Goal: Task Accomplishment & Management: Manage account settings

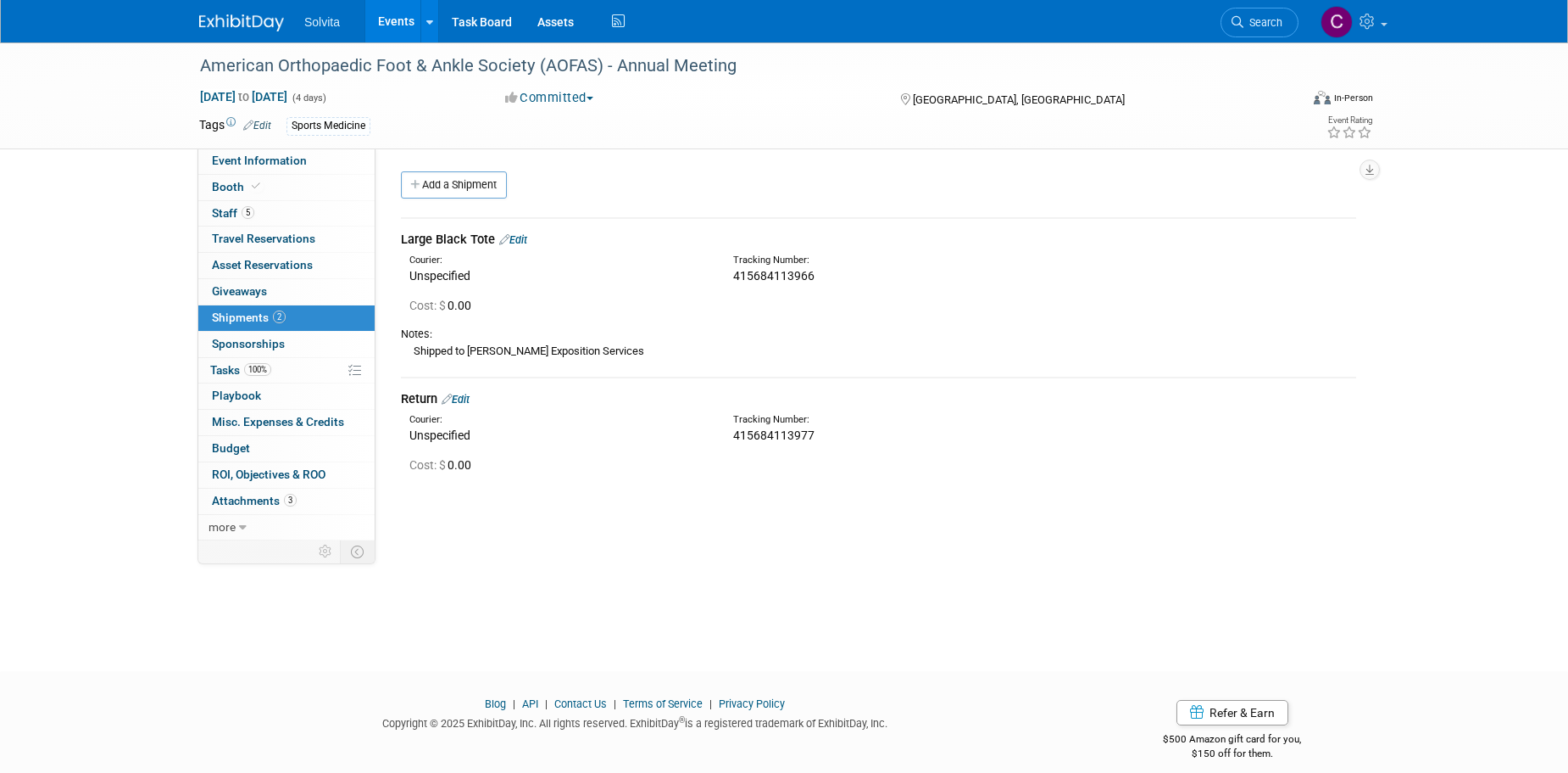
drag, startPoint x: 388, startPoint y: 17, endPoint x: 395, endPoint y: 39, distance: 23.1
click at [388, 17] on link "Events" at bounding box center [395, 21] width 62 height 42
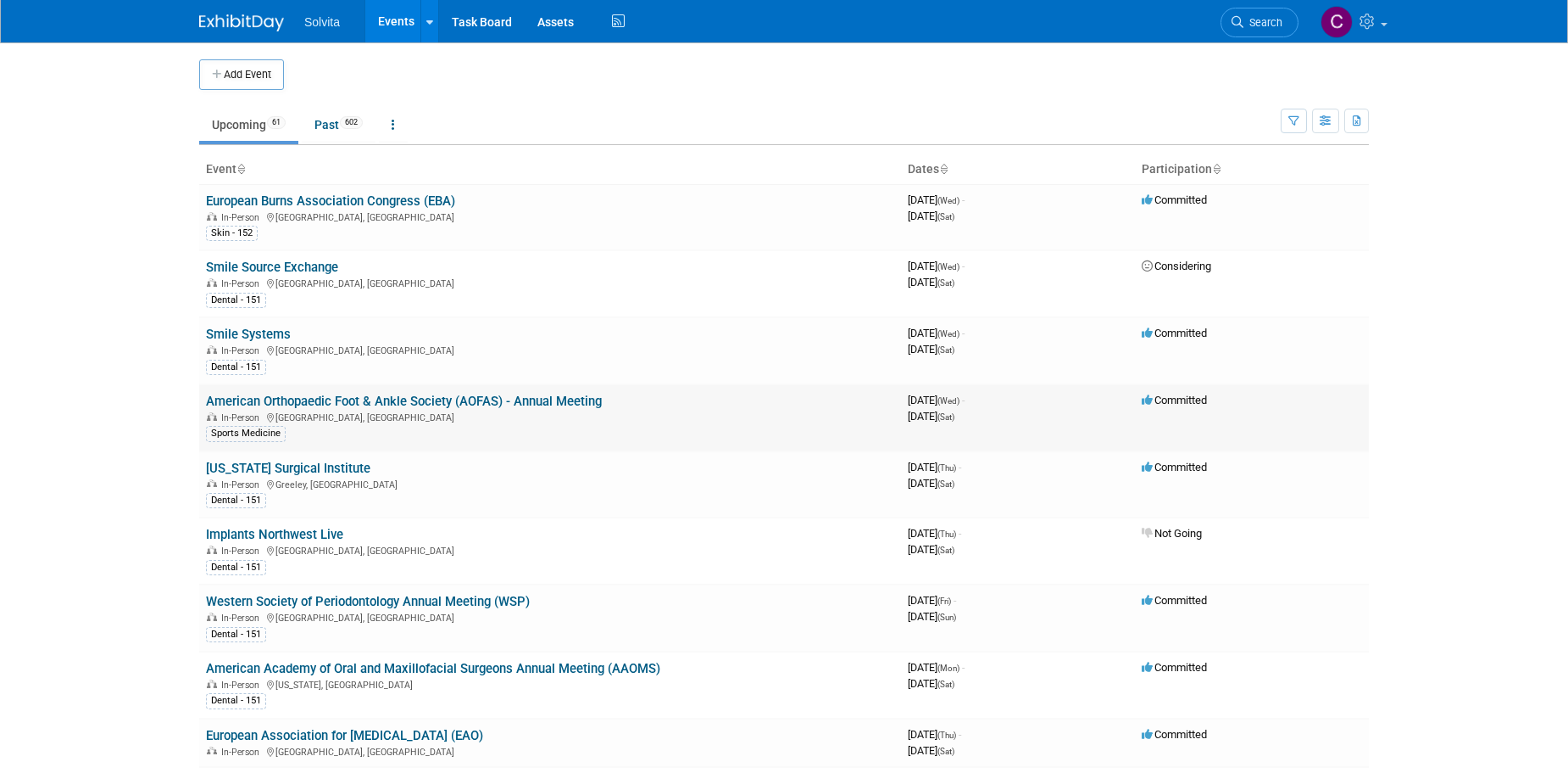
click at [484, 405] on link "American Orthopaedic Foot & Ankle Society (AOFAS) - Annual Meeting" at bounding box center [404, 401] width 395 height 16
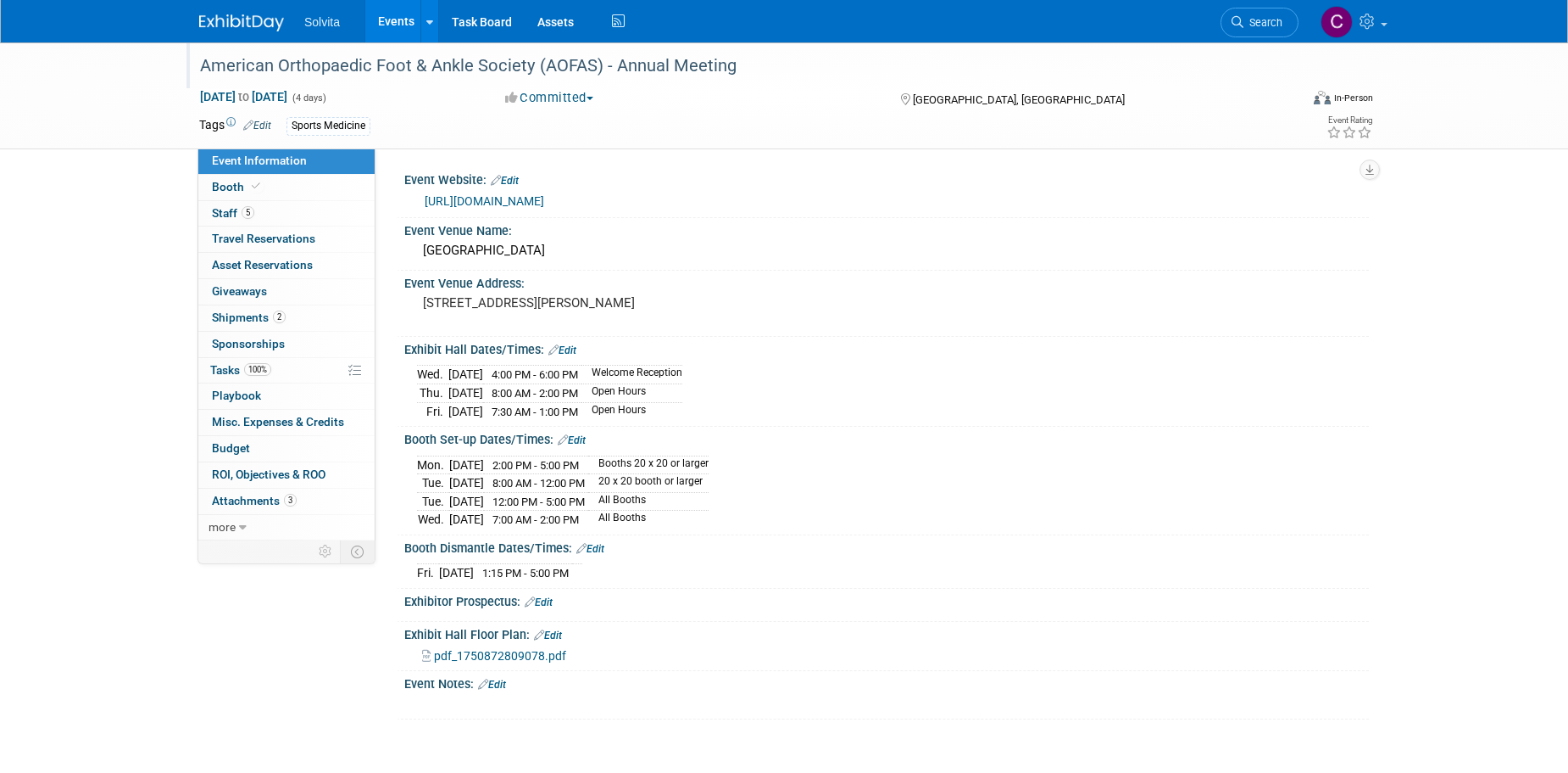
click at [572, 69] on div "American Orthopaedic Foot & Ankle Society (AOFAS) - Annual Meeting" at bounding box center [733, 65] width 1079 height 30
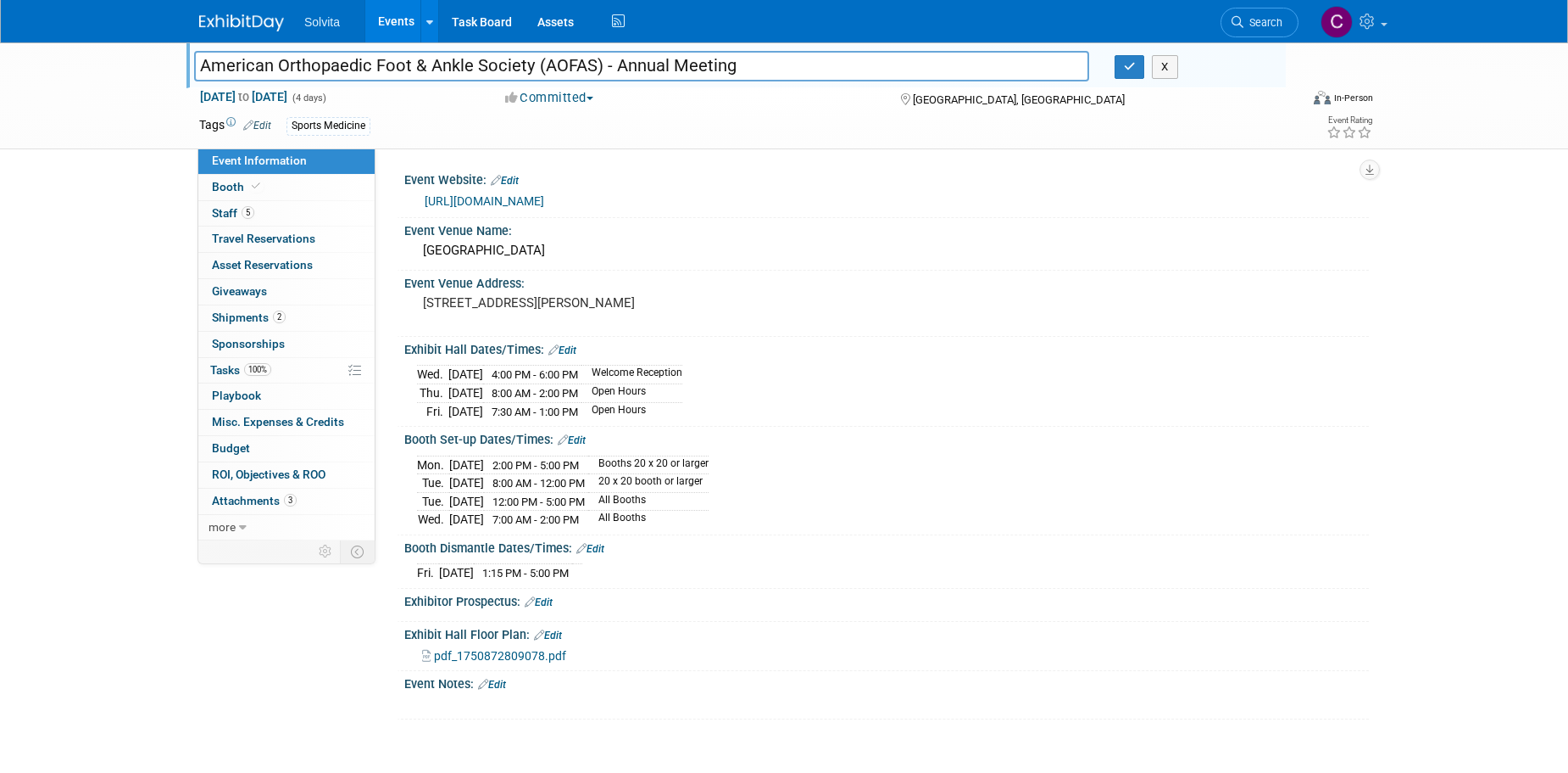
click at [572, 69] on input "American Orthopaedic Foot & Ankle Society (AOFAS) - Annual Meeting" at bounding box center [641, 65] width 895 height 29
click at [225, 189] on span "Booth" at bounding box center [237, 186] width 52 height 14
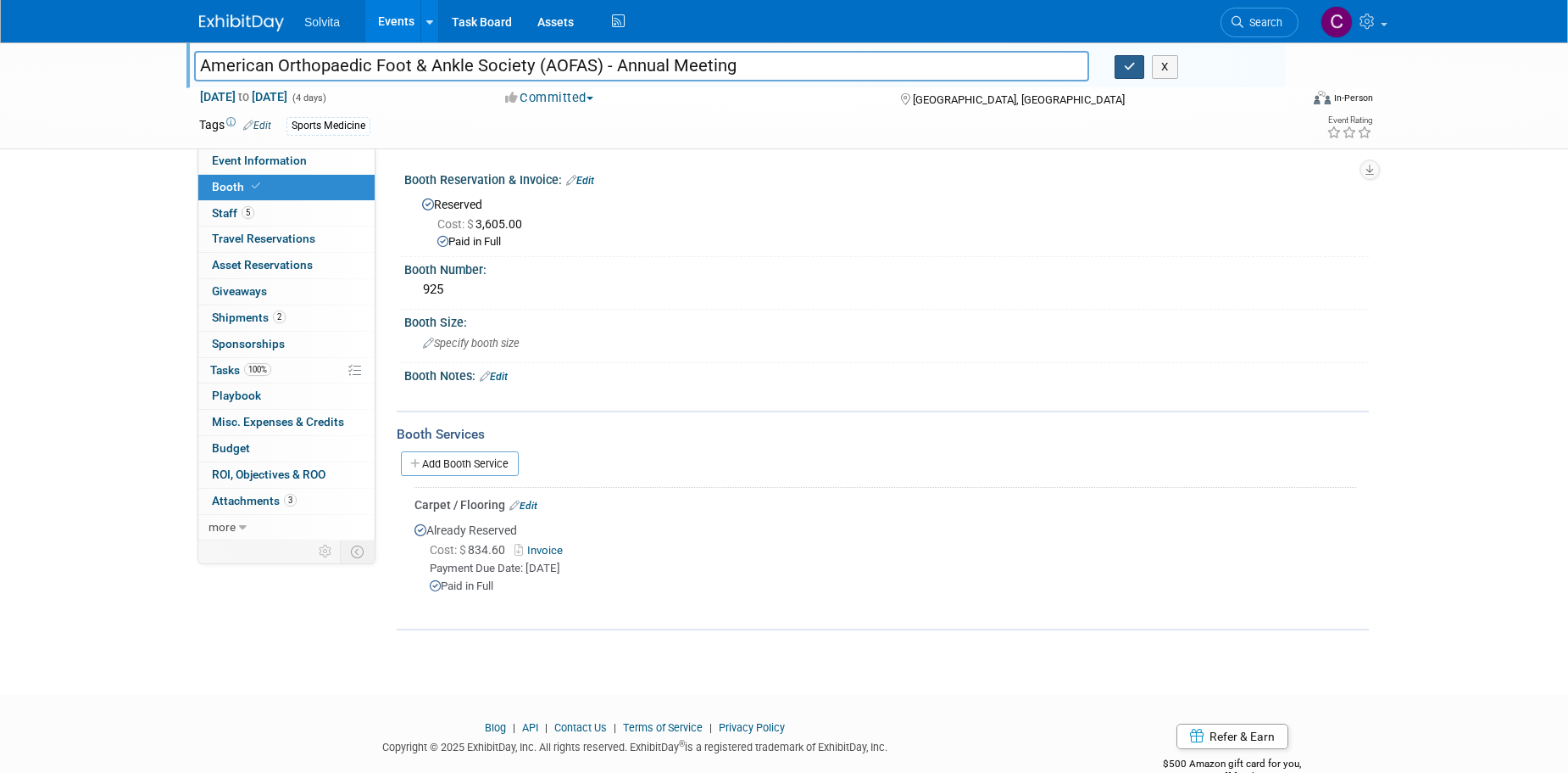
click at [1137, 70] on button "button" at bounding box center [1129, 67] width 30 height 24
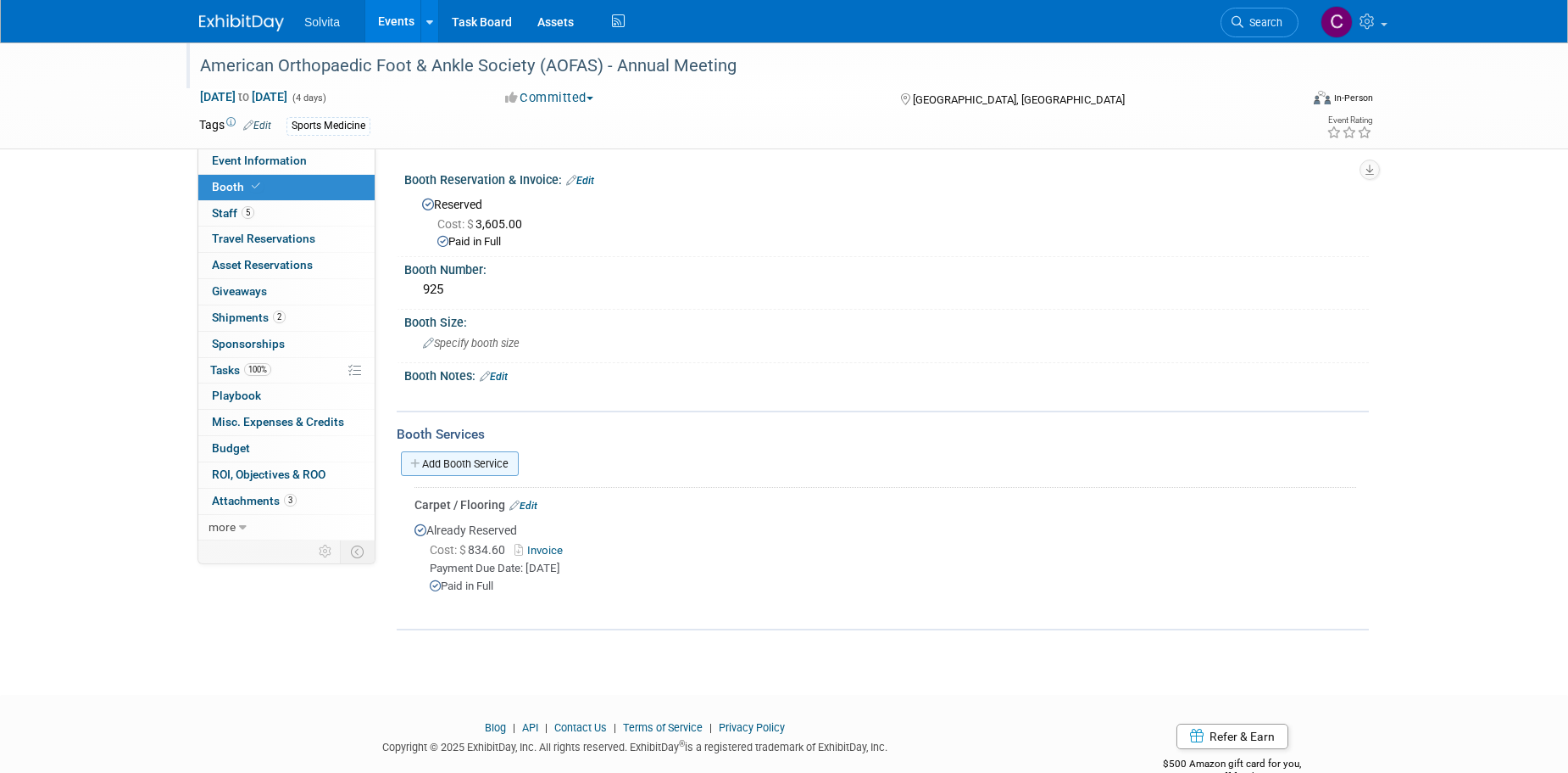
click at [491, 465] on link "Add Booth Service" at bounding box center [460, 463] width 118 height 25
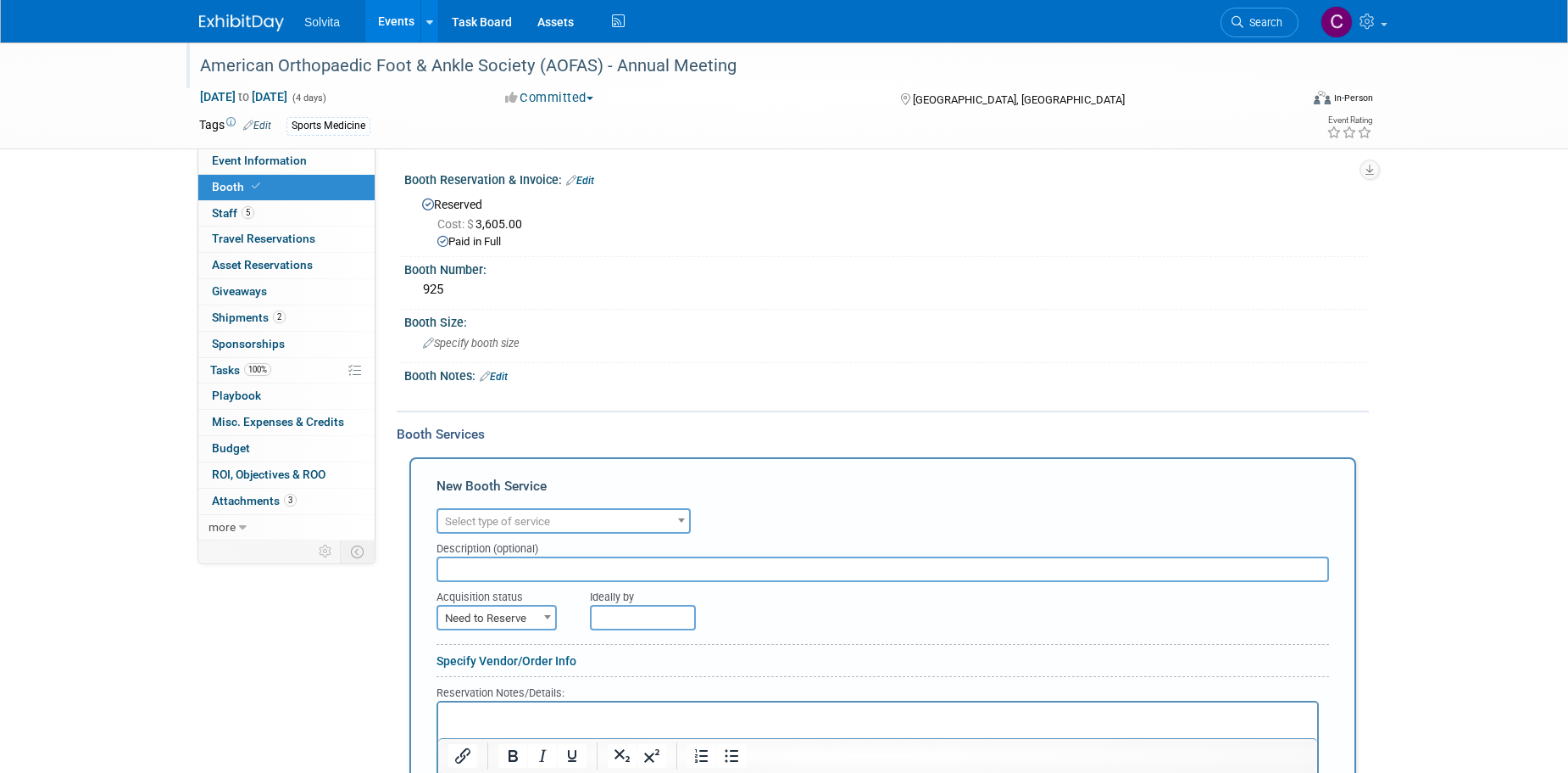
click at [535, 526] on span "Select type of service" at bounding box center [498, 522] width 105 height 13
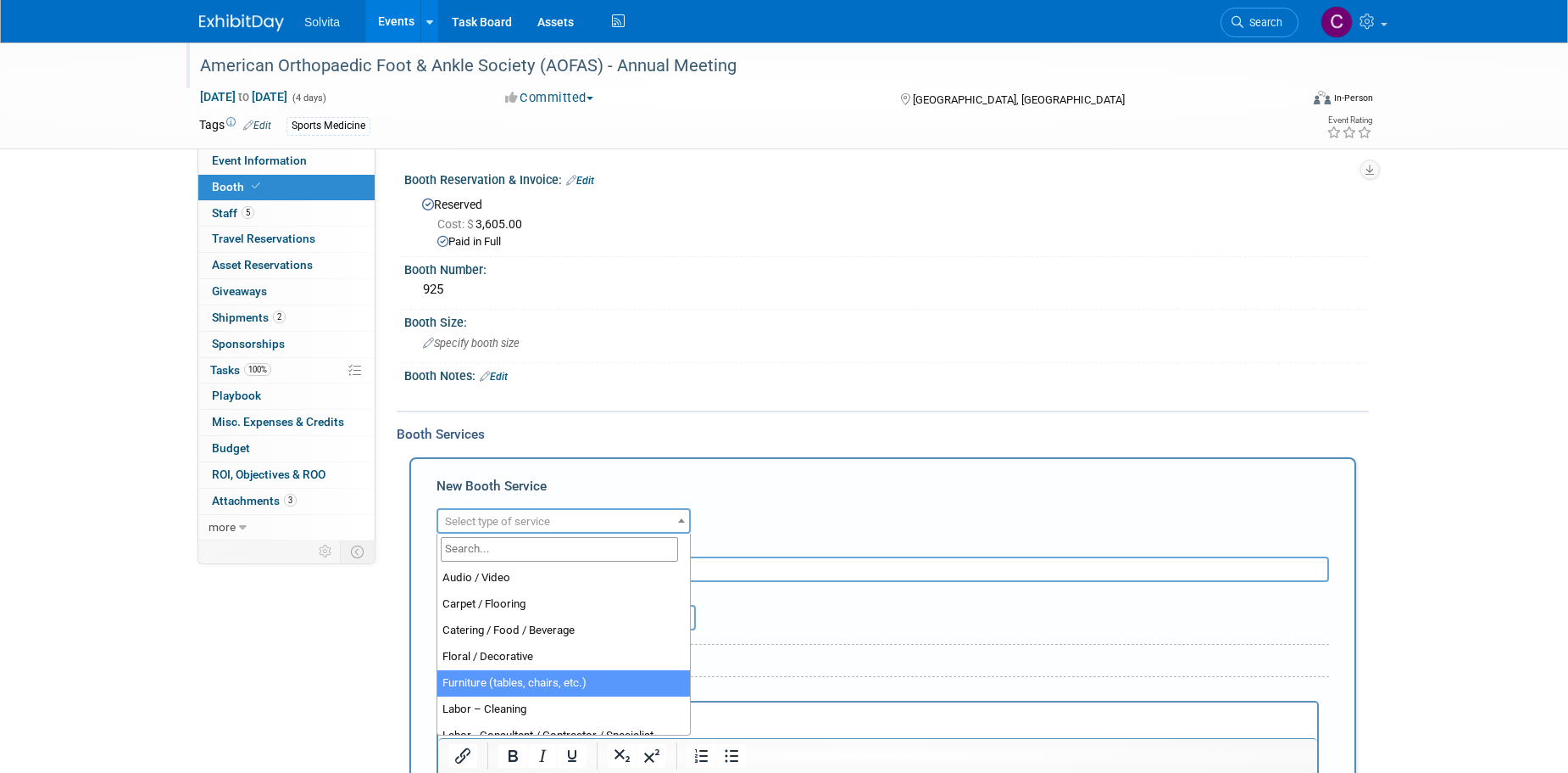
select select "6"
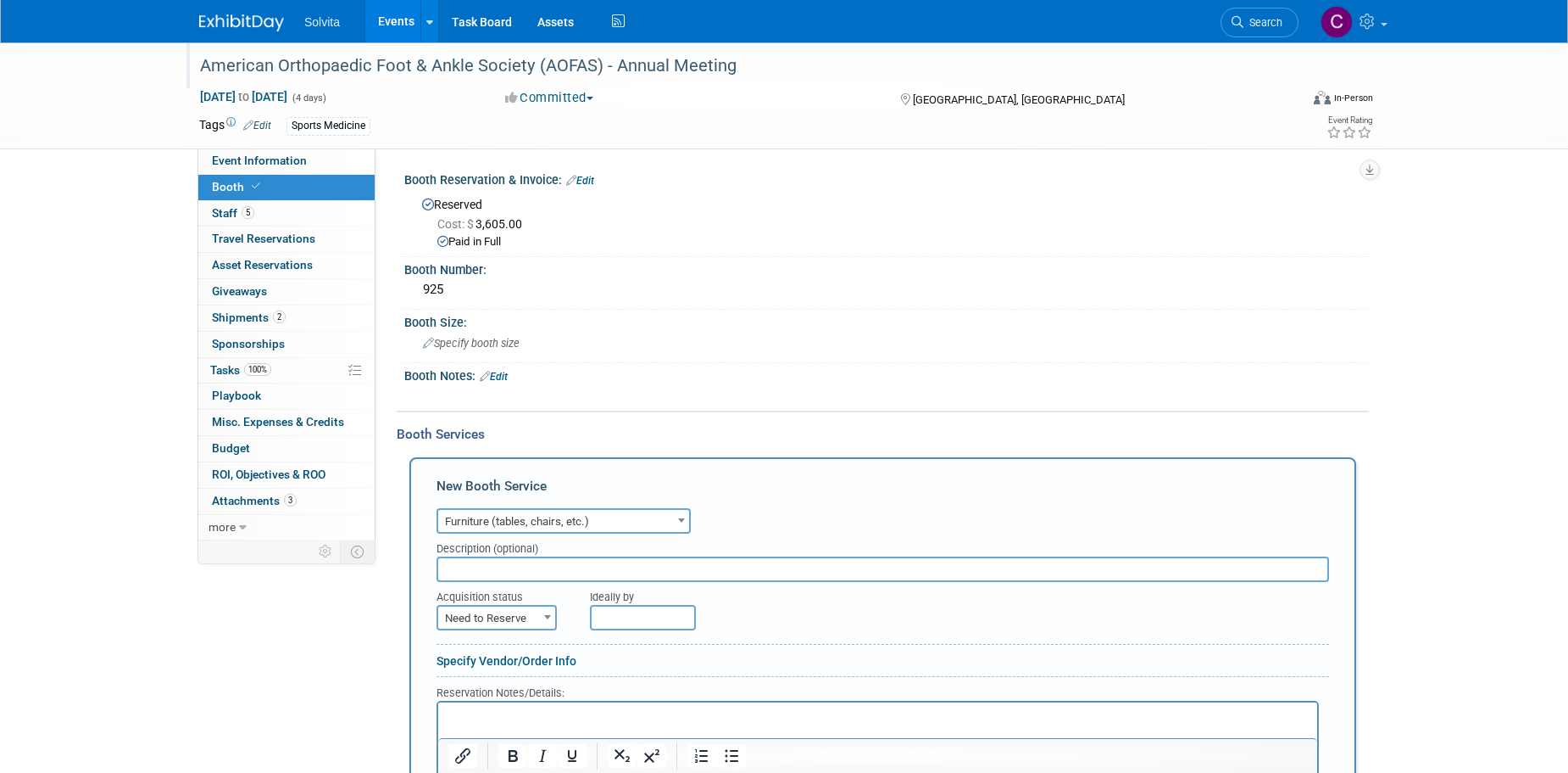
click at [612, 620] on input "text" at bounding box center [643, 617] width 106 height 26
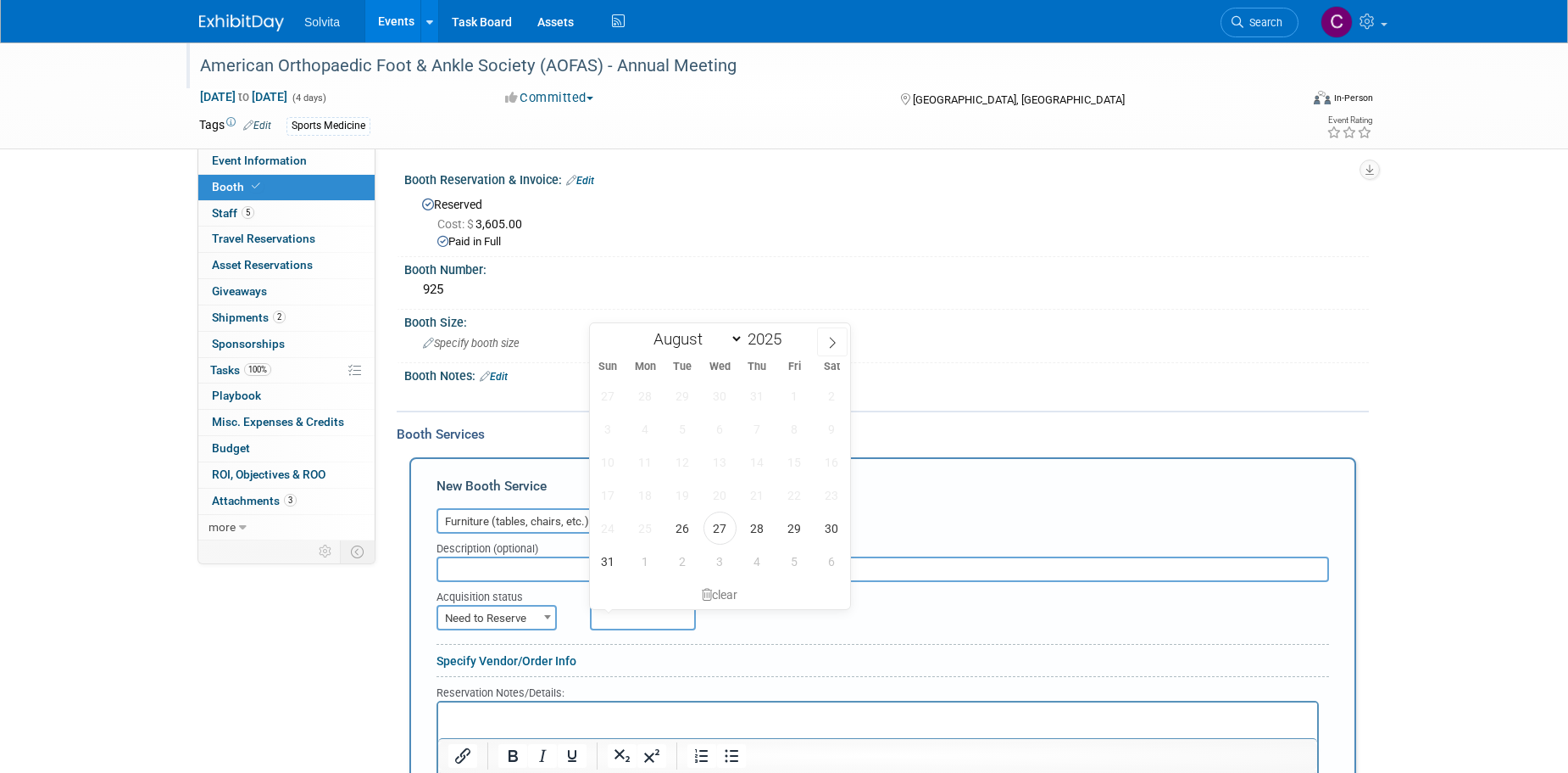
click at [526, 622] on span "Need to Reserve" at bounding box center [497, 618] width 117 height 24
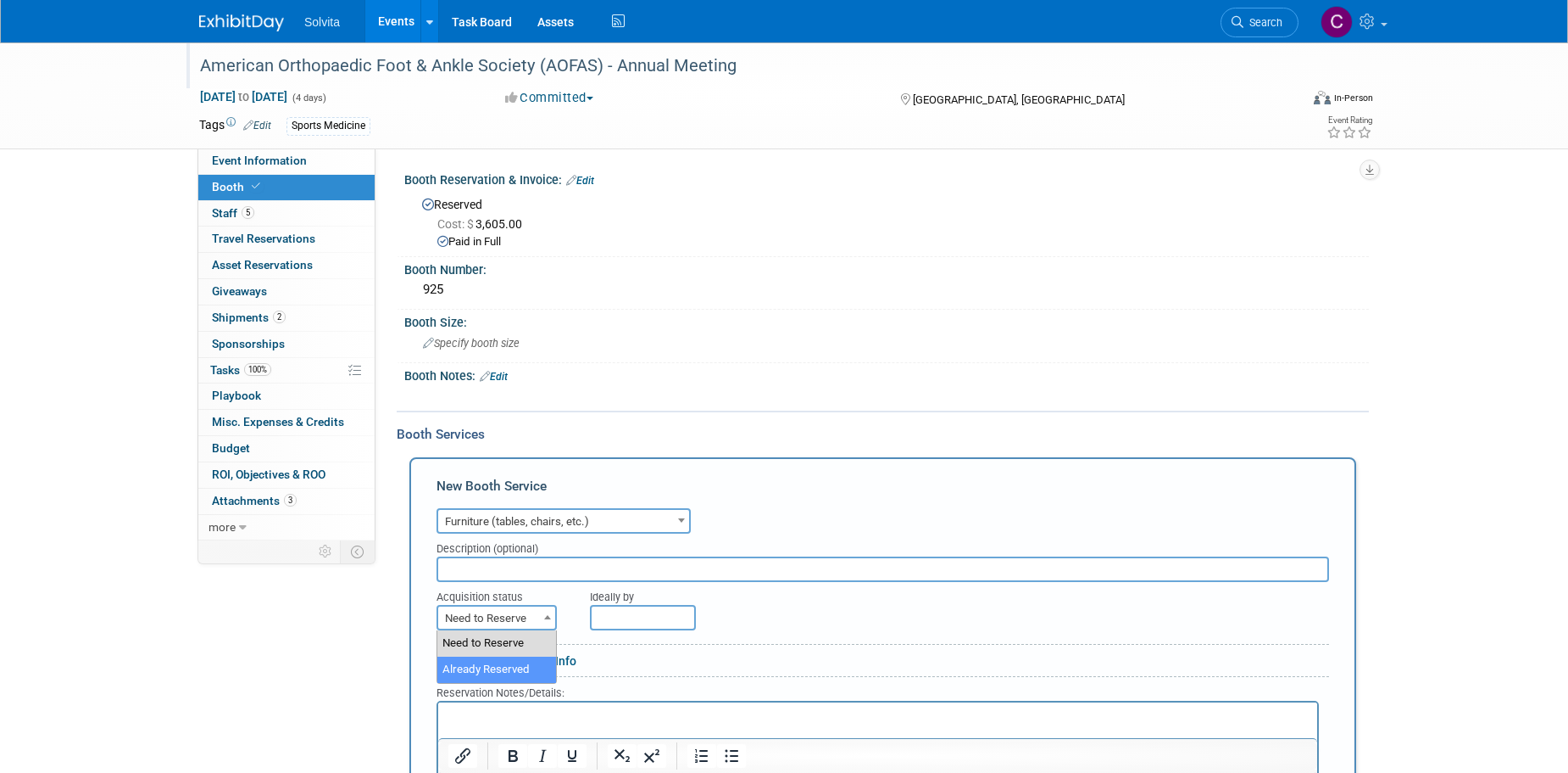
select select "2"
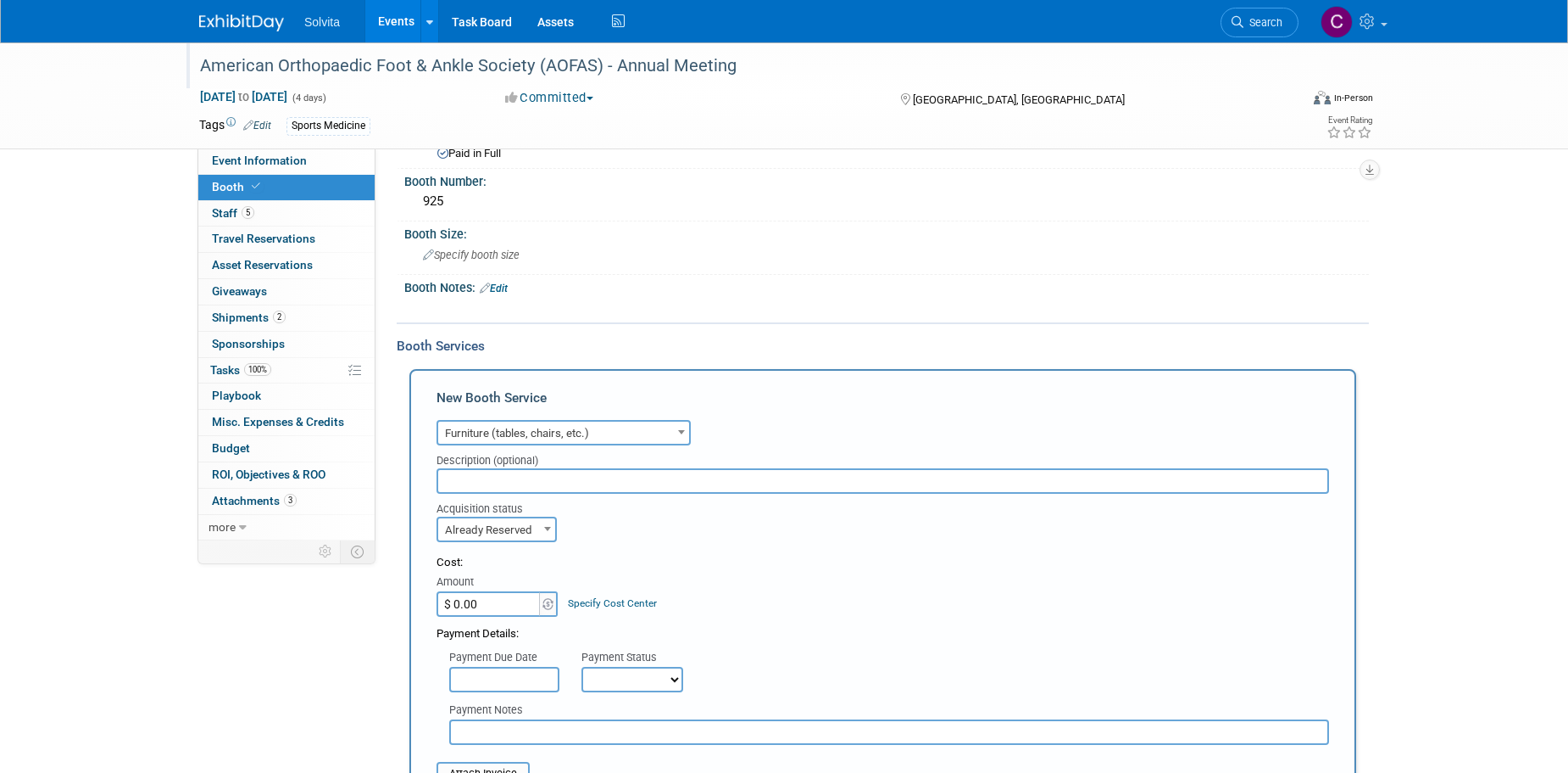
scroll to position [169, 0]
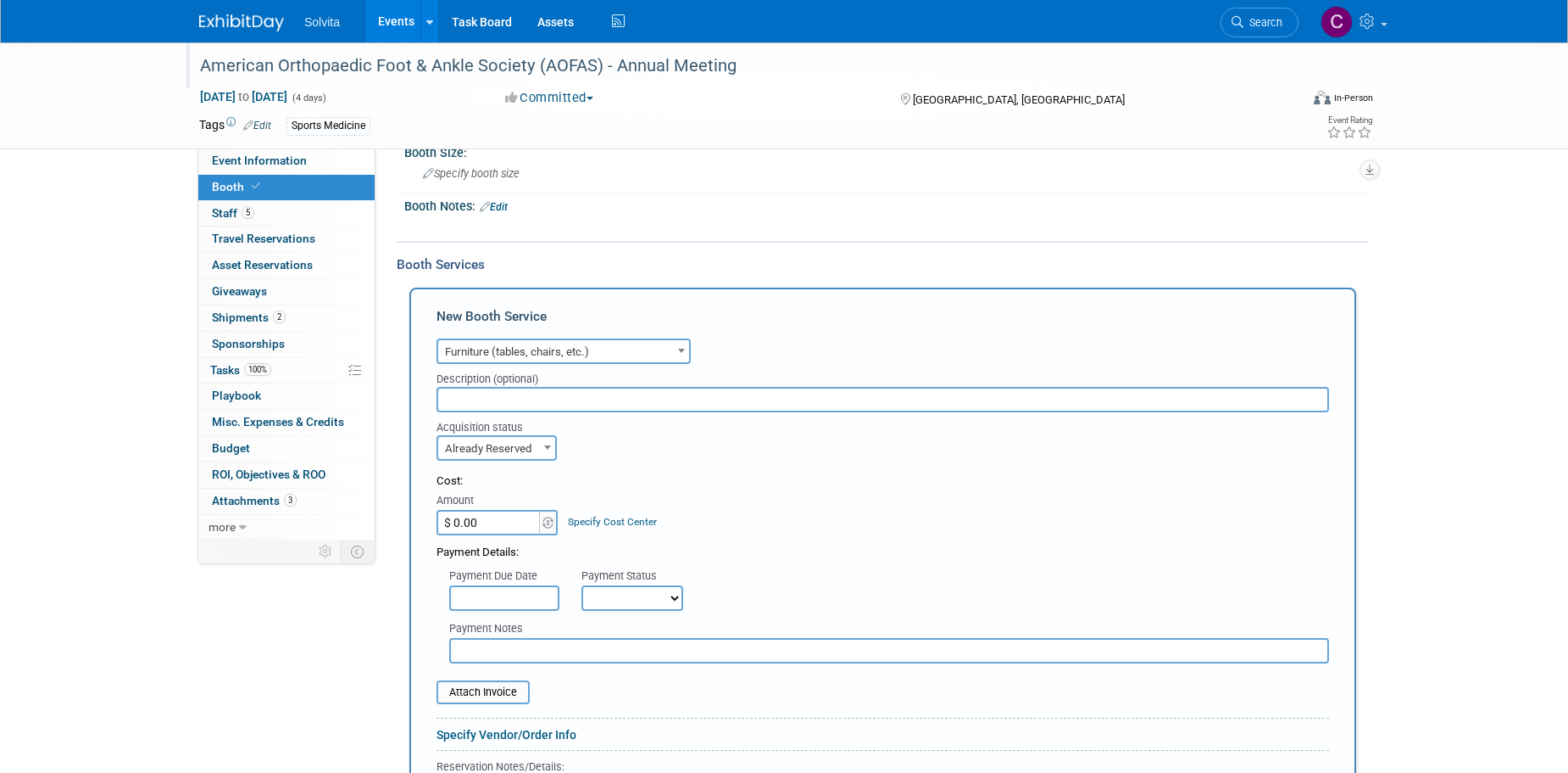
paste input "448.52"
type input "$ 448.52"
click at [645, 603] on select "Not Paid Yet Partially Paid Paid in Full" at bounding box center [632, 598] width 102 height 26
select select "1"
click at [581, 585] on select "Not Paid Yet Partially Paid Paid in Full" at bounding box center [632, 598] width 102 height 26
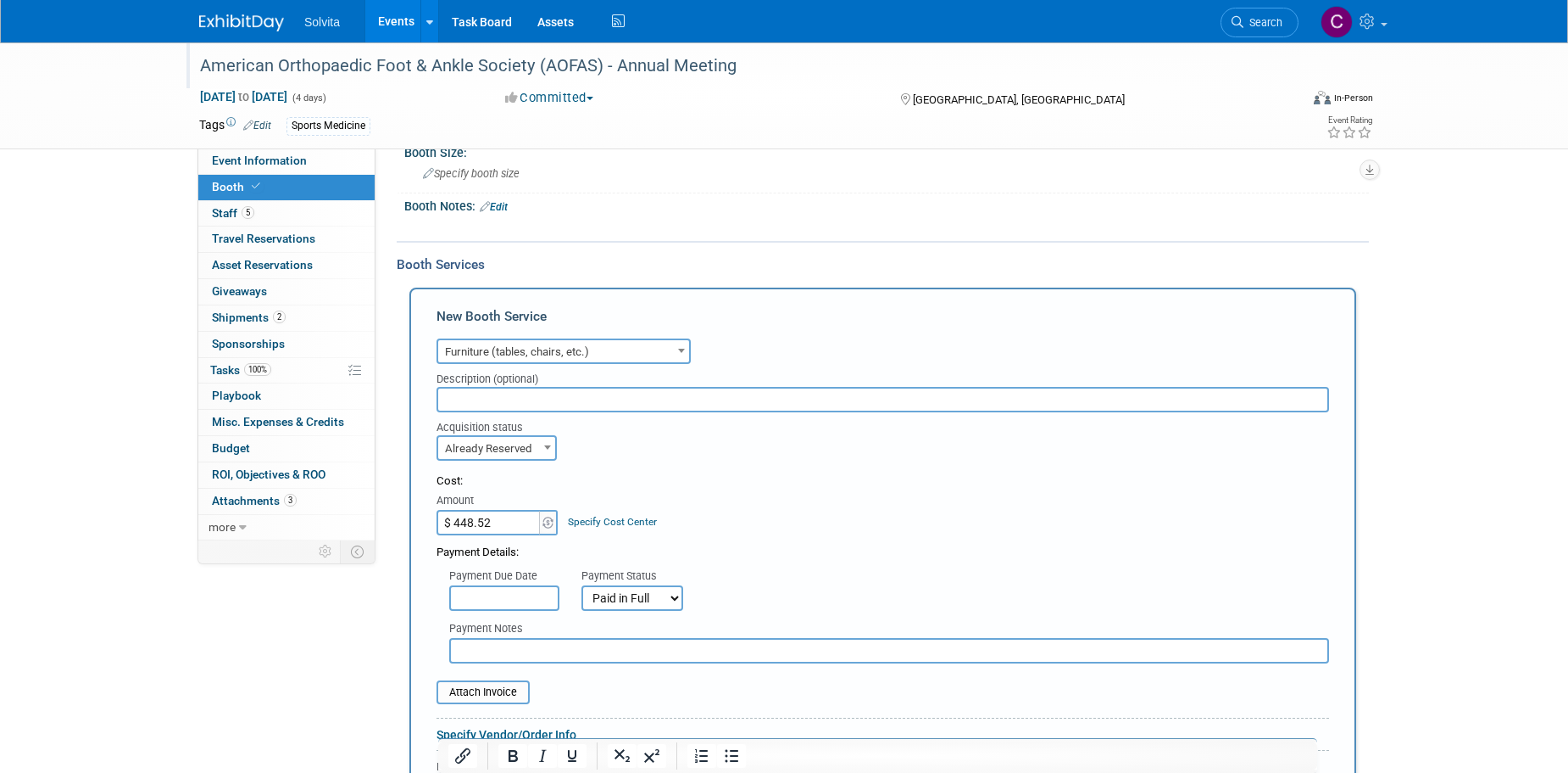
scroll to position [424, 0]
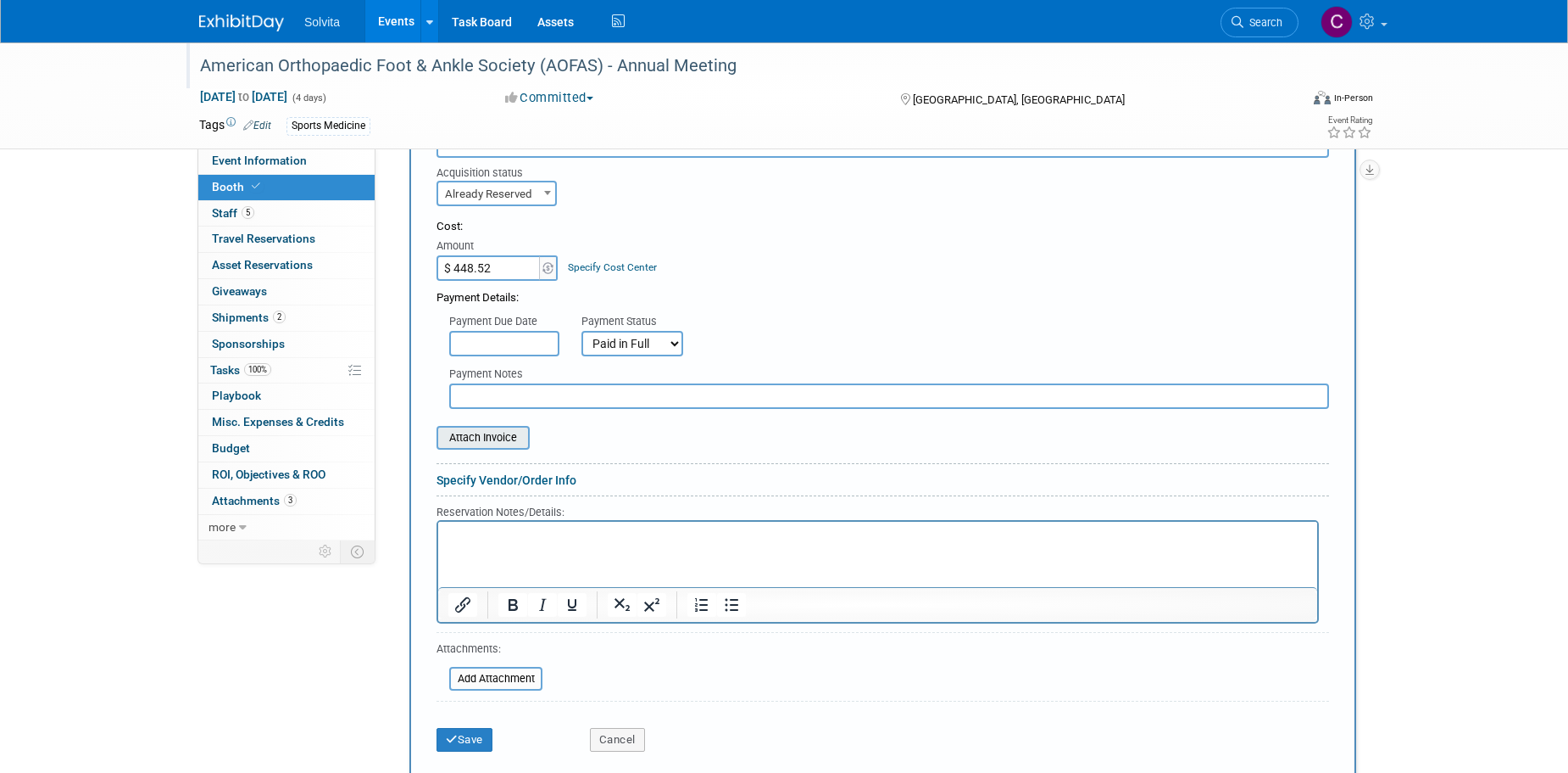
click at [504, 435] on input "file" at bounding box center [427, 438] width 201 height 20
click at [614, 544] on html at bounding box center [878, 532] width 879 height 23
click at [488, 742] on button "Save" at bounding box center [464, 740] width 56 height 24
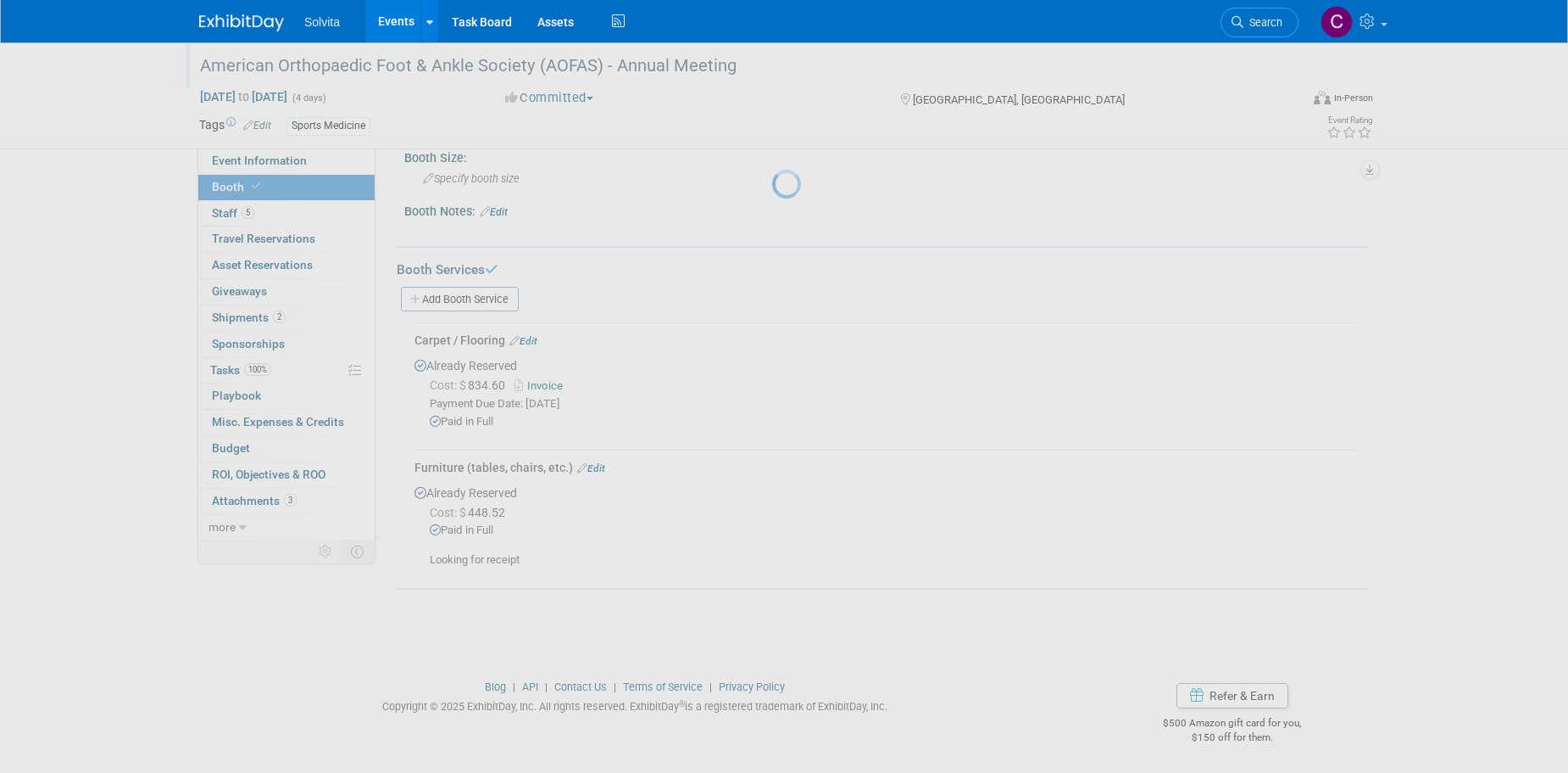
scroll to position [164, 0]
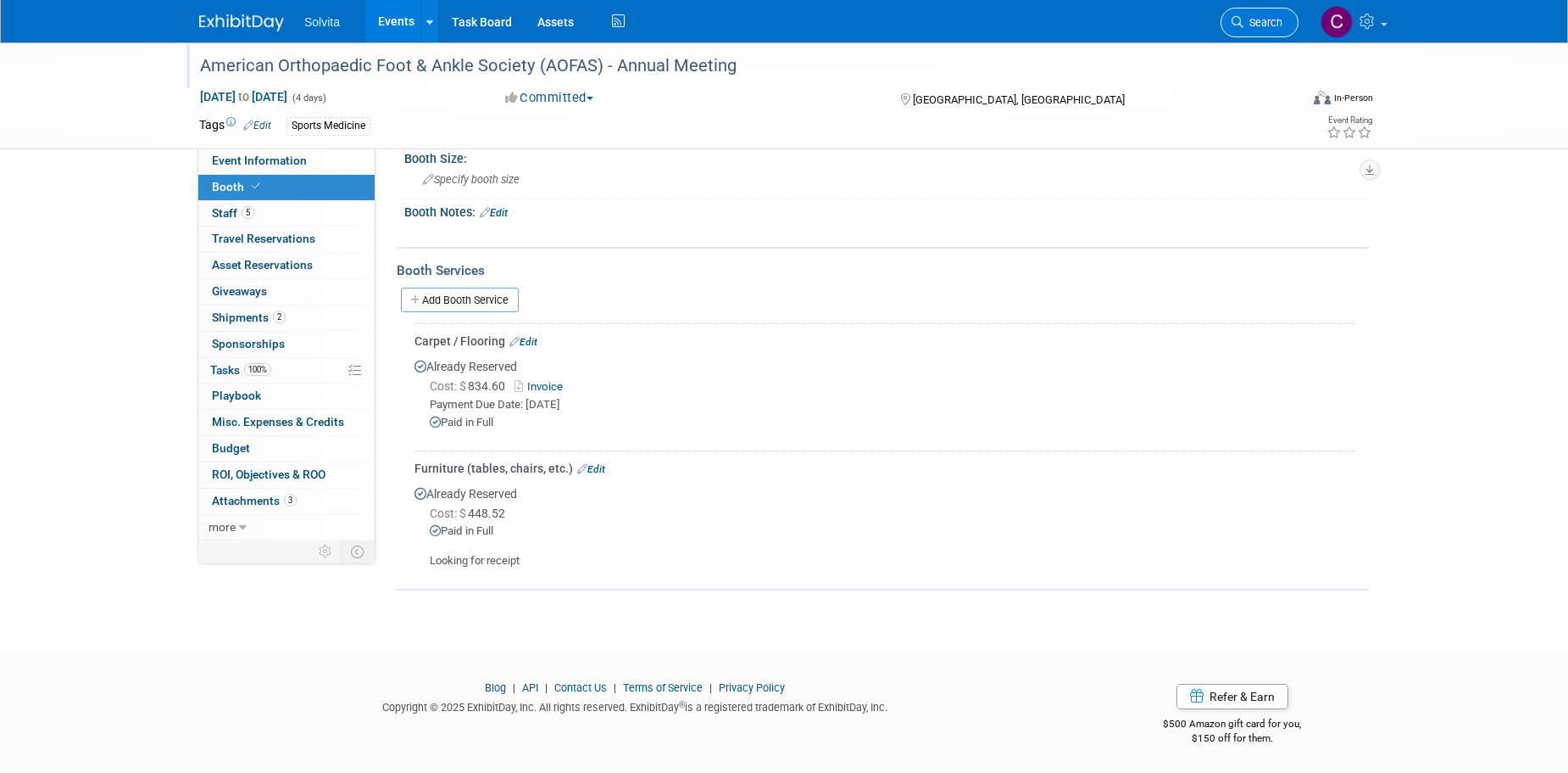
click at [1287, 29] on link "Search" at bounding box center [1259, 22] width 78 height 29
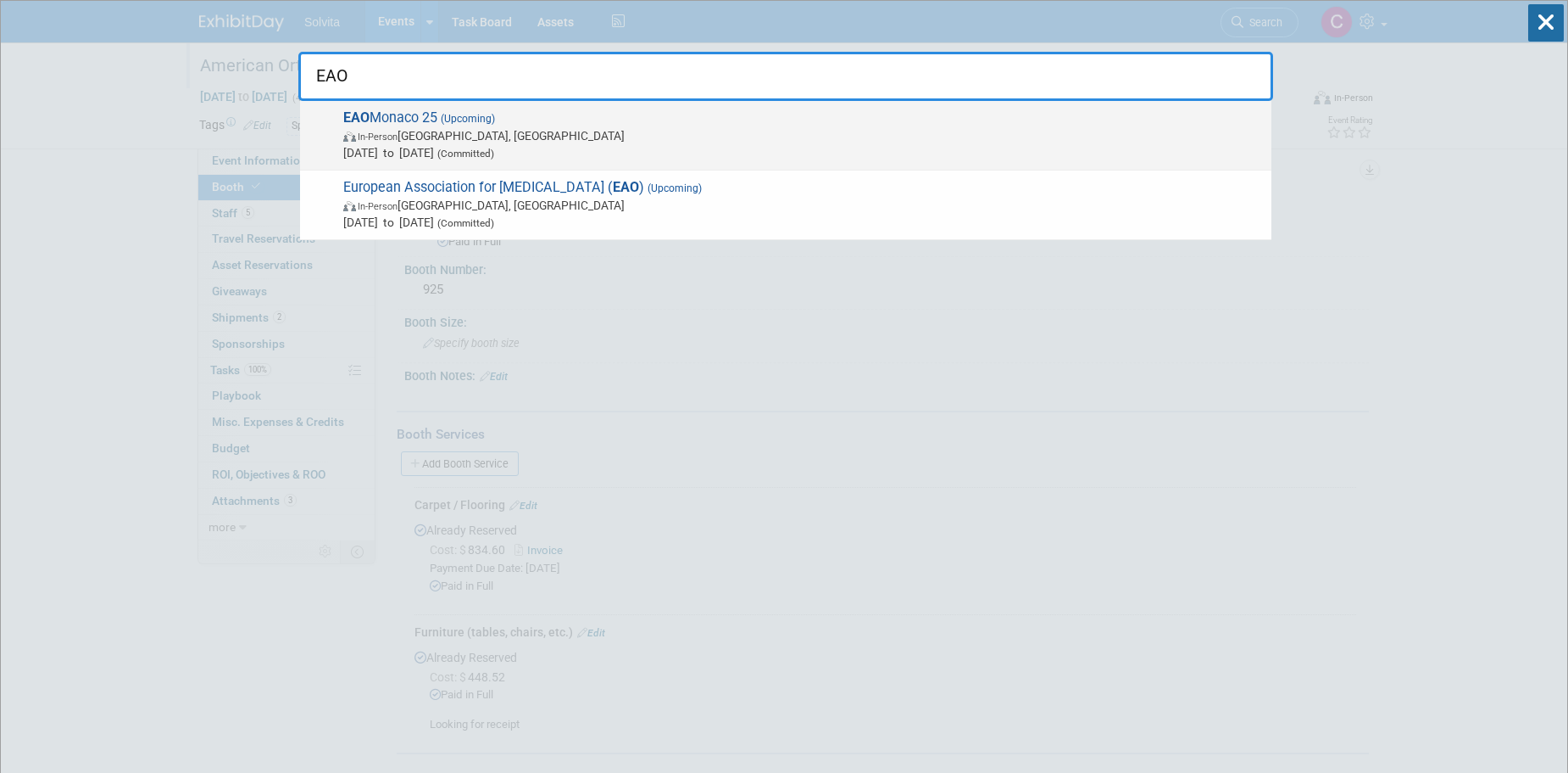
type input "EAO"
click at [613, 140] on span "In-Person Monaco, Monaco" at bounding box center [803, 135] width 920 height 17
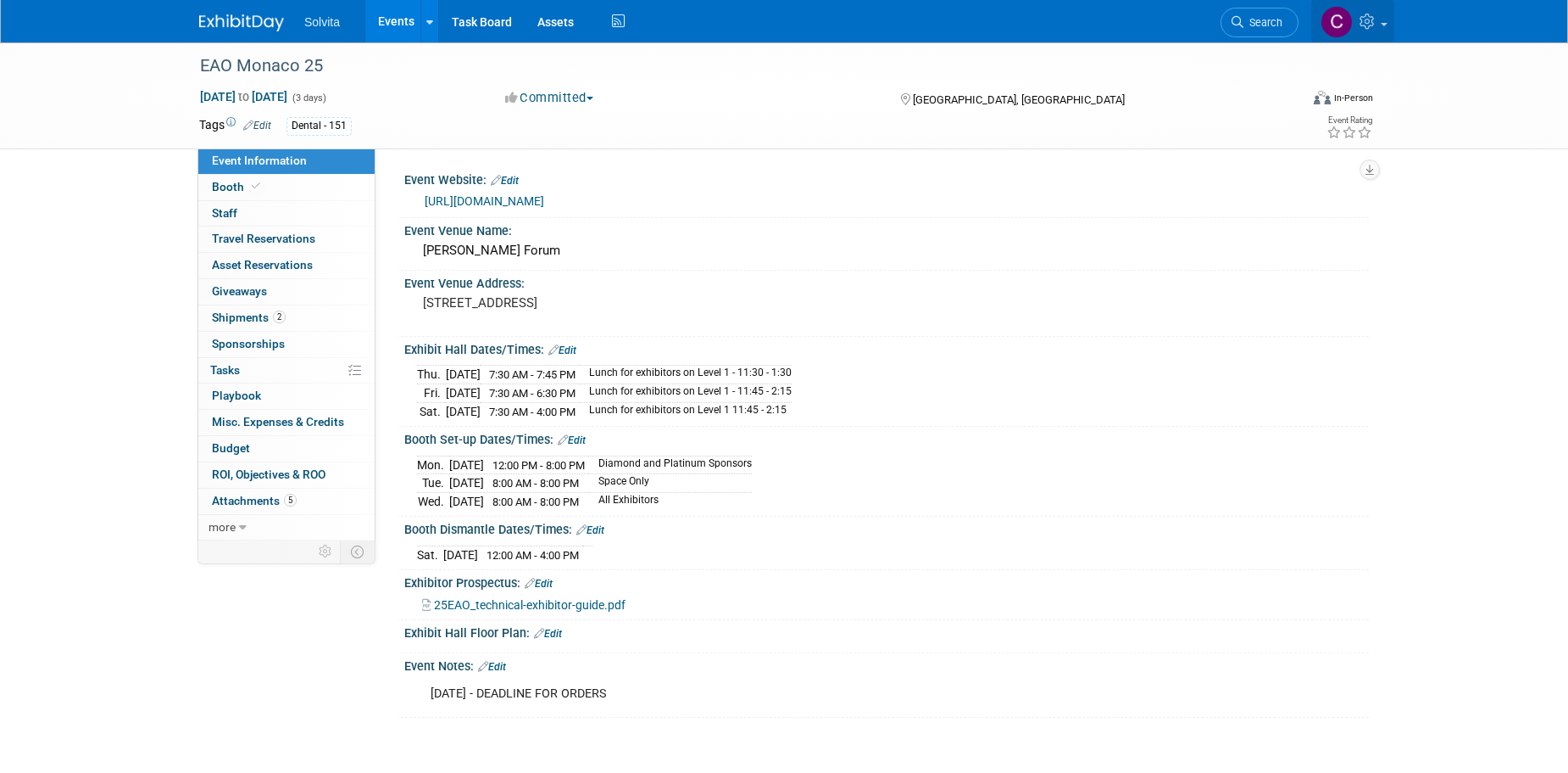
click at [1387, 31] on link at bounding box center [1353, 21] width 83 height 42
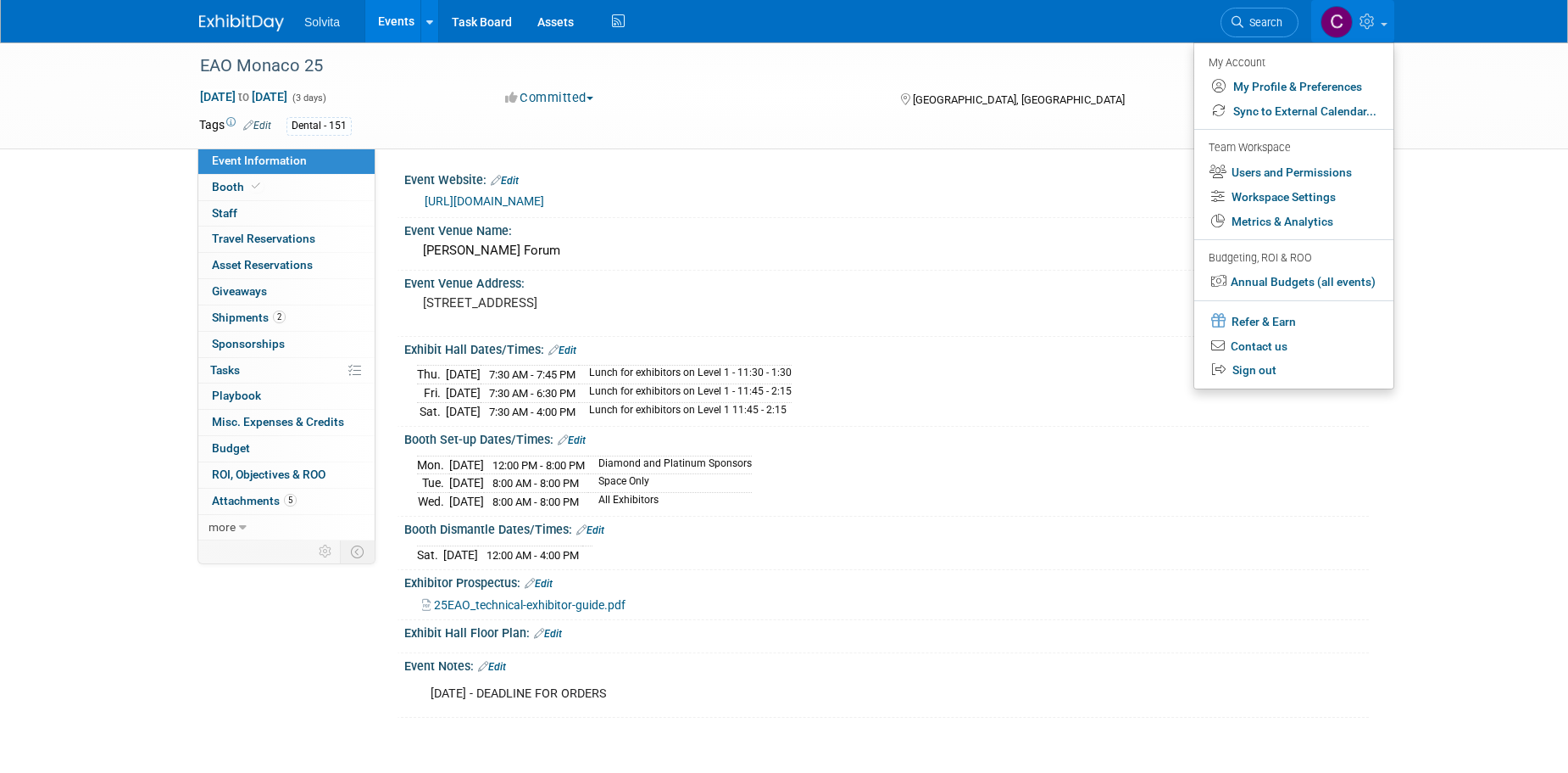
click at [708, 146] on div "EAO Monaco 25 Sep 18, 2025 to Sep 20, 2025 (3 days) Sep 18, 2025 to Sep 20, 202…" at bounding box center [784, 95] width 1196 height 106
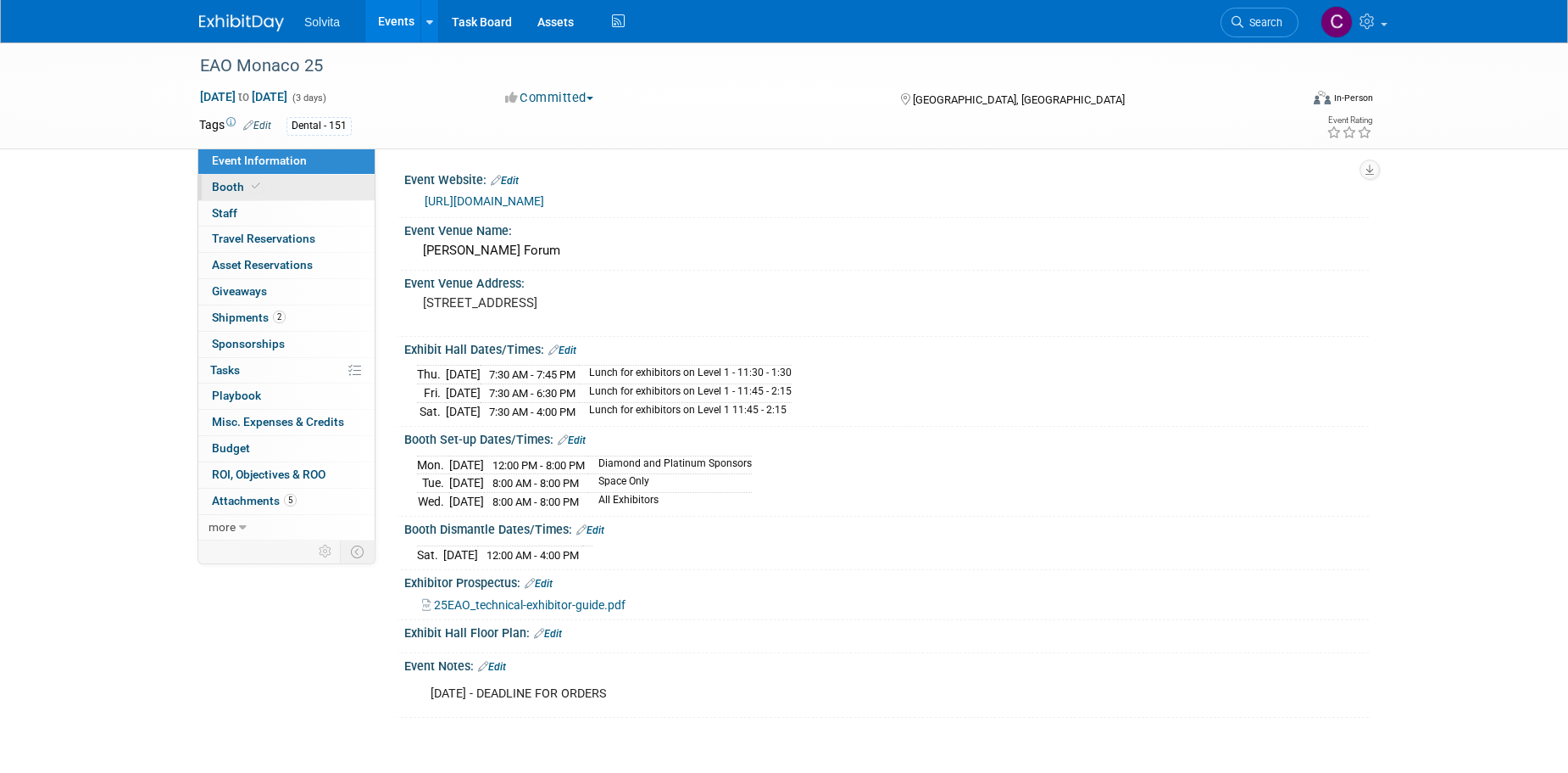
click at [242, 184] on span "Booth" at bounding box center [237, 186] width 52 height 14
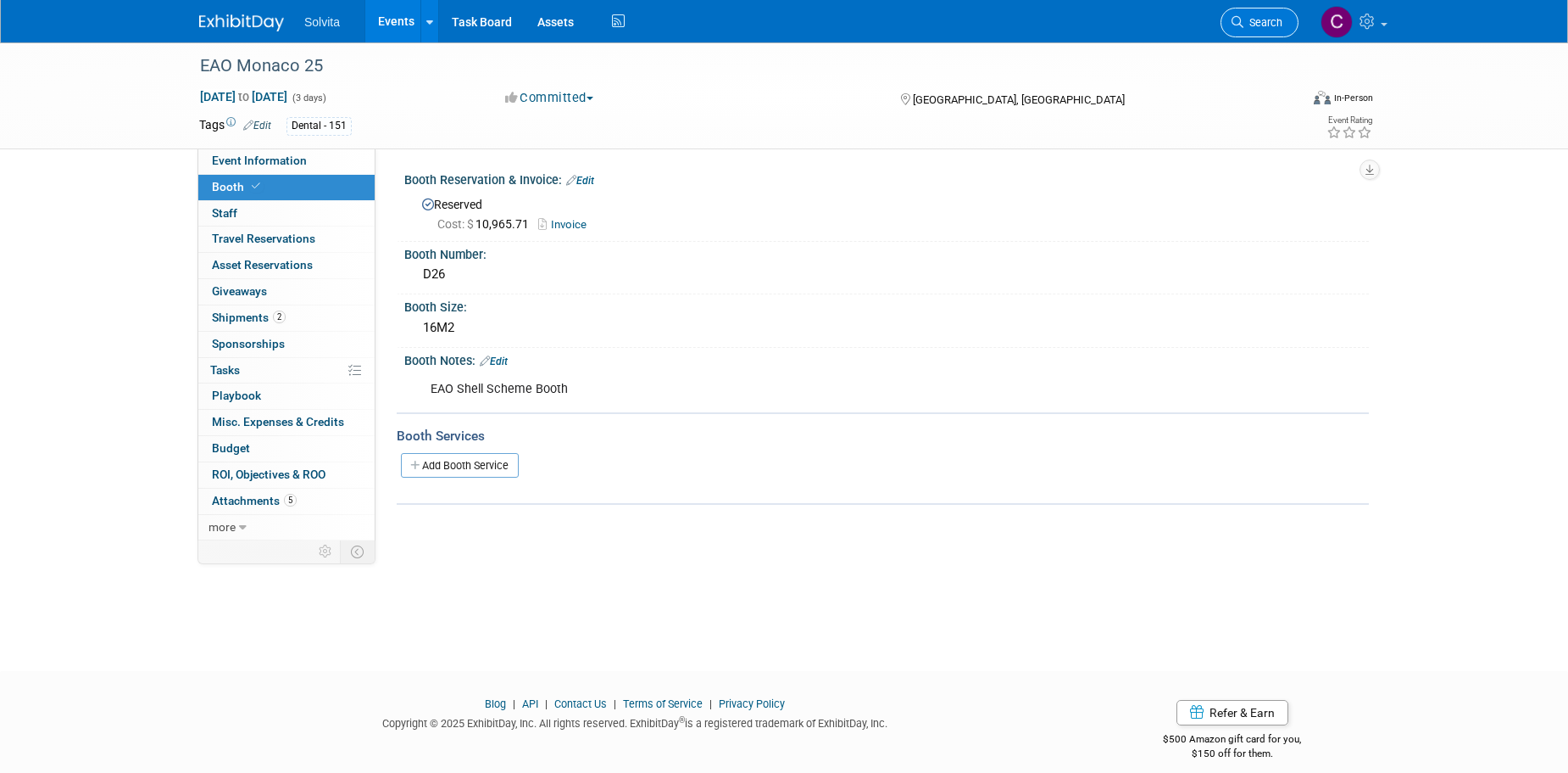
click at [1253, 17] on span "Search" at bounding box center [1263, 23] width 39 height 13
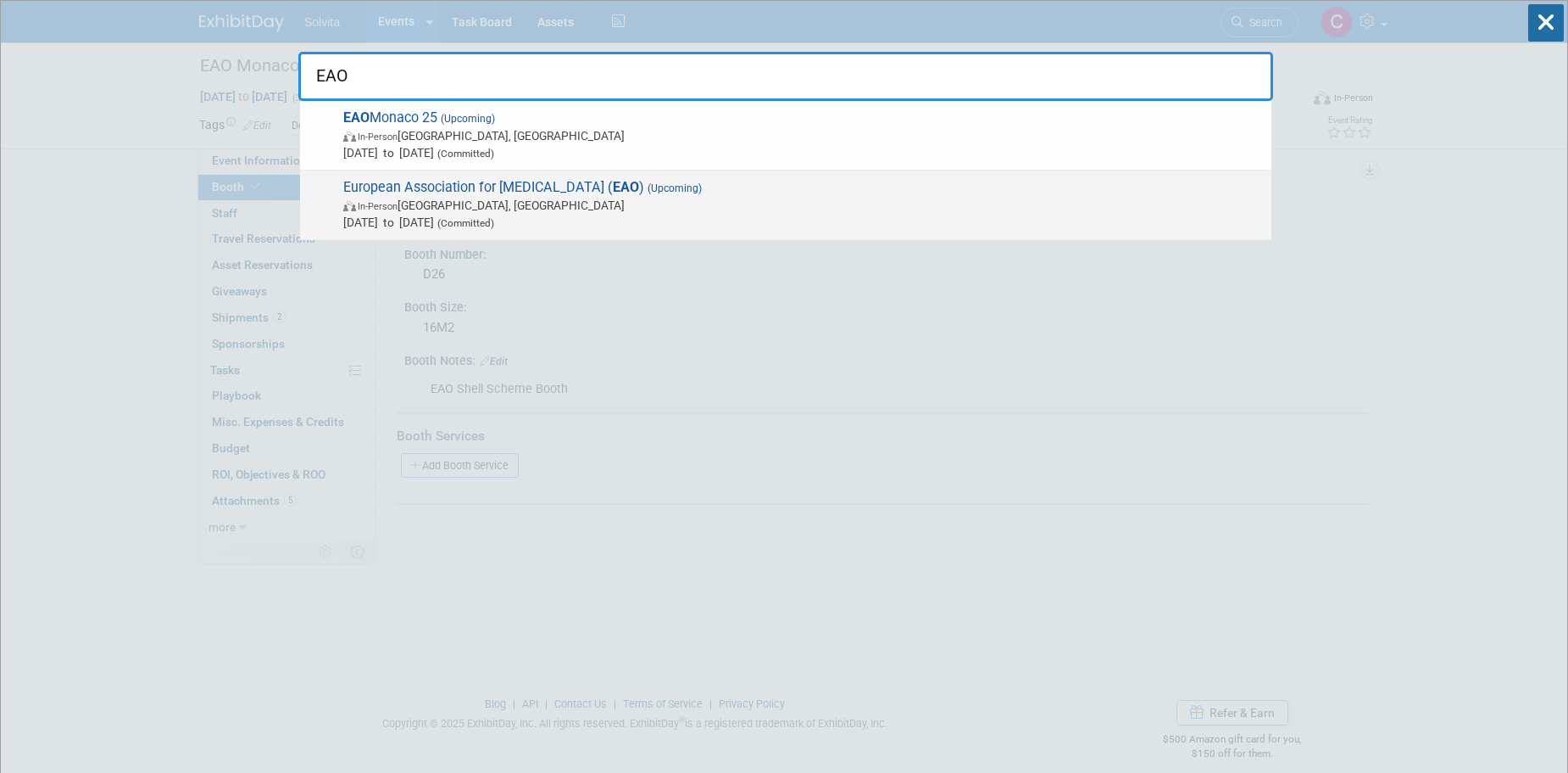
type input "EAO"
click at [750, 228] on span "Sep 18, 2025 to Sep 20, 2025 (Committed)" at bounding box center [803, 222] width 920 height 17
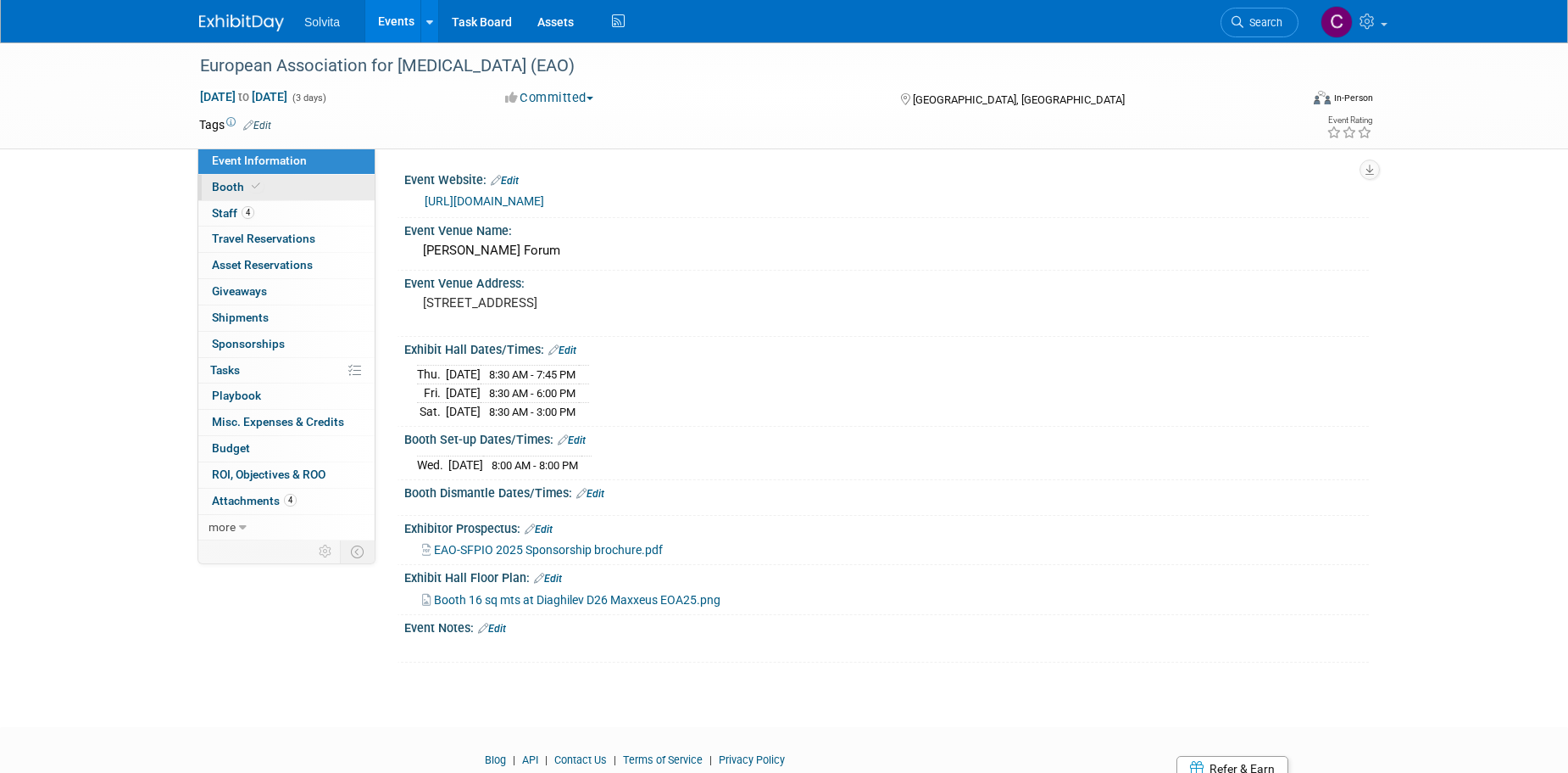
click at [234, 175] on link "Booth" at bounding box center [287, 188] width 177 height 26
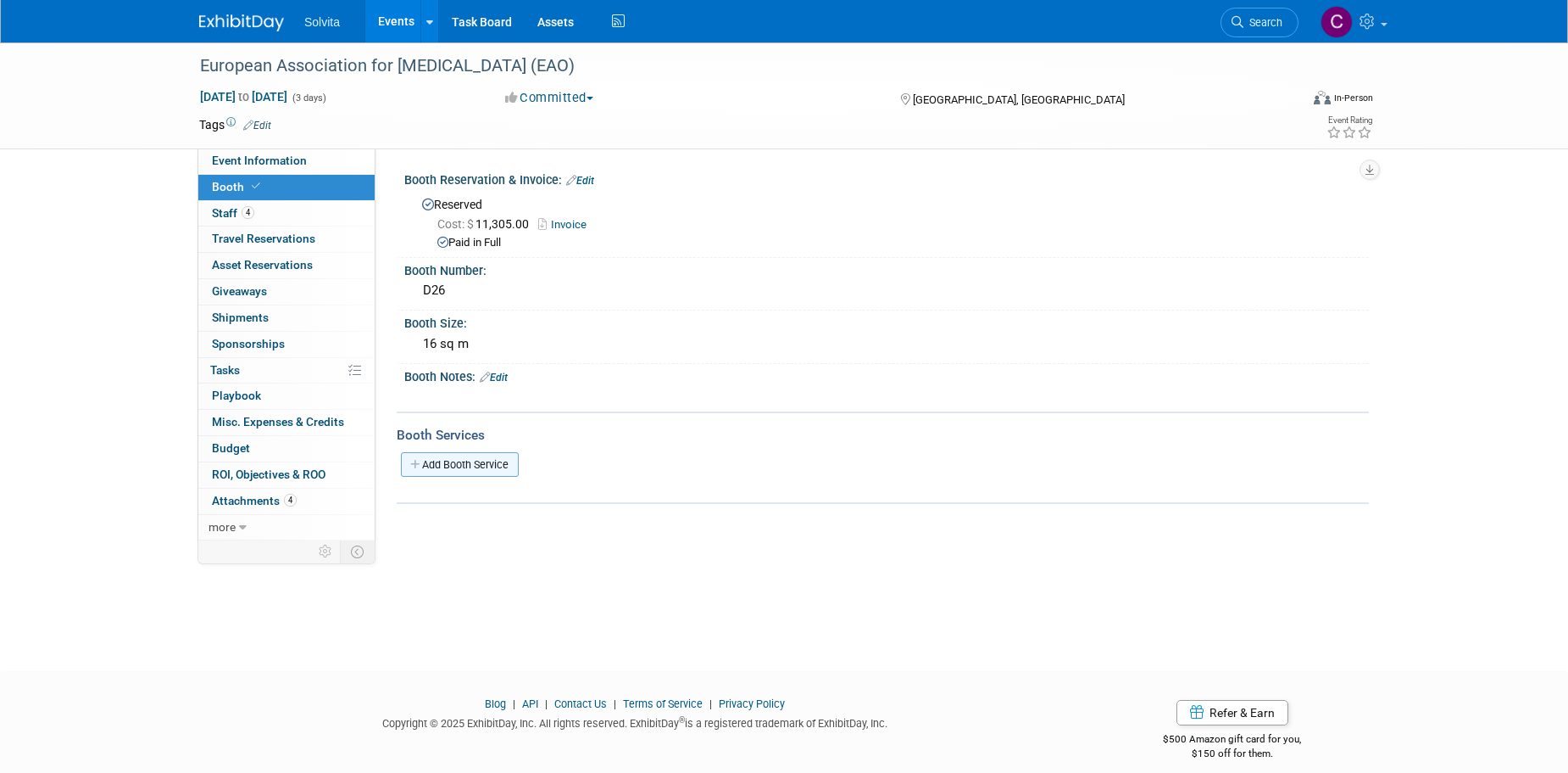
click at [503, 460] on link "Add Booth Service" at bounding box center [460, 464] width 118 height 25
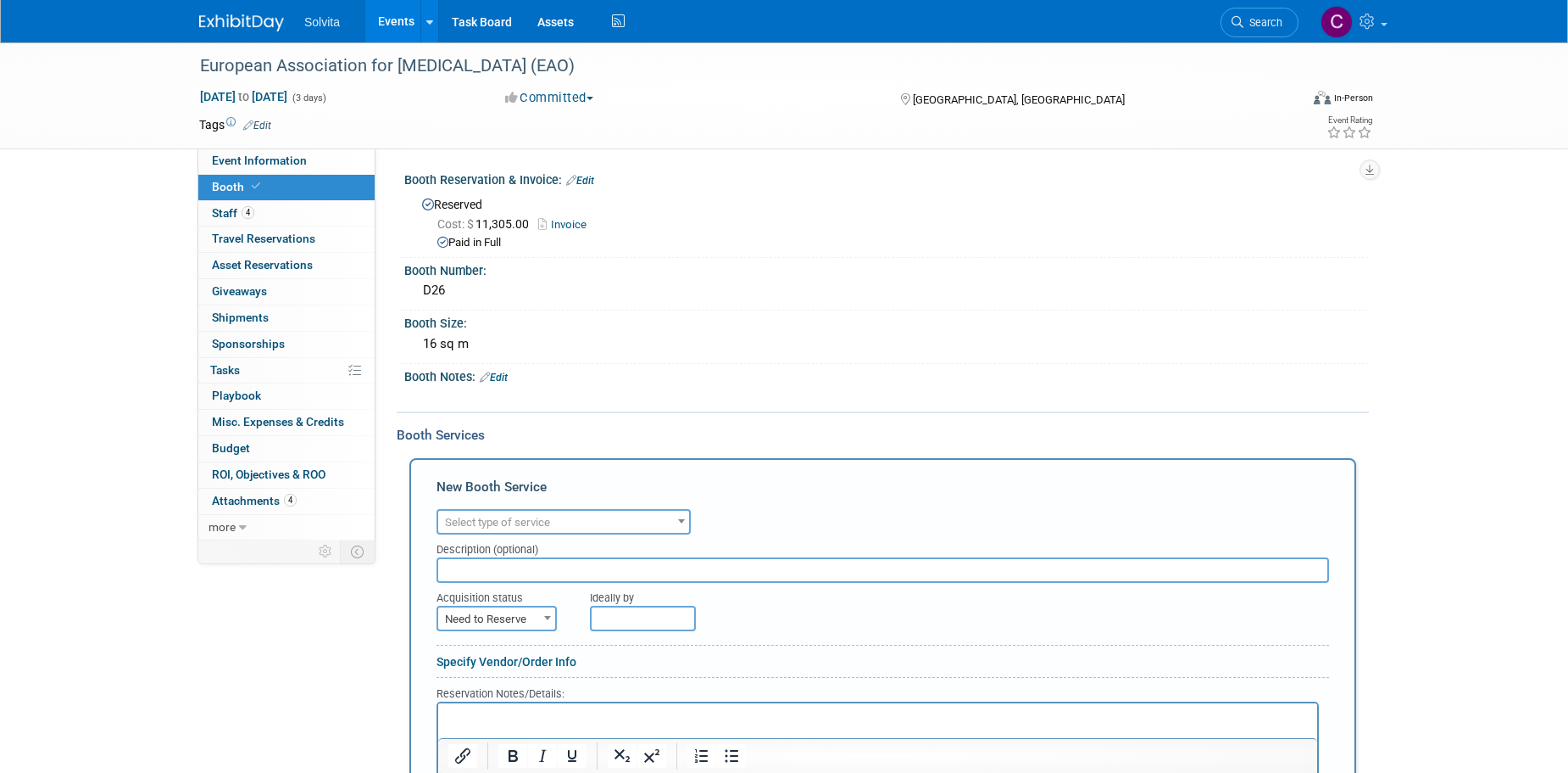
click at [524, 512] on span "Select type of service" at bounding box center [564, 523] width 251 height 24
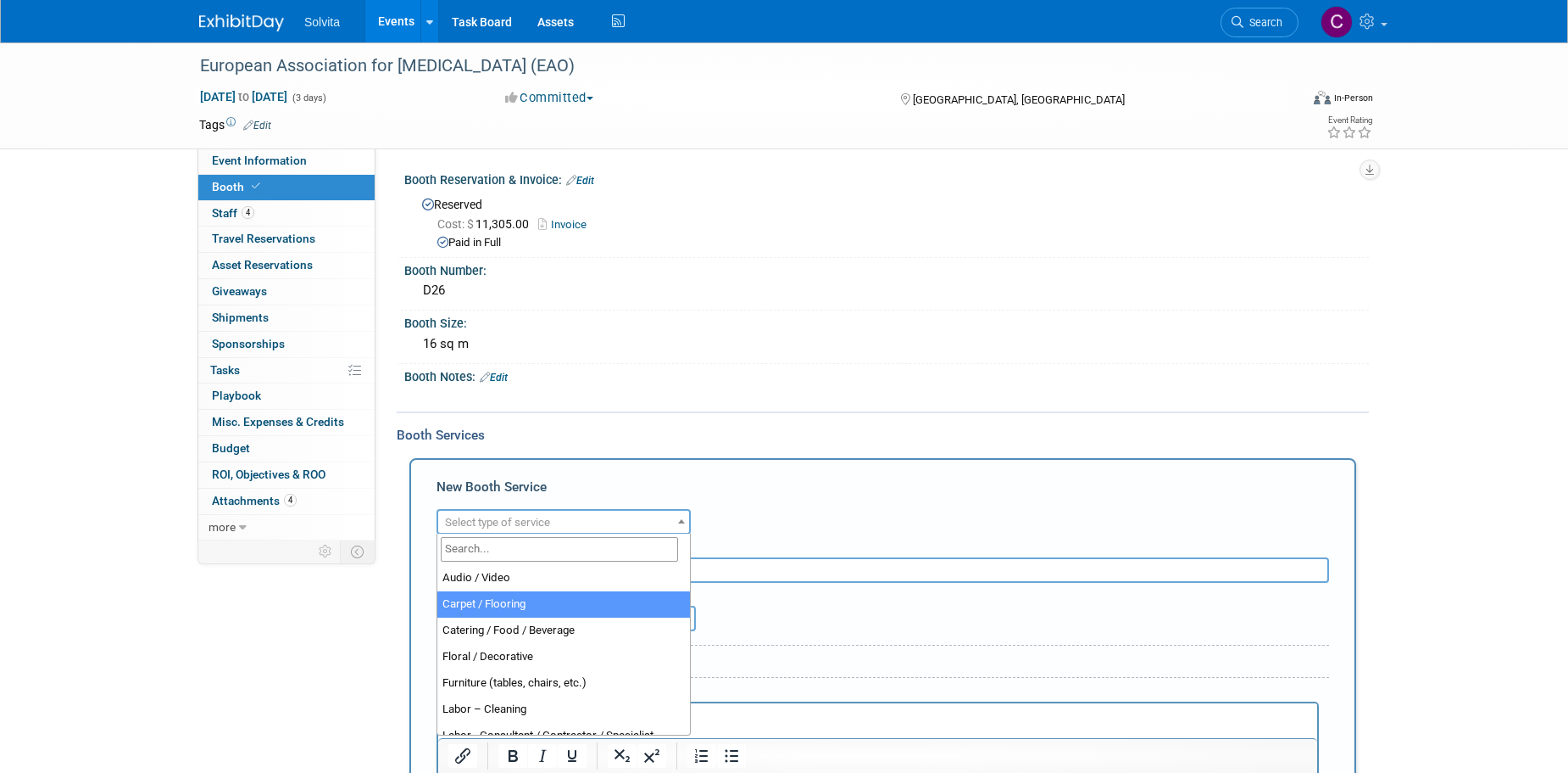
select select "4"
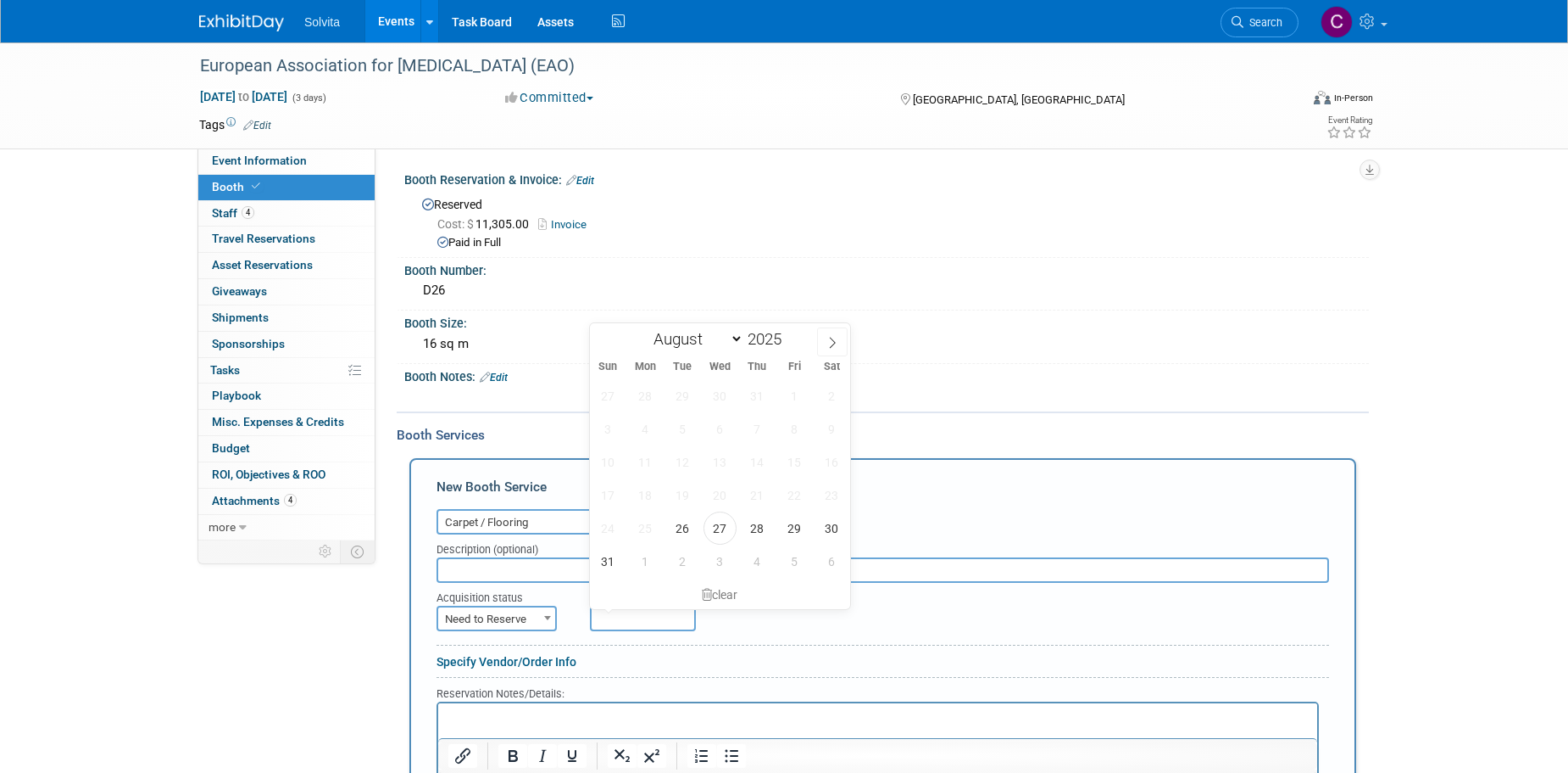
click at [629, 614] on input "text" at bounding box center [643, 618] width 106 height 26
click at [531, 622] on span "Need to Reserve" at bounding box center [497, 619] width 117 height 24
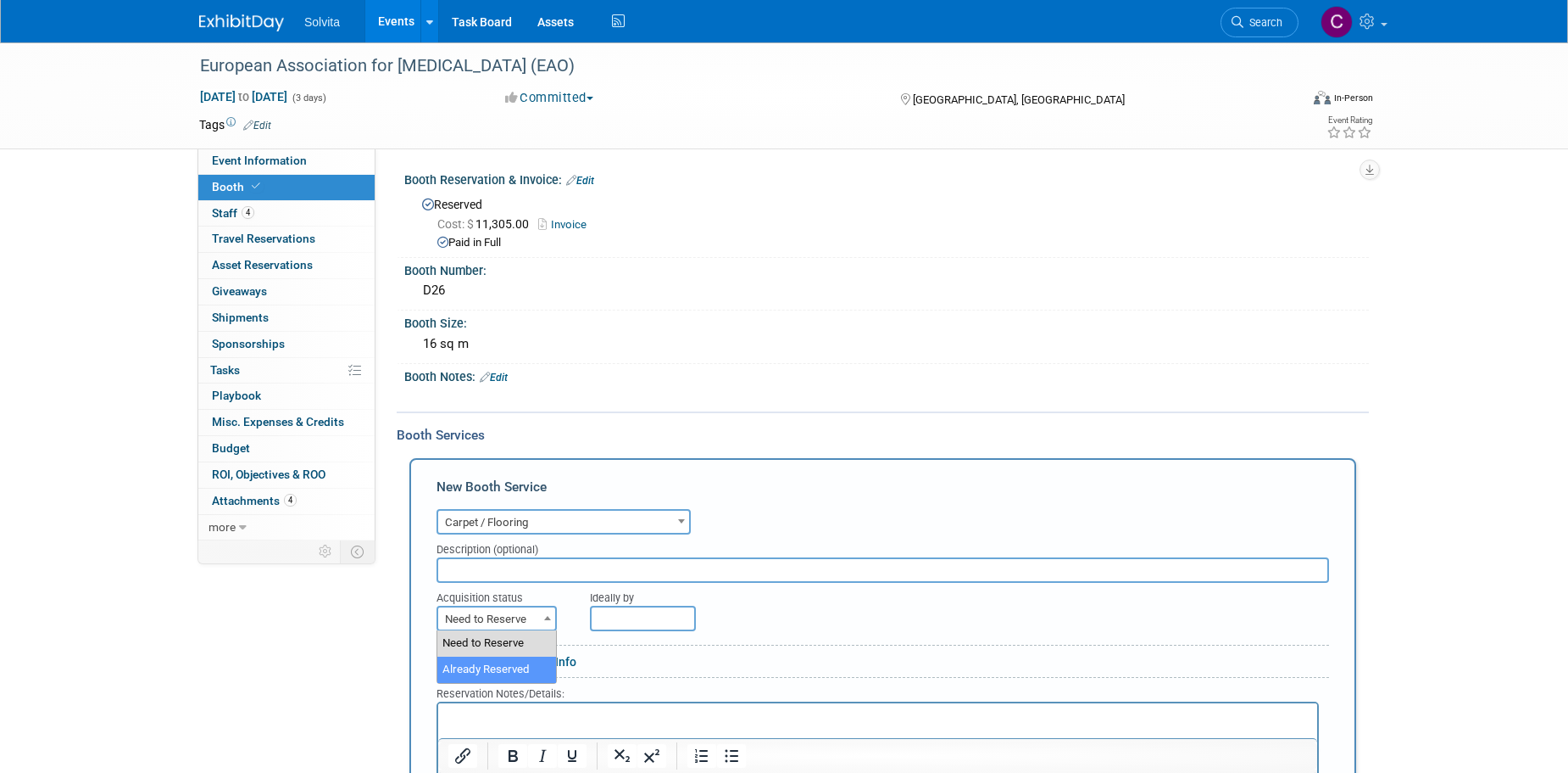
select select "2"
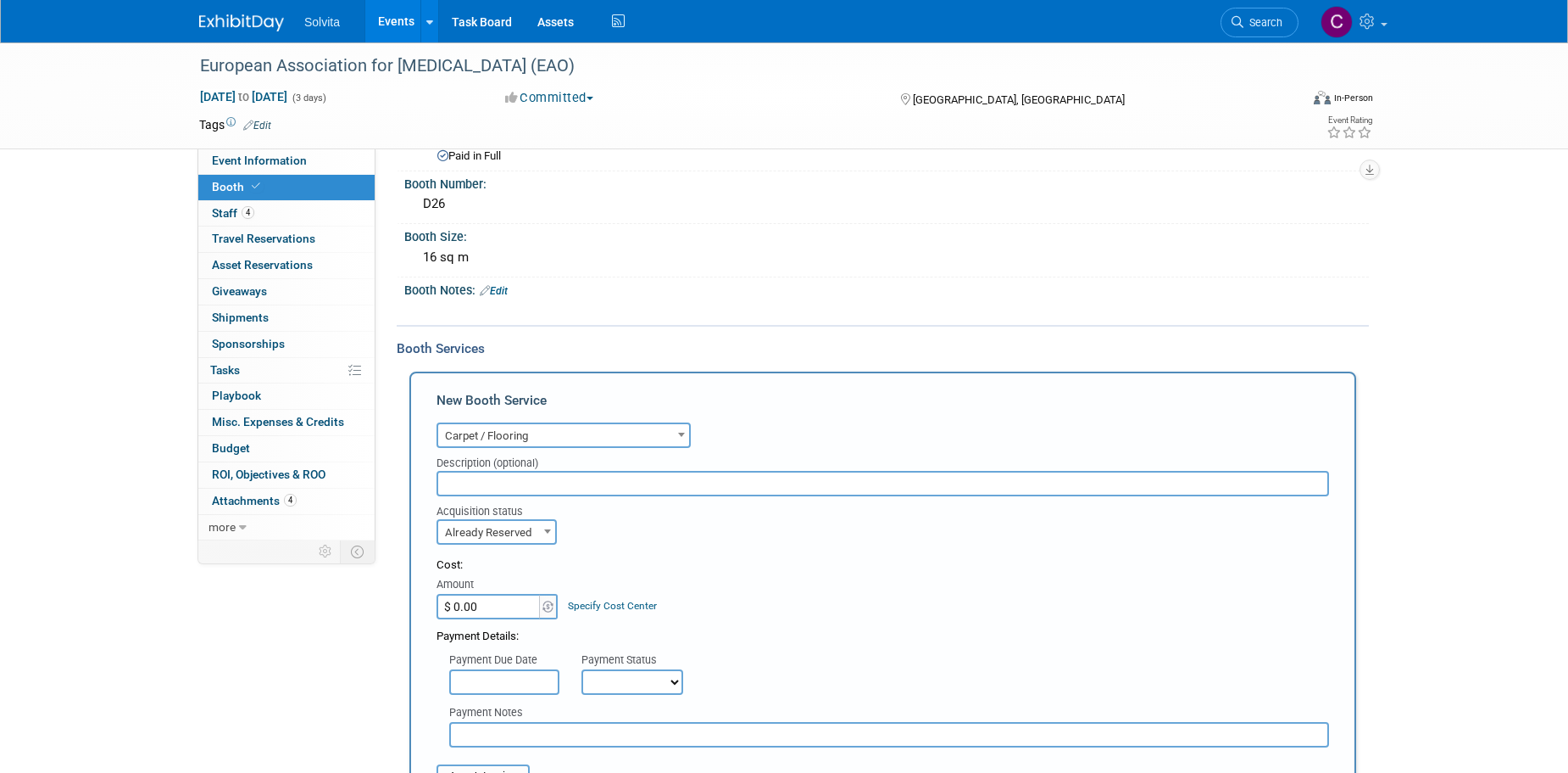
scroll to position [169, 0]
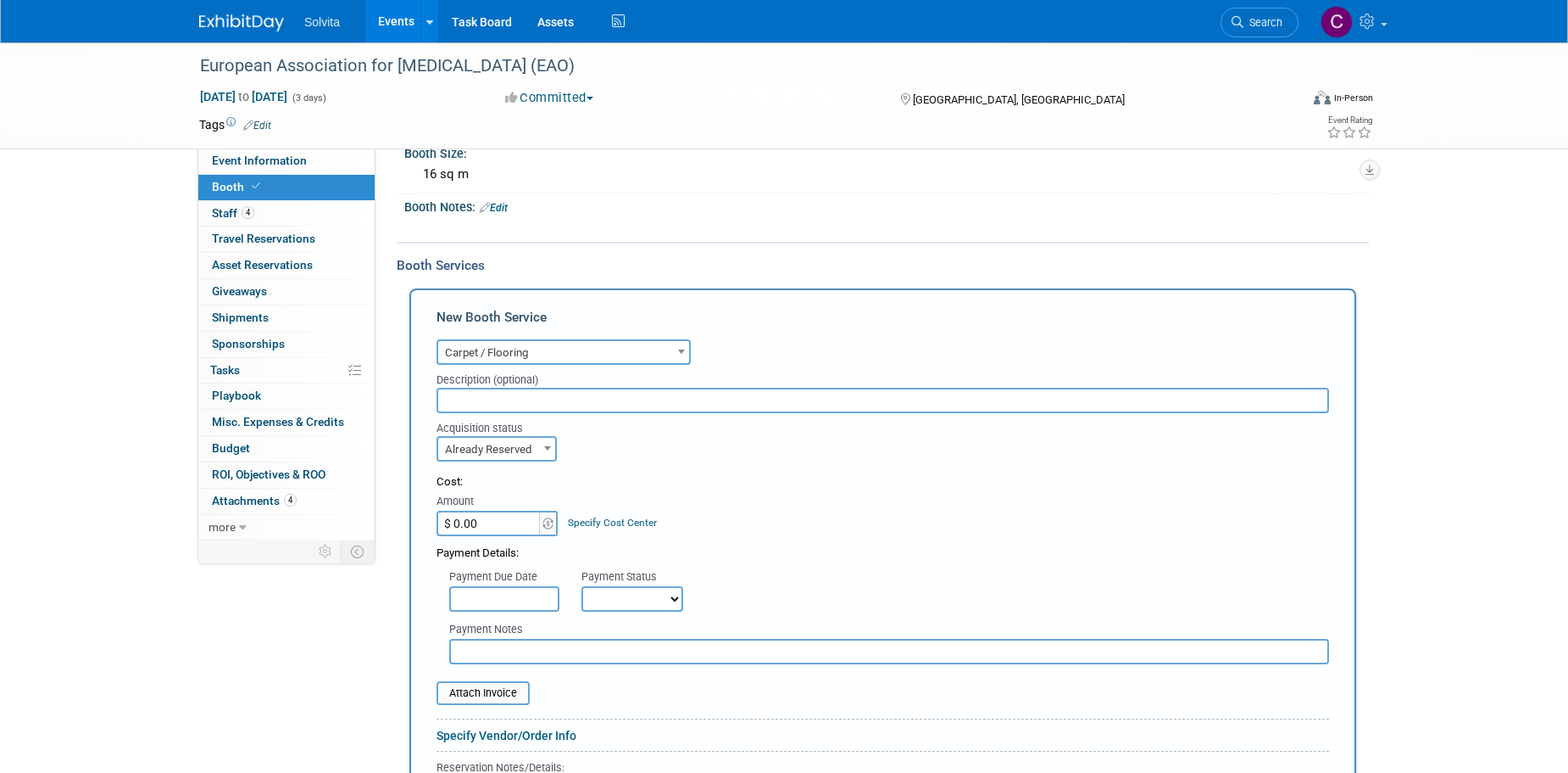
click at [497, 530] on input "$ 0.00" at bounding box center [489, 524] width 106 height 26
type input "$ 1,116.00"
click at [599, 524] on link "Specify Cost Center" at bounding box center [612, 522] width 89 height 12
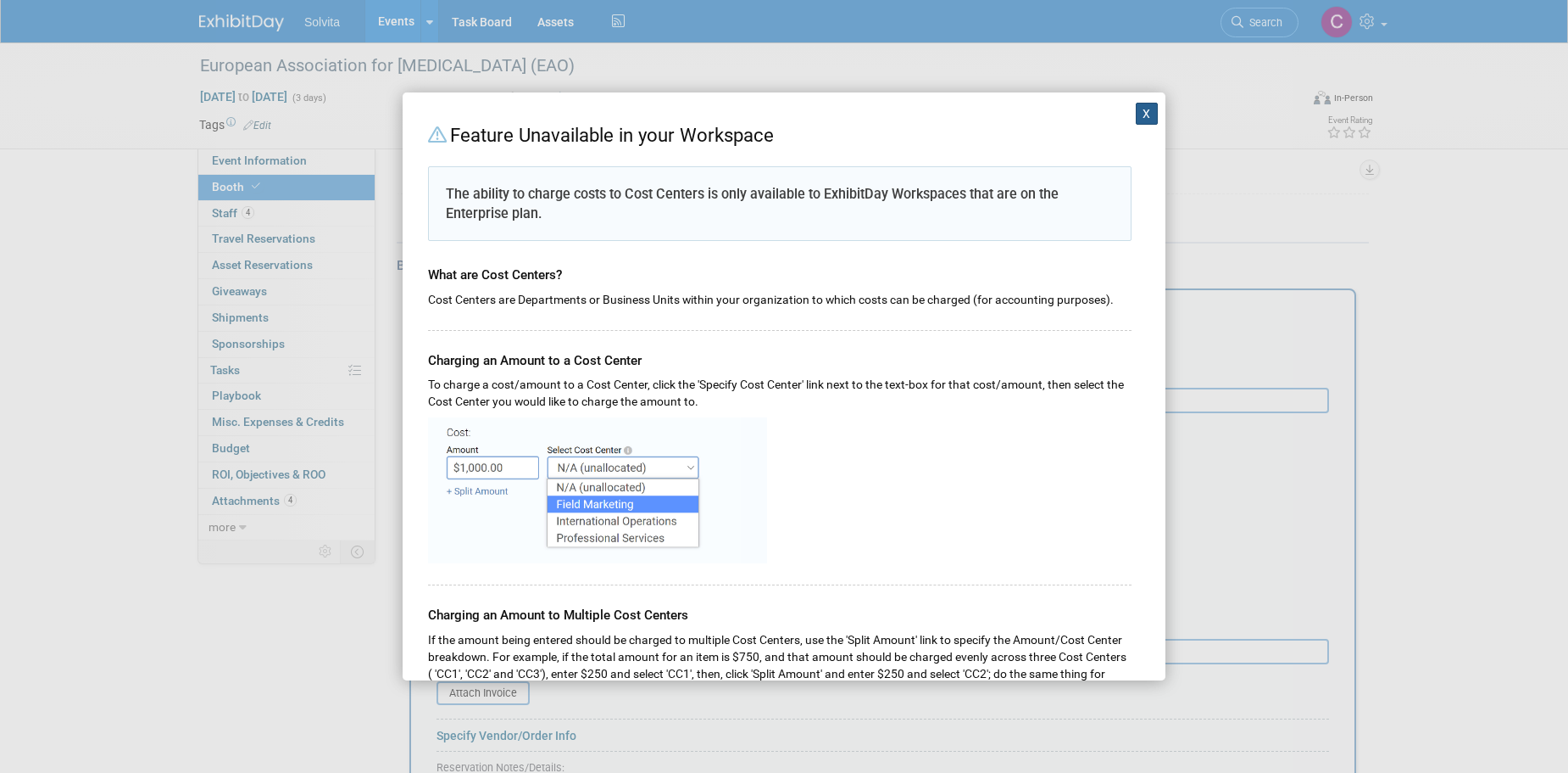
click at [1136, 111] on button "X" at bounding box center [1147, 114] width 22 height 22
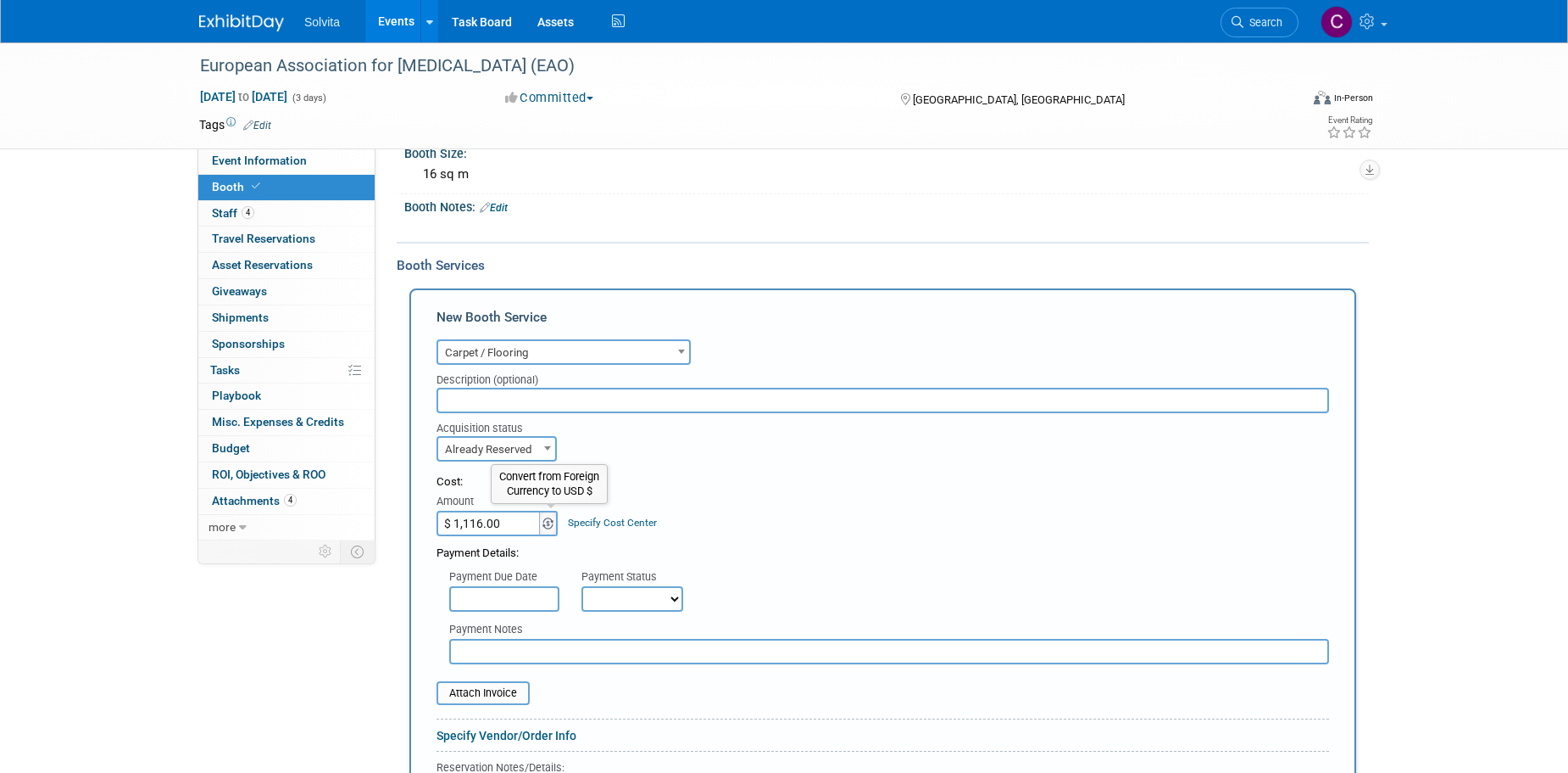
click at [548, 526] on img at bounding box center [548, 523] width 11 height 12
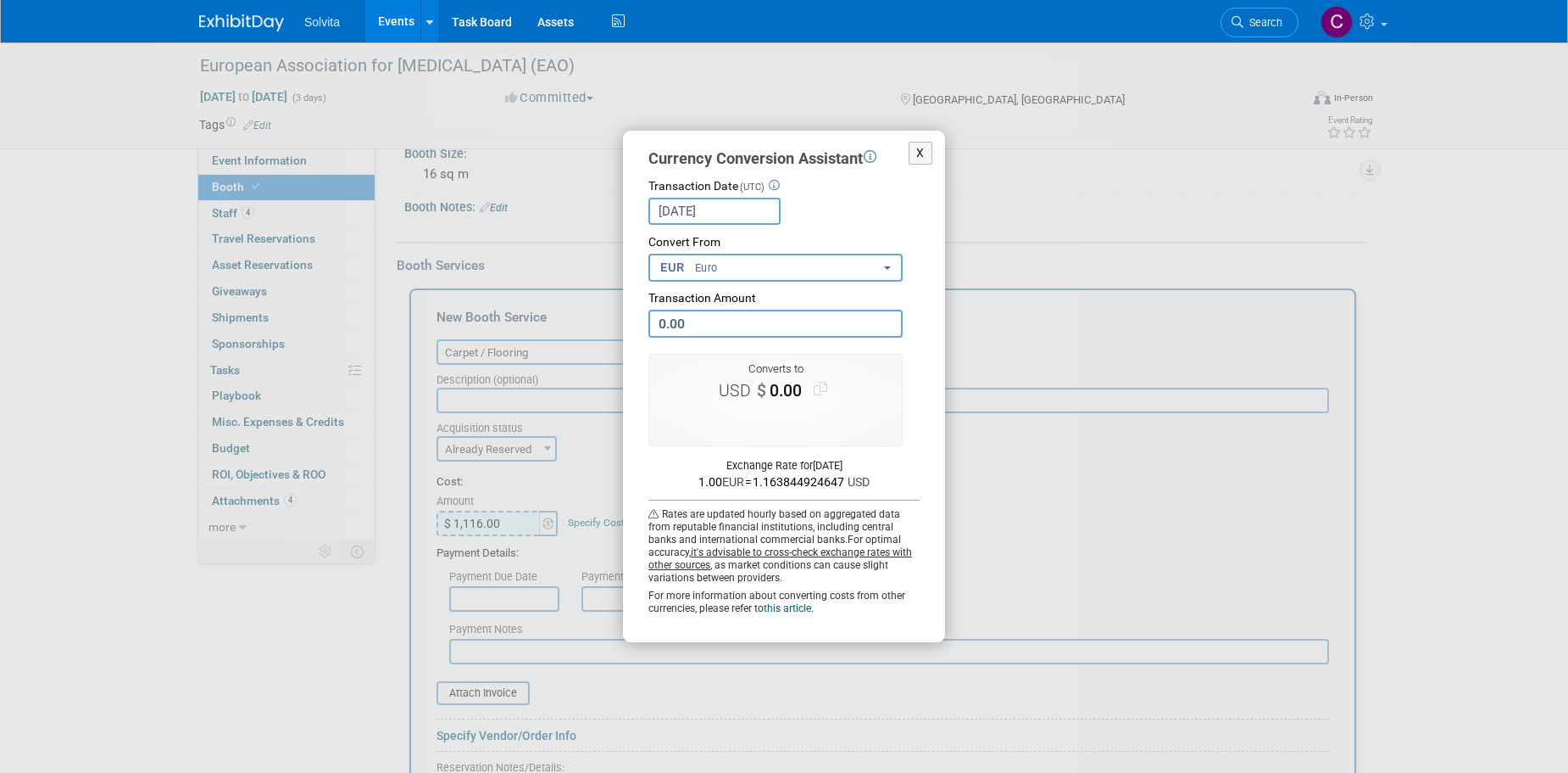
click at [727, 264] on button "EUR Euro" at bounding box center [775, 268] width 255 height 28
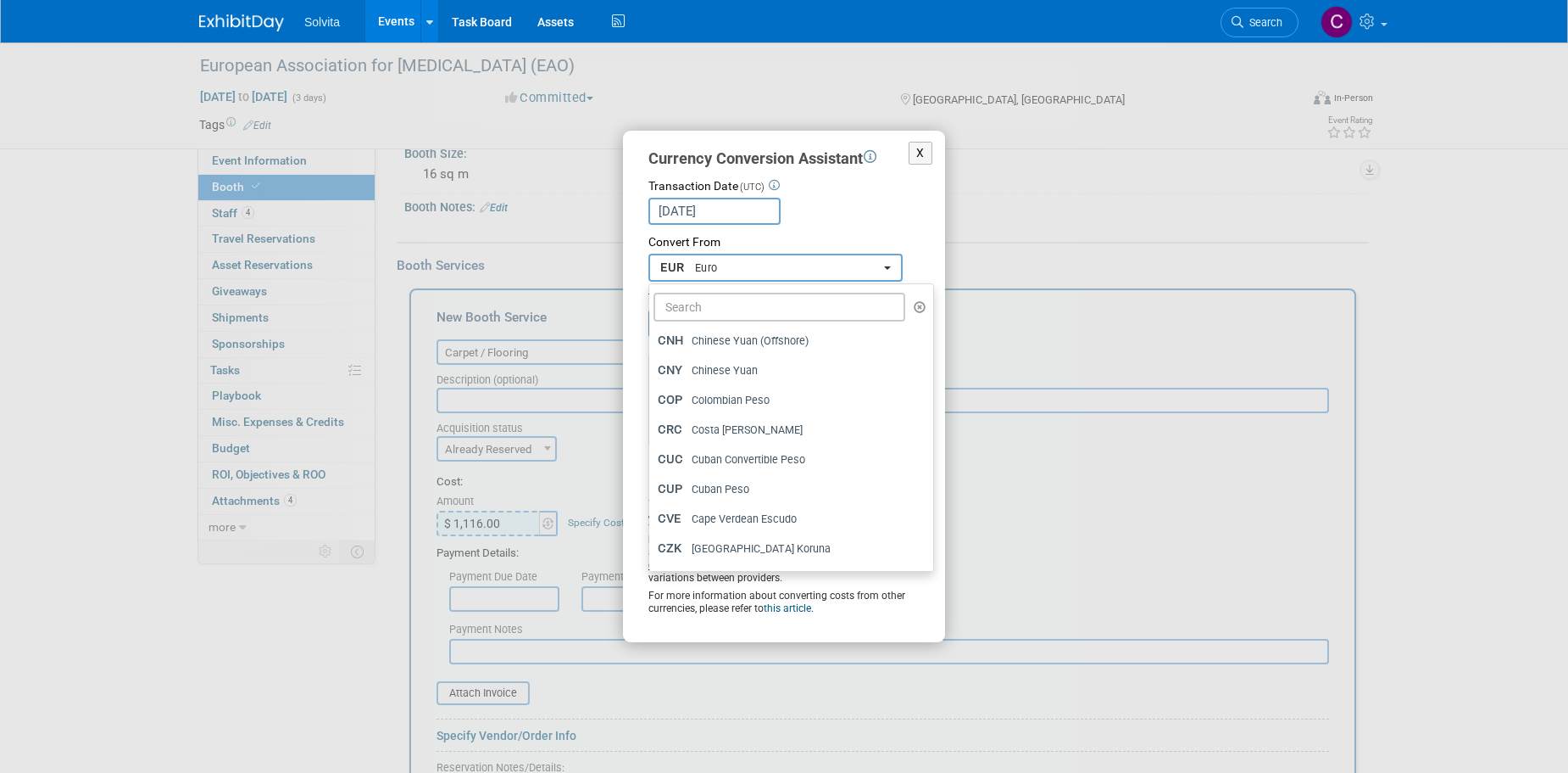
click at [787, 262] on button "EUR Euro" at bounding box center [775, 268] width 255 height 28
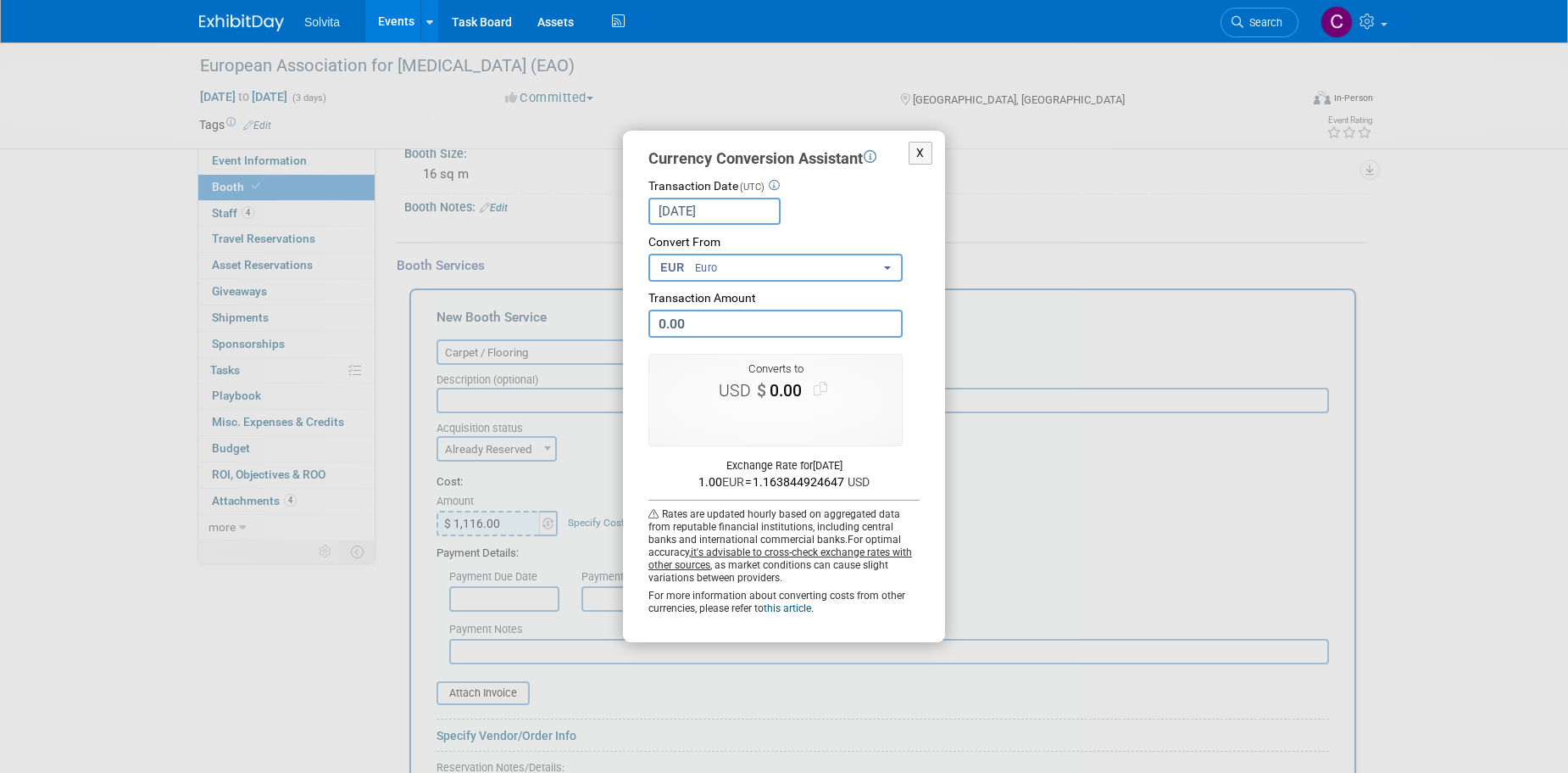
click at [707, 320] on input "0.00" at bounding box center [775, 323] width 255 height 28
type input "1,116.00"
click at [811, 421] on button "Use this amount" at bounding box center [776, 419] width 111 height 23
type input "$ 1,298.85"
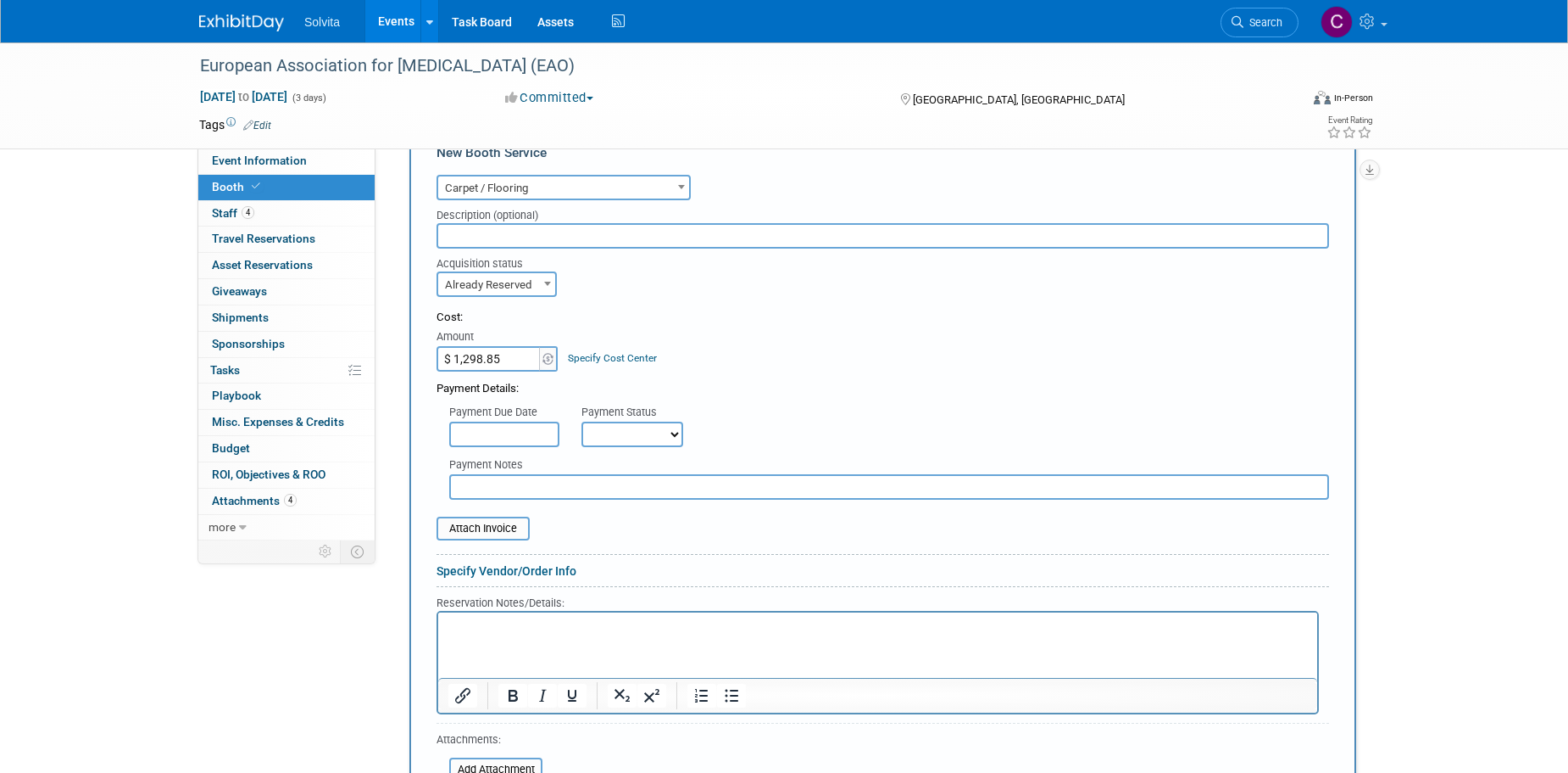
scroll to position [340, 0]
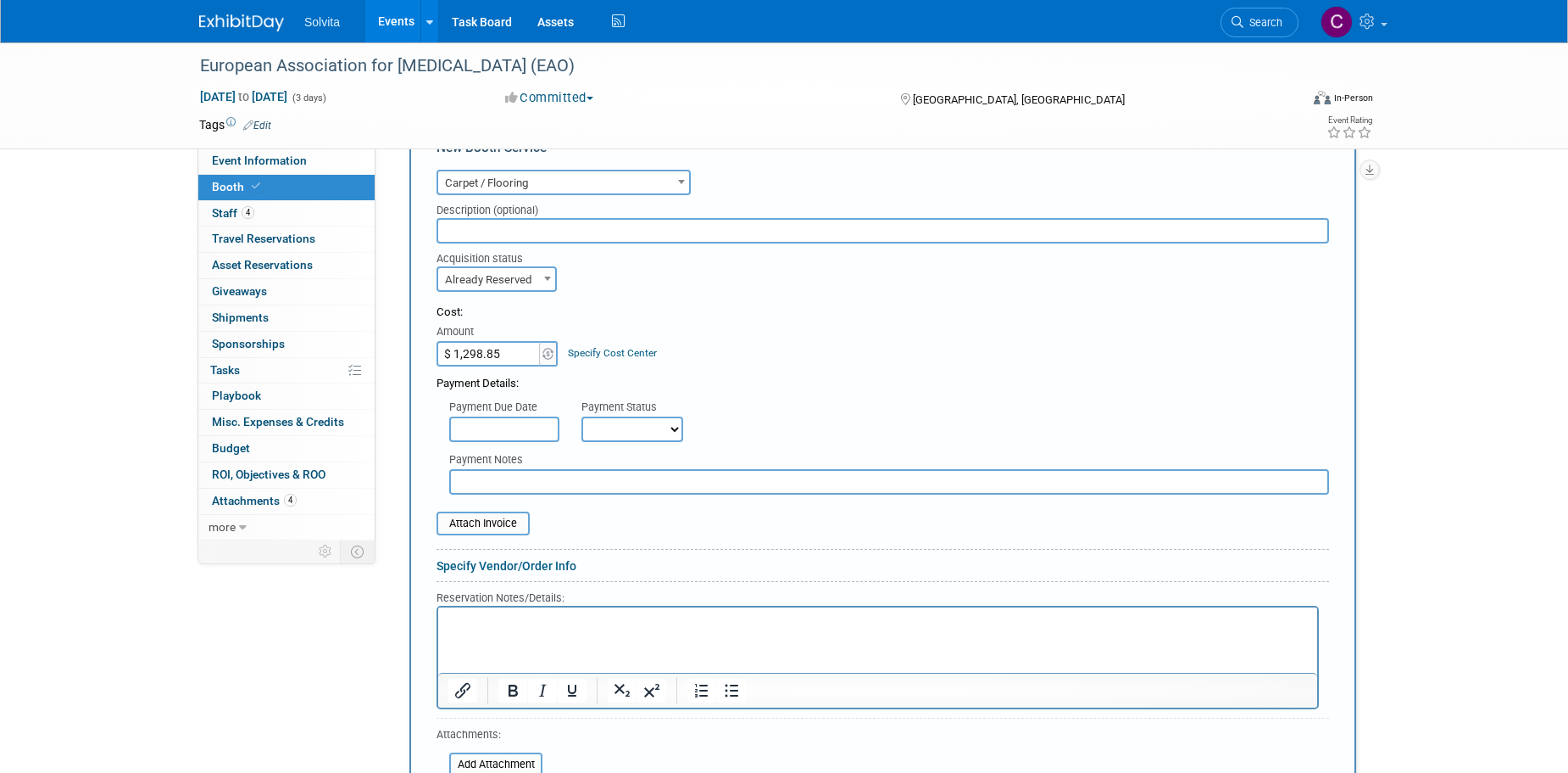
click at [646, 629] on html at bounding box center [878, 617] width 879 height 23
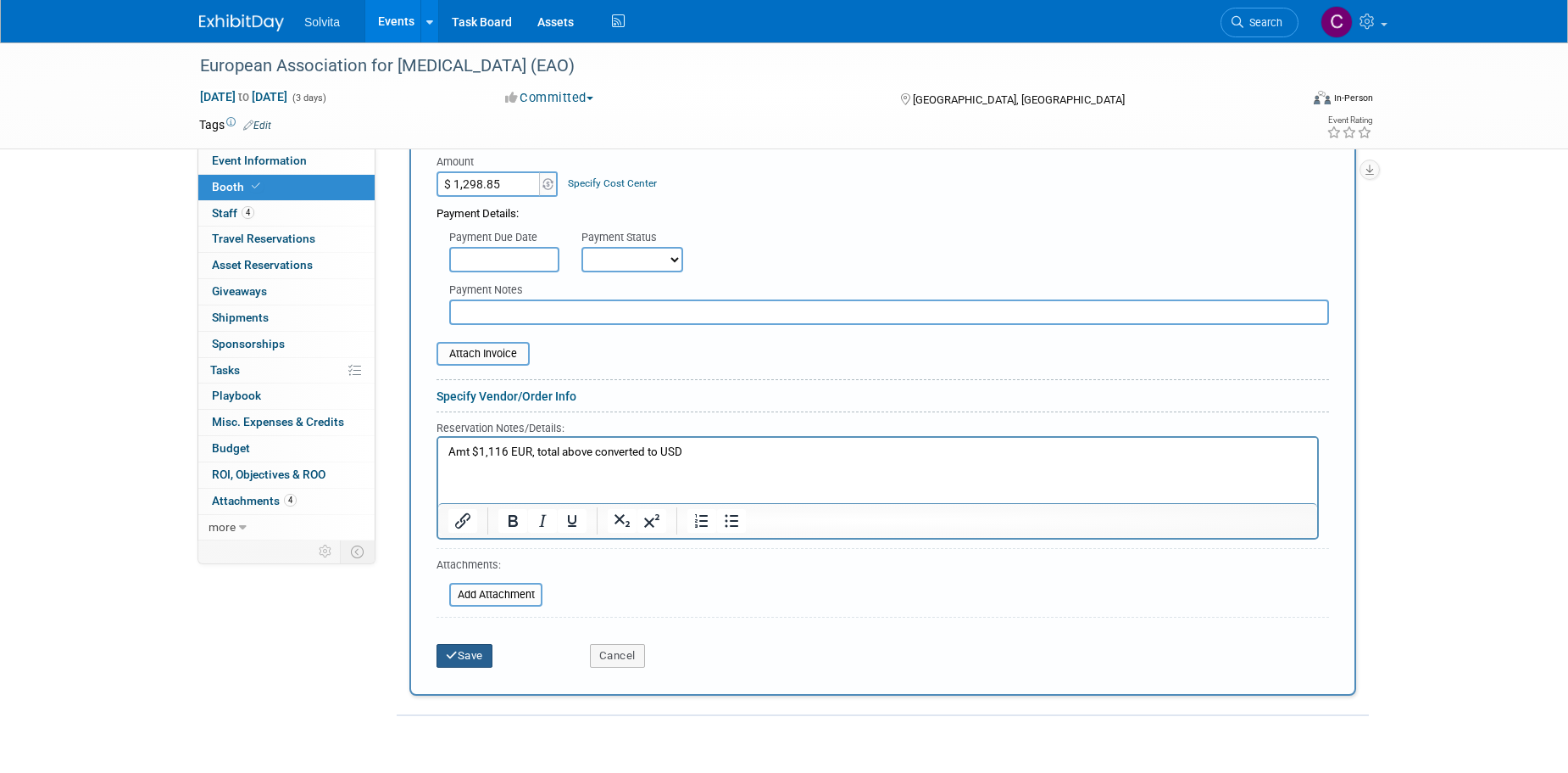
click at [476, 649] on button "Save" at bounding box center [464, 656] width 56 height 24
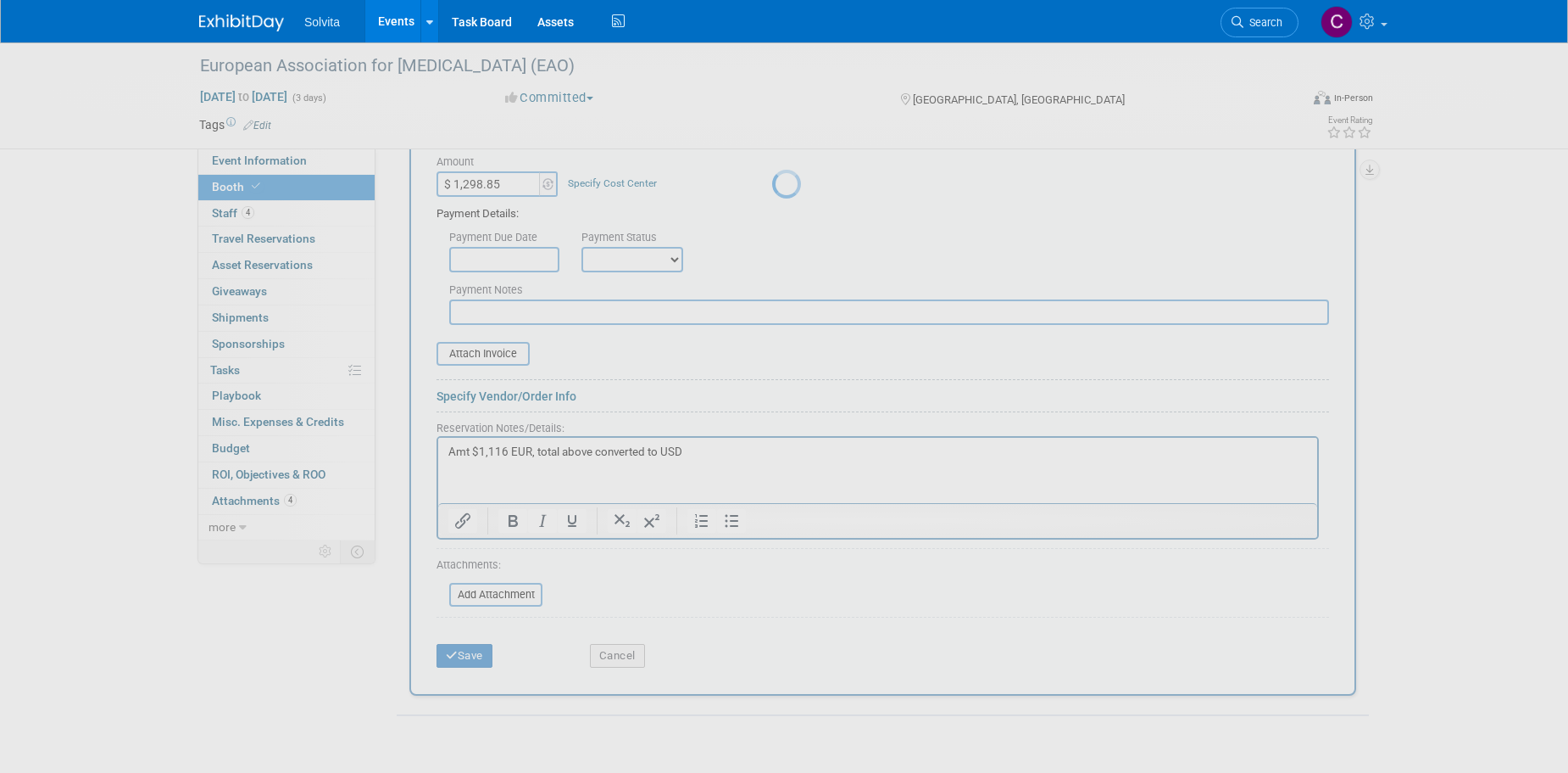
scroll to position [21, 0]
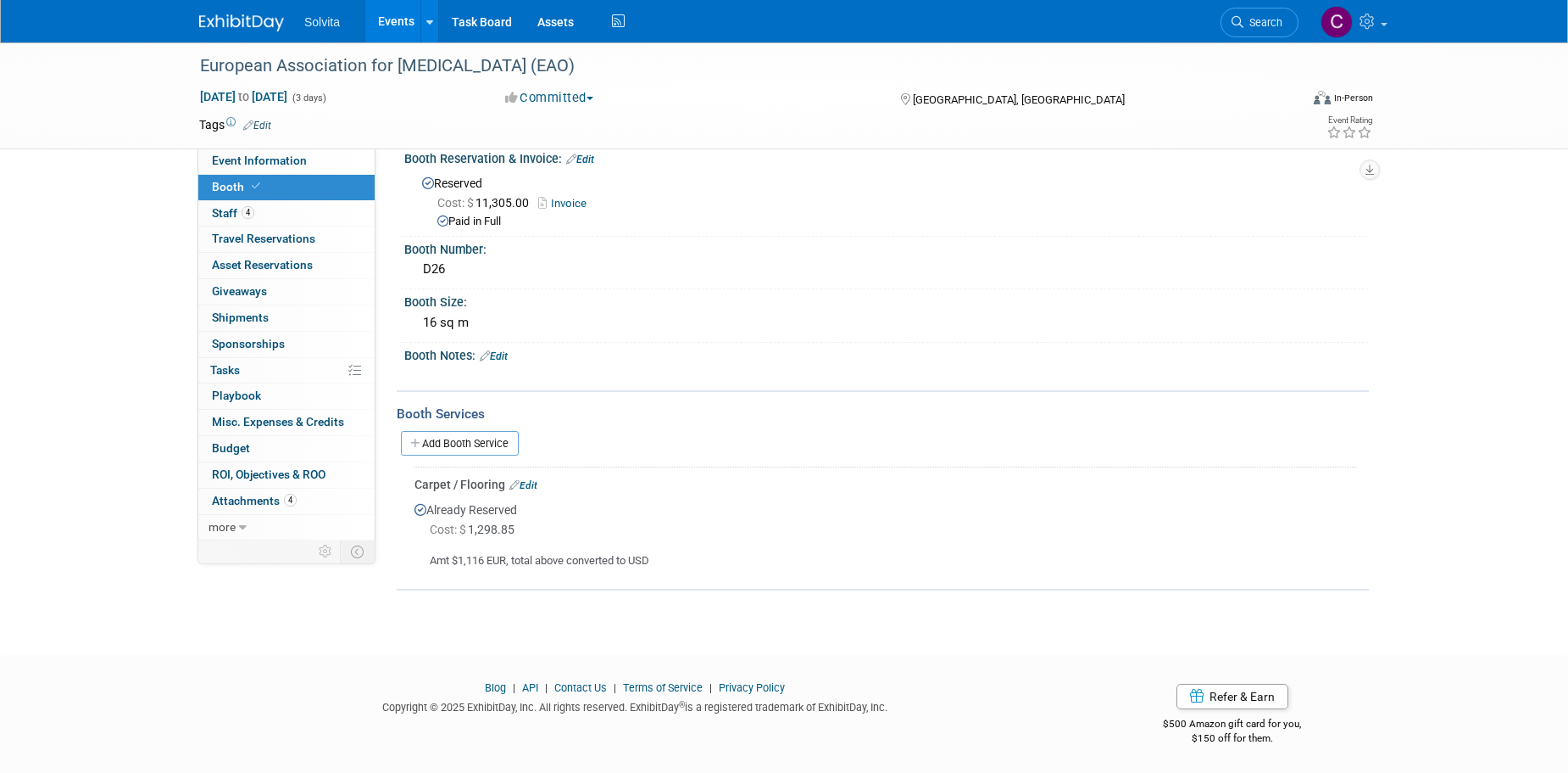
click at [535, 482] on link "Edit" at bounding box center [523, 485] width 28 height 12
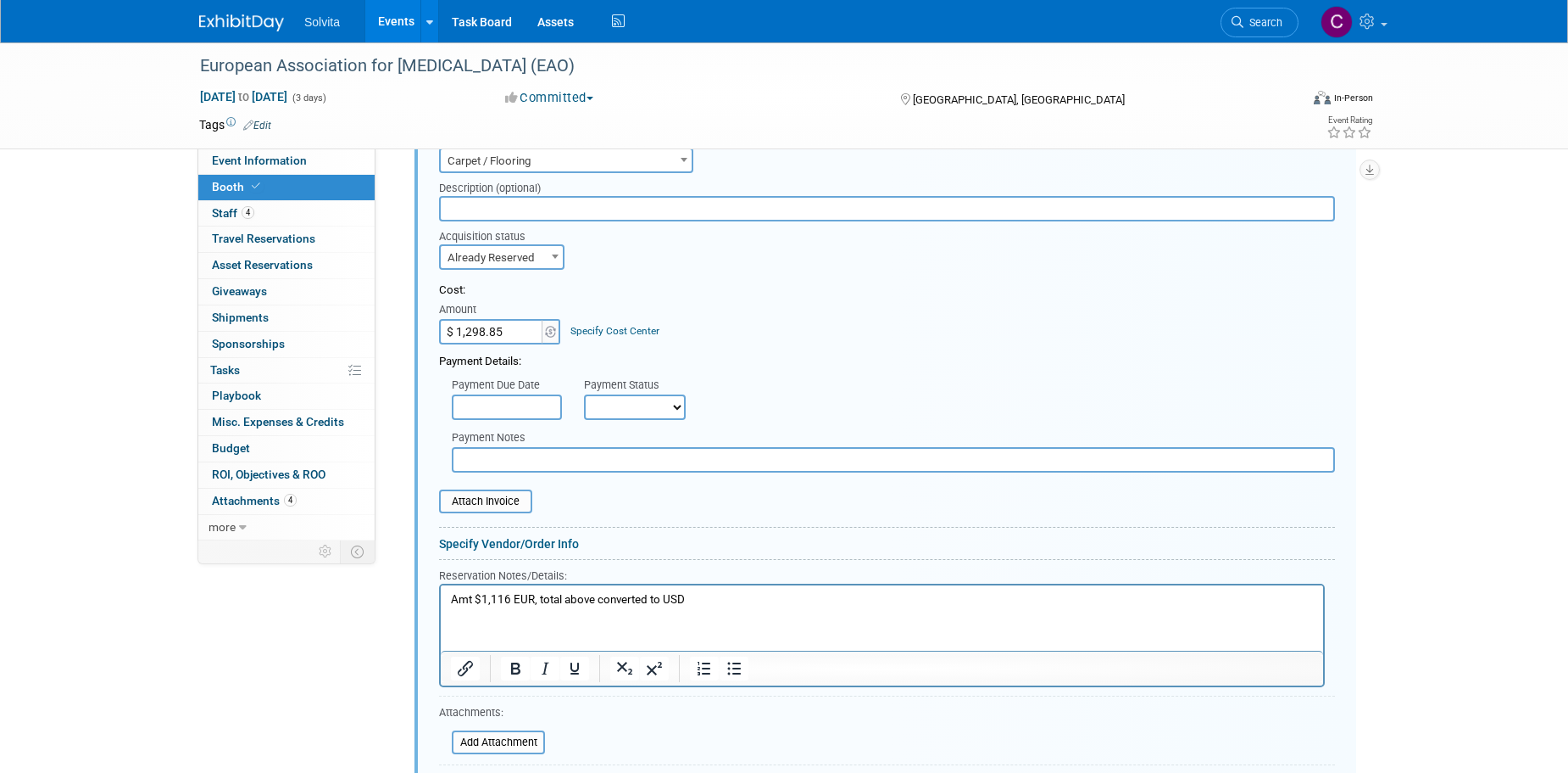
scroll to position [464, 0]
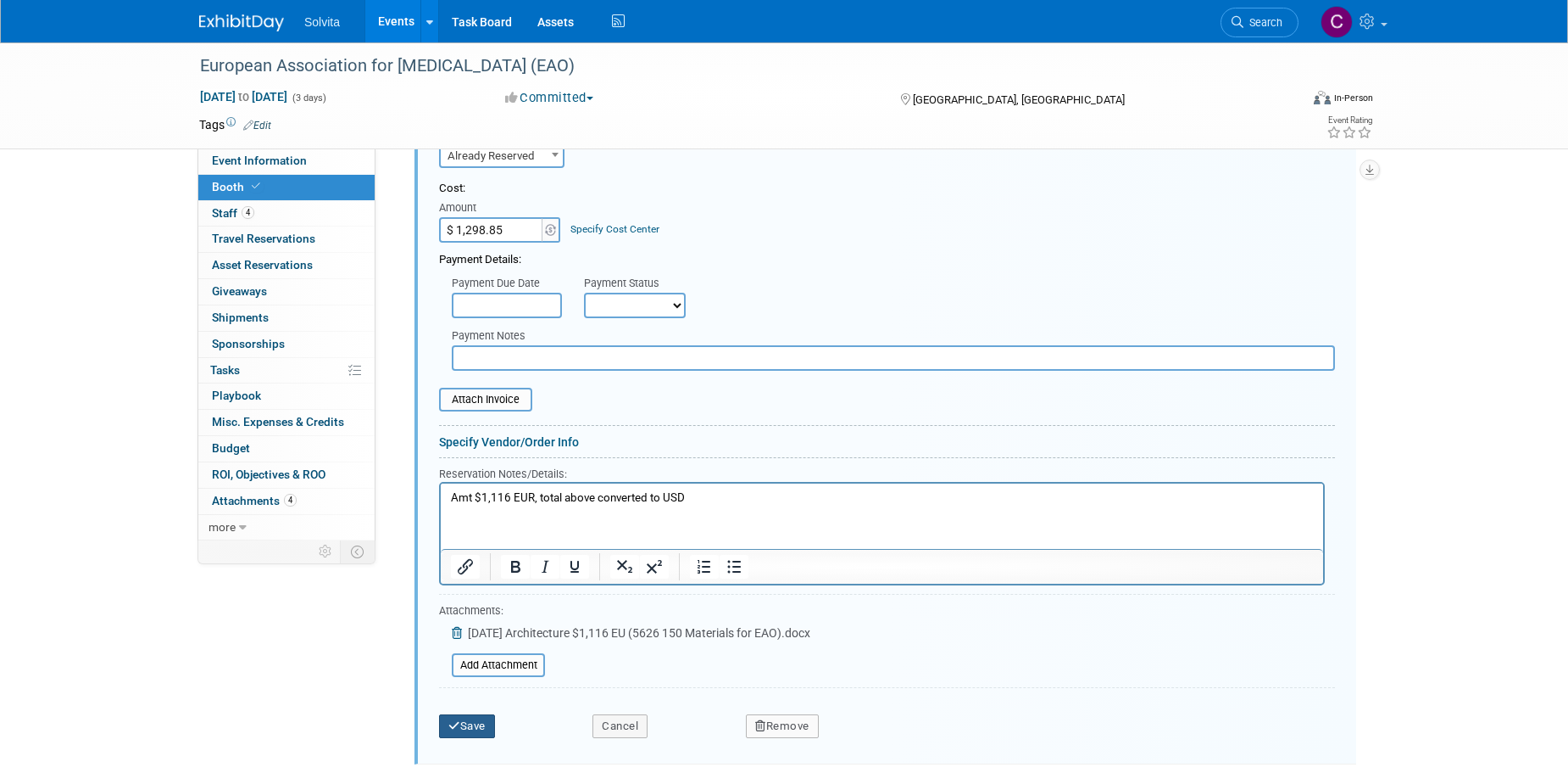
click at [481, 725] on button "Save" at bounding box center [467, 726] width 56 height 24
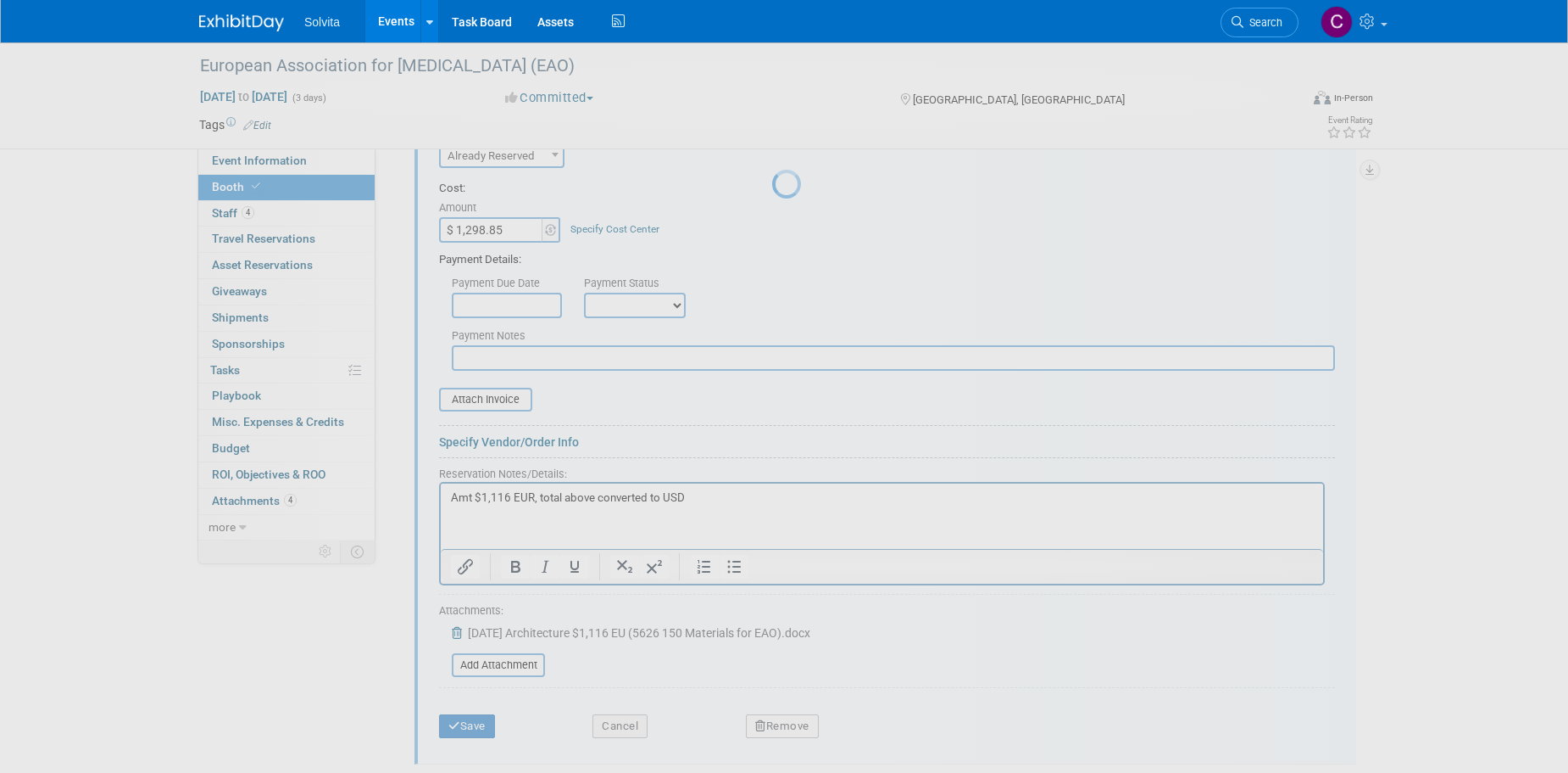
scroll to position [60, 0]
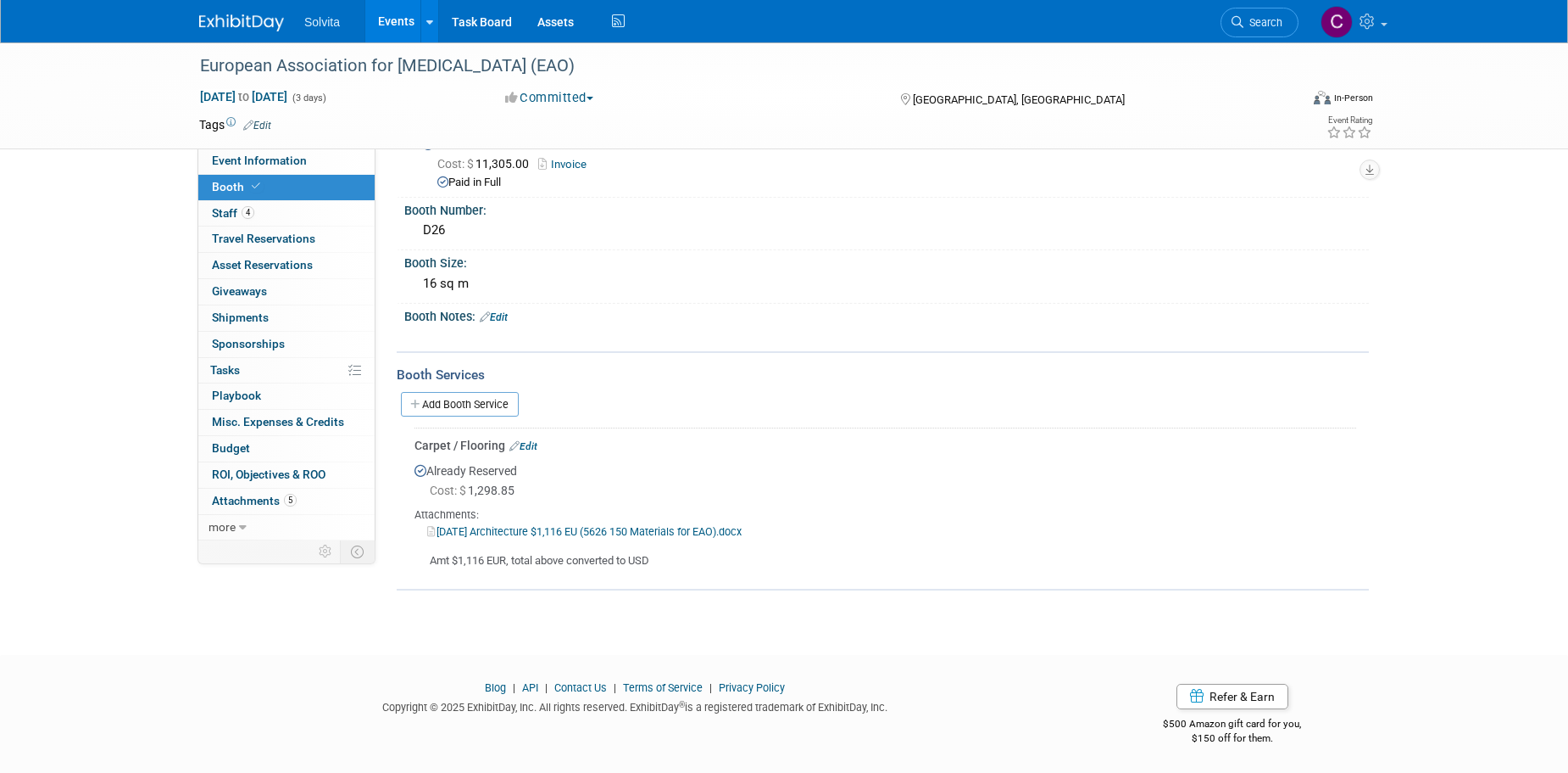
click at [389, 21] on link "Events" at bounding box center [395, 21] width 62 height 42
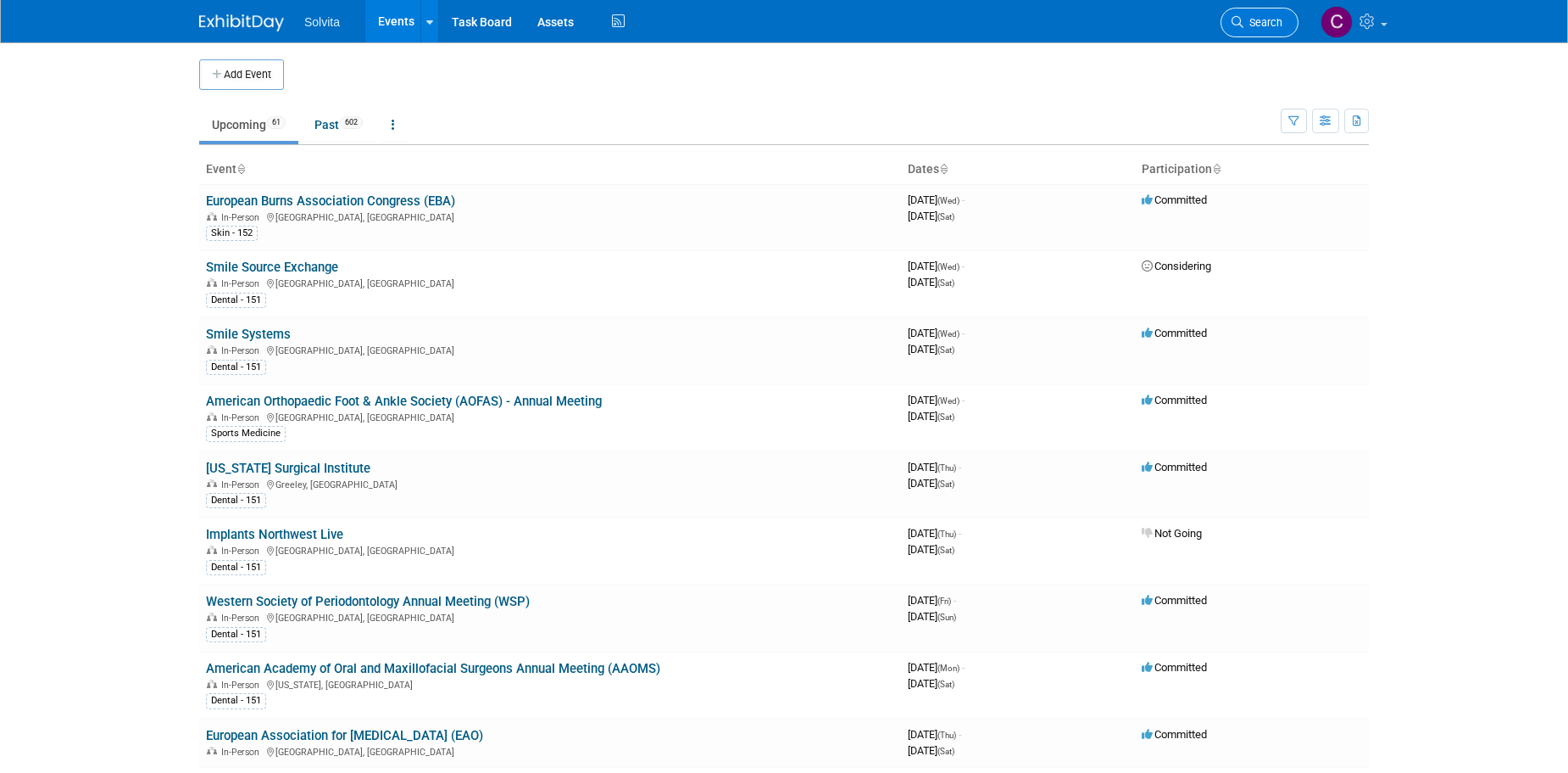
click at [1253, 24] on span "Search" at bounding box center [1263, 23] width 39 height 13
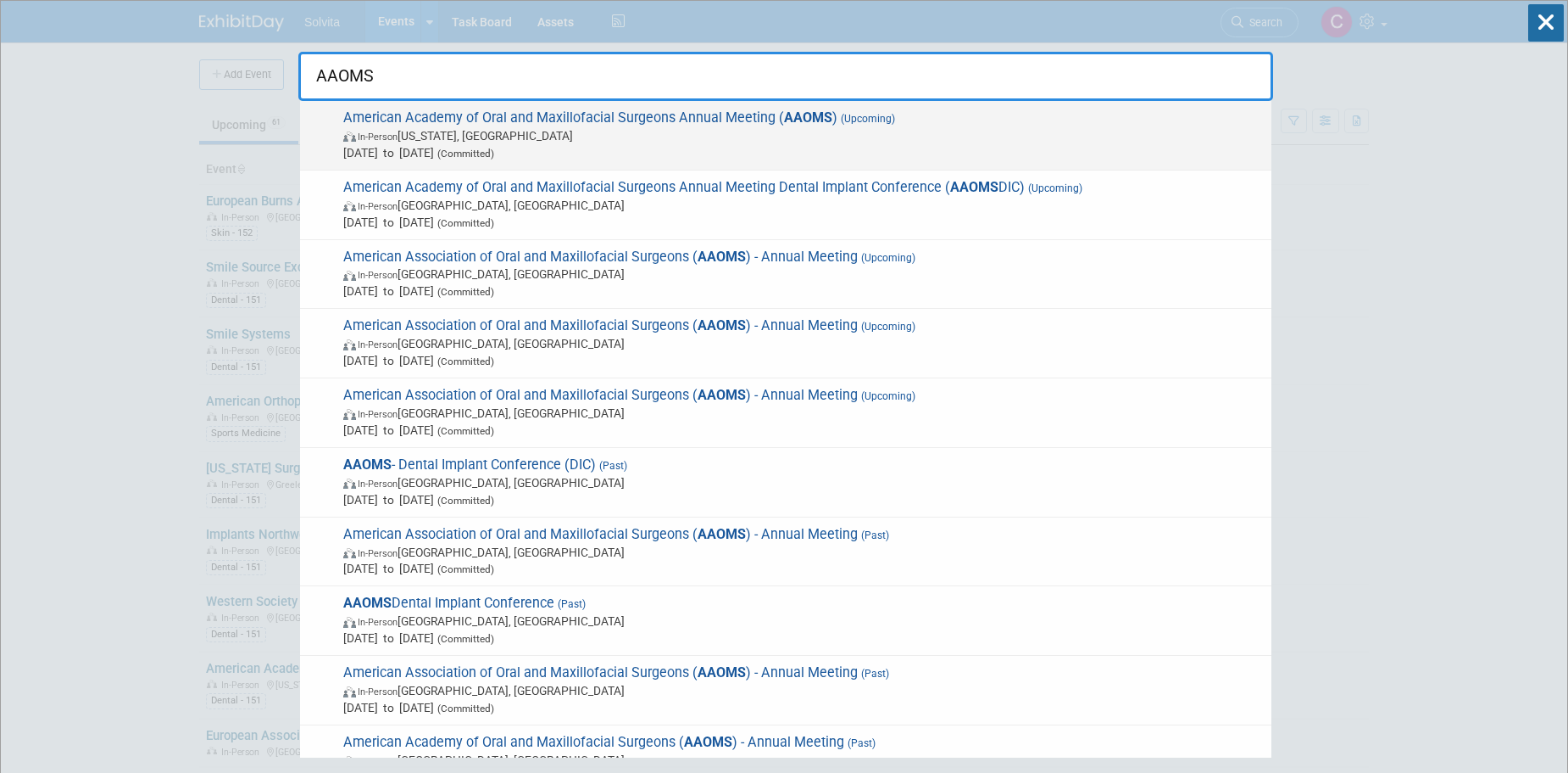
type input "AAOMS"
click at [549, 144] on span "[DATE] to [DATE] (Committed)" at bounding box center [803, 153] width 920 height 17
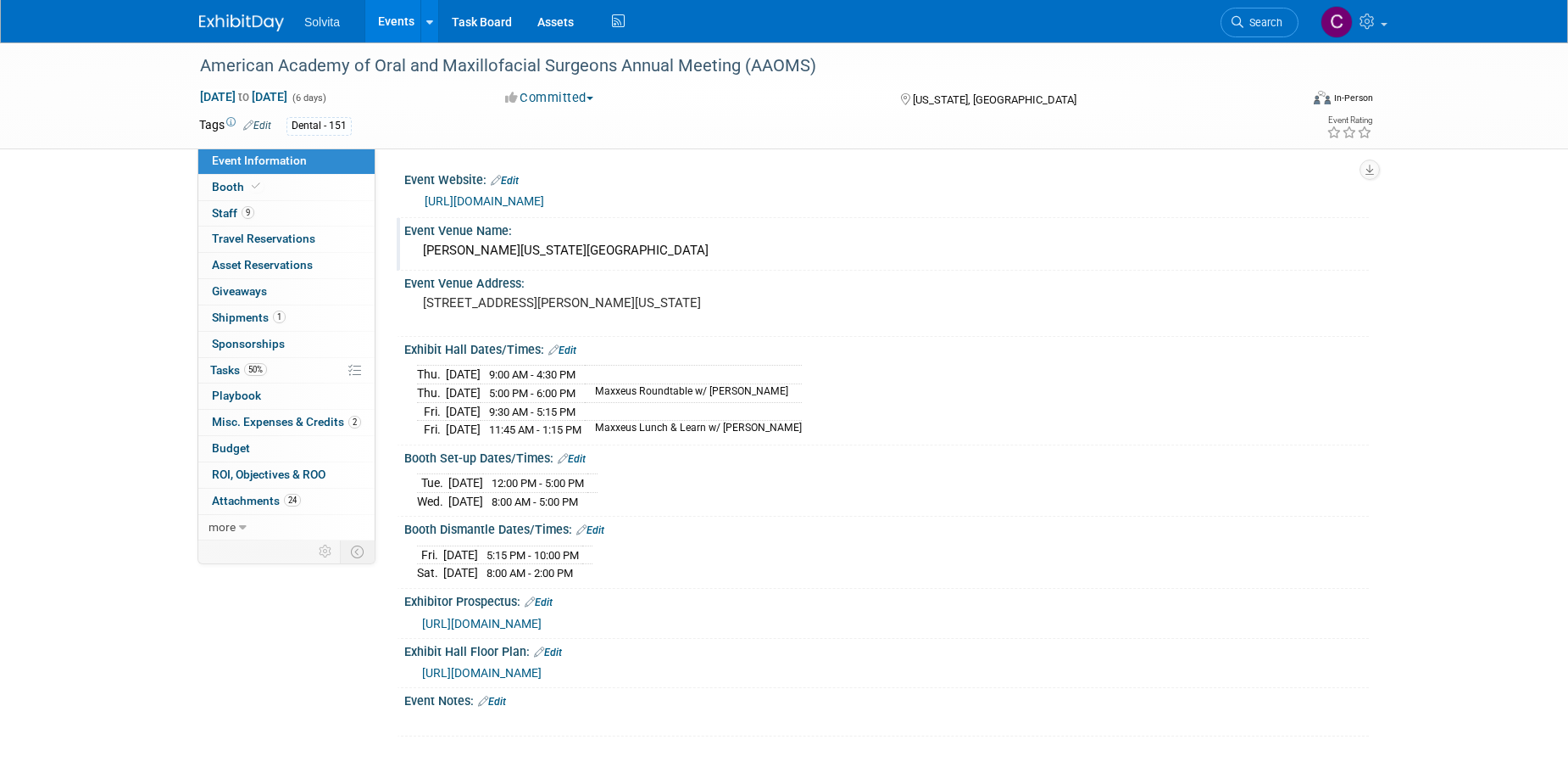
click at [991, 261] on div "[PERSON_NAME][US_STATE][GEOGRAPHIC_DATA]" at bounding box center [887, 250] width 939 height 27
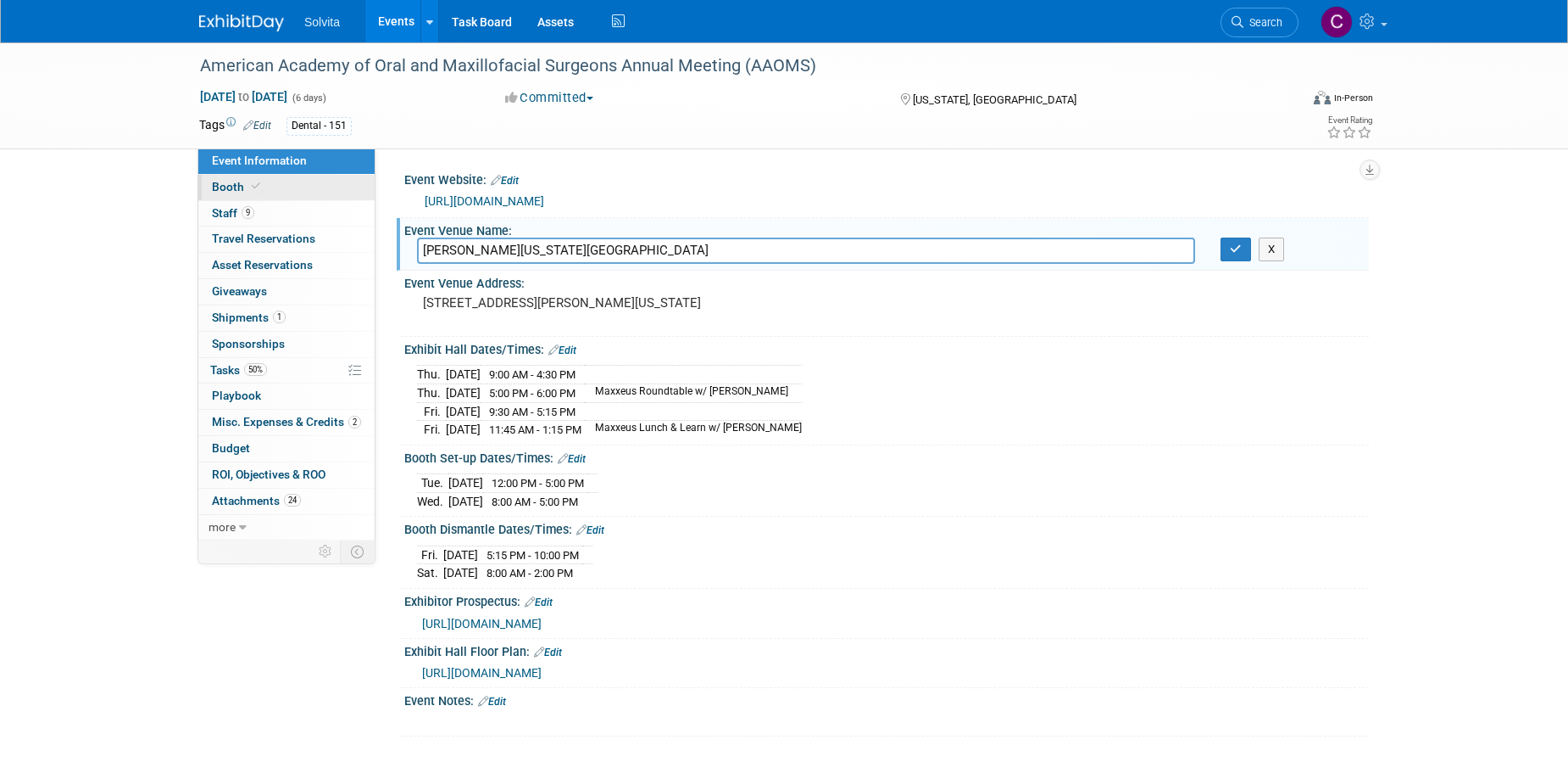
click at [238, 190] on span "Booth" at bounding box center [237, 186] width 52 height 14
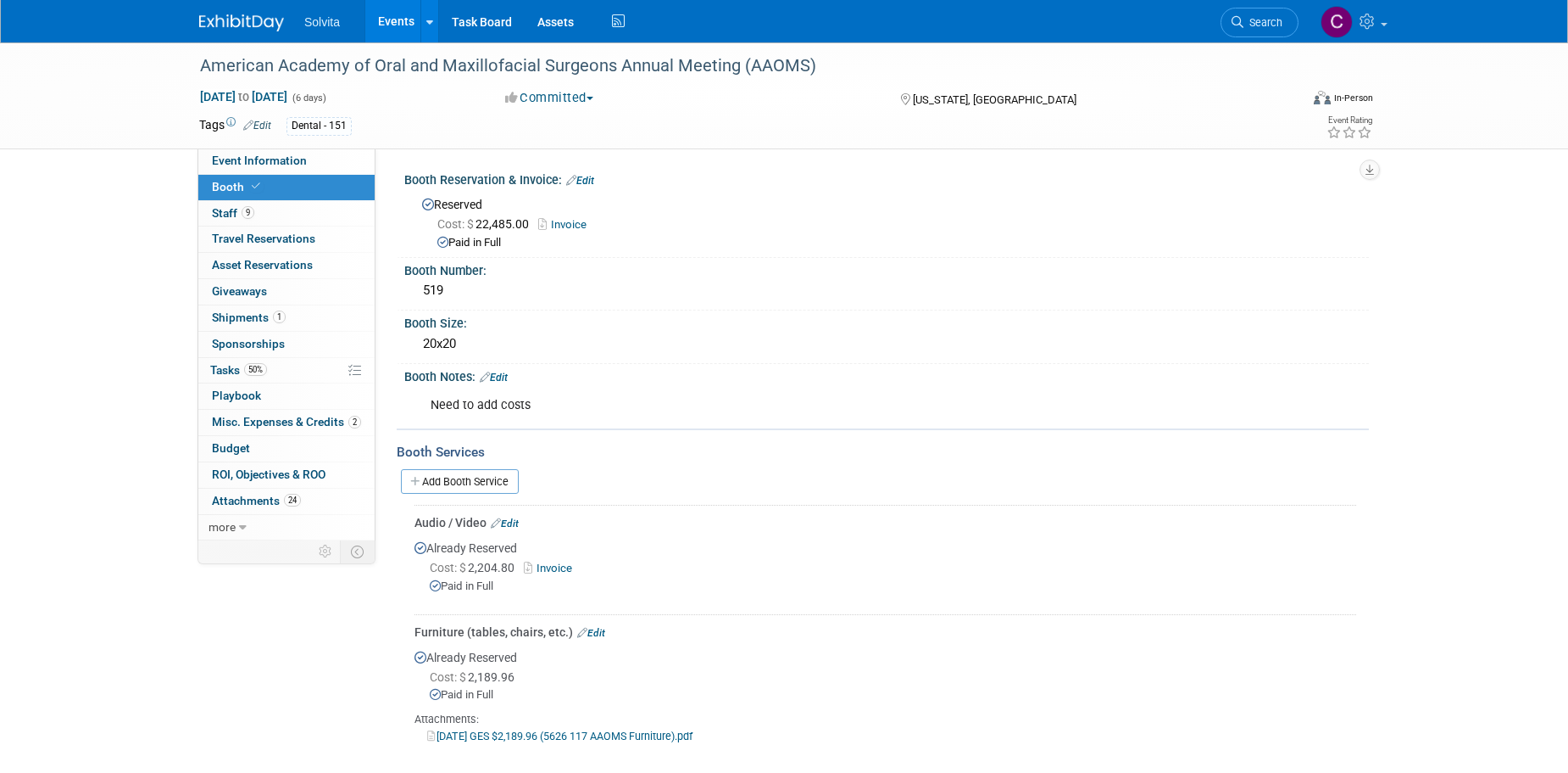
click at [404, 21] on link "Events" at bounding box center [395, 21] width 62 height 42
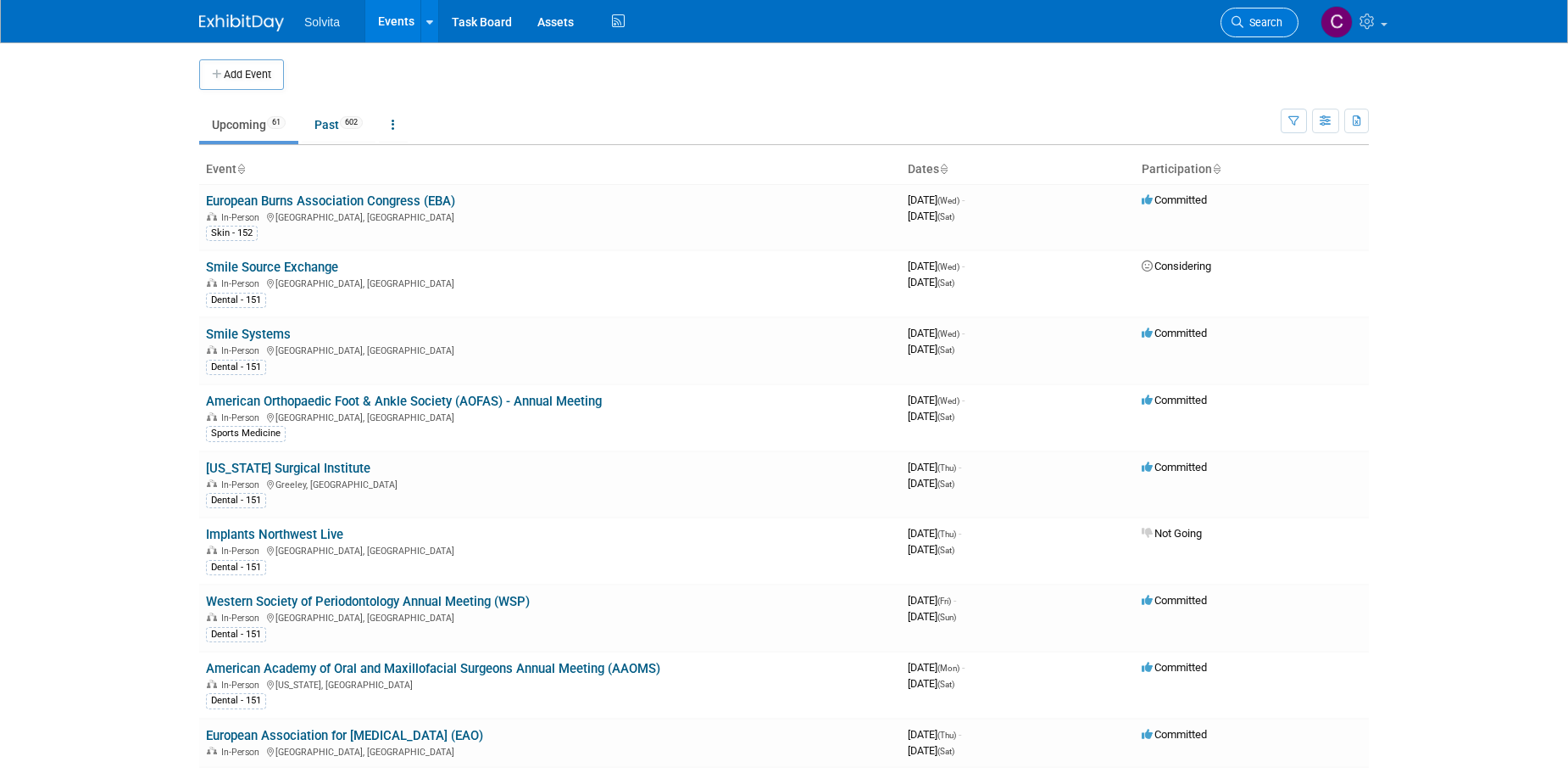
click at [1275, 18] on span "Search" at bounding box center [1263, 23] width 39 height 13
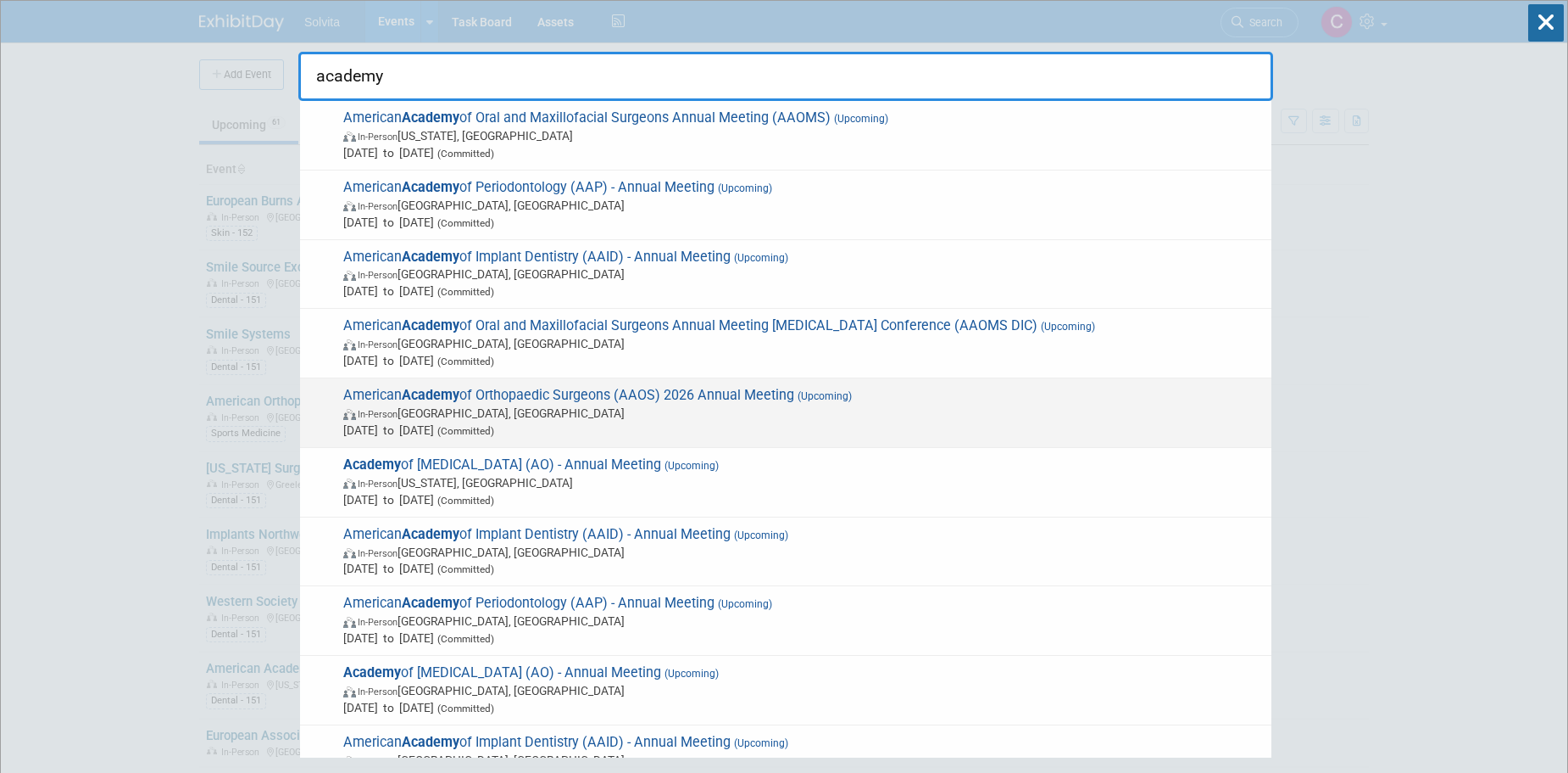
type input "academy"
click at [740, 429] on span "[DATE] to [DATE] (Committed)" at bounding box center [803, 430] width 920 height 17
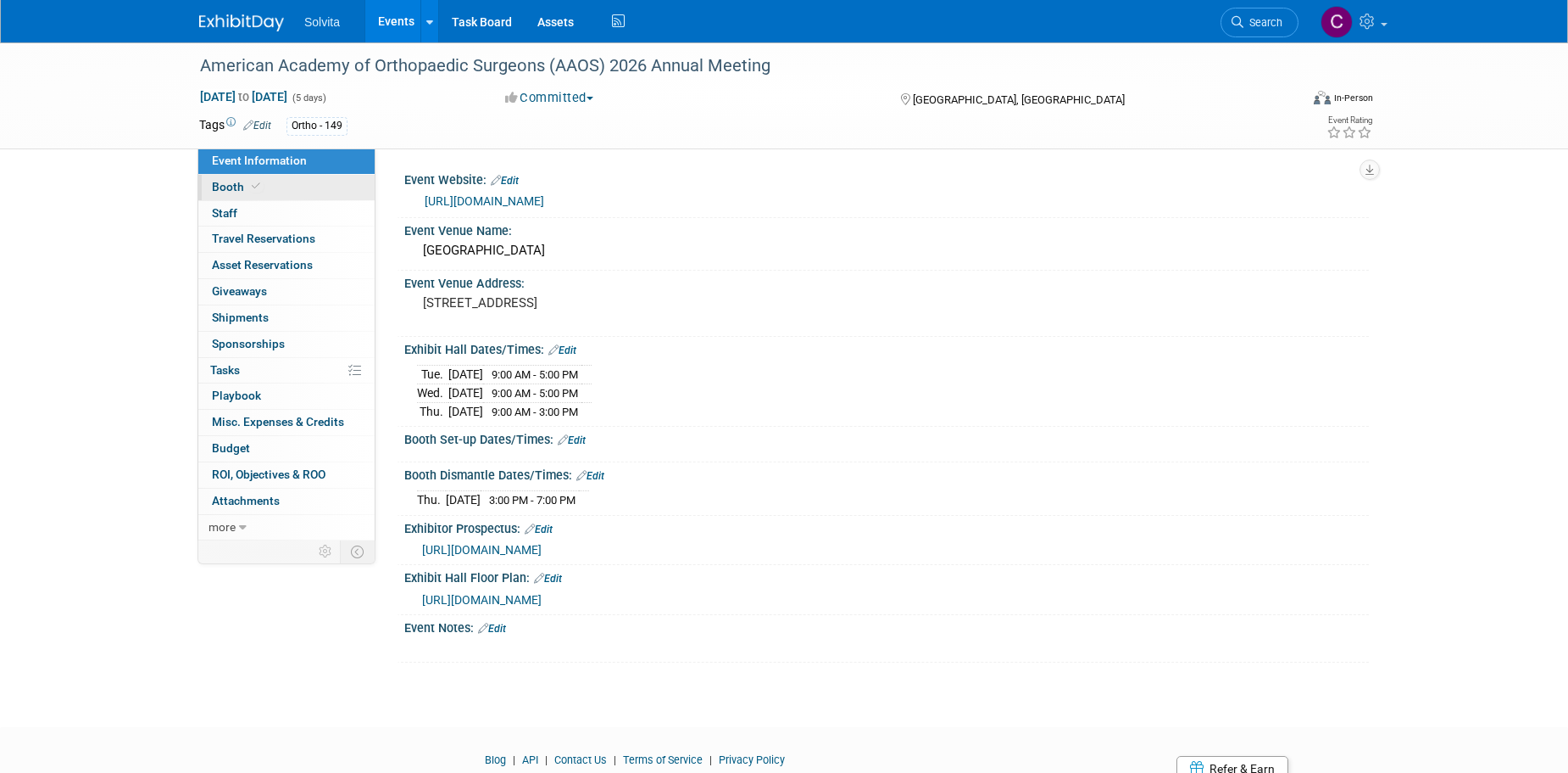
click at [247, 192] on span "Booth" at bounding box center [237, 186] width 52 height 14
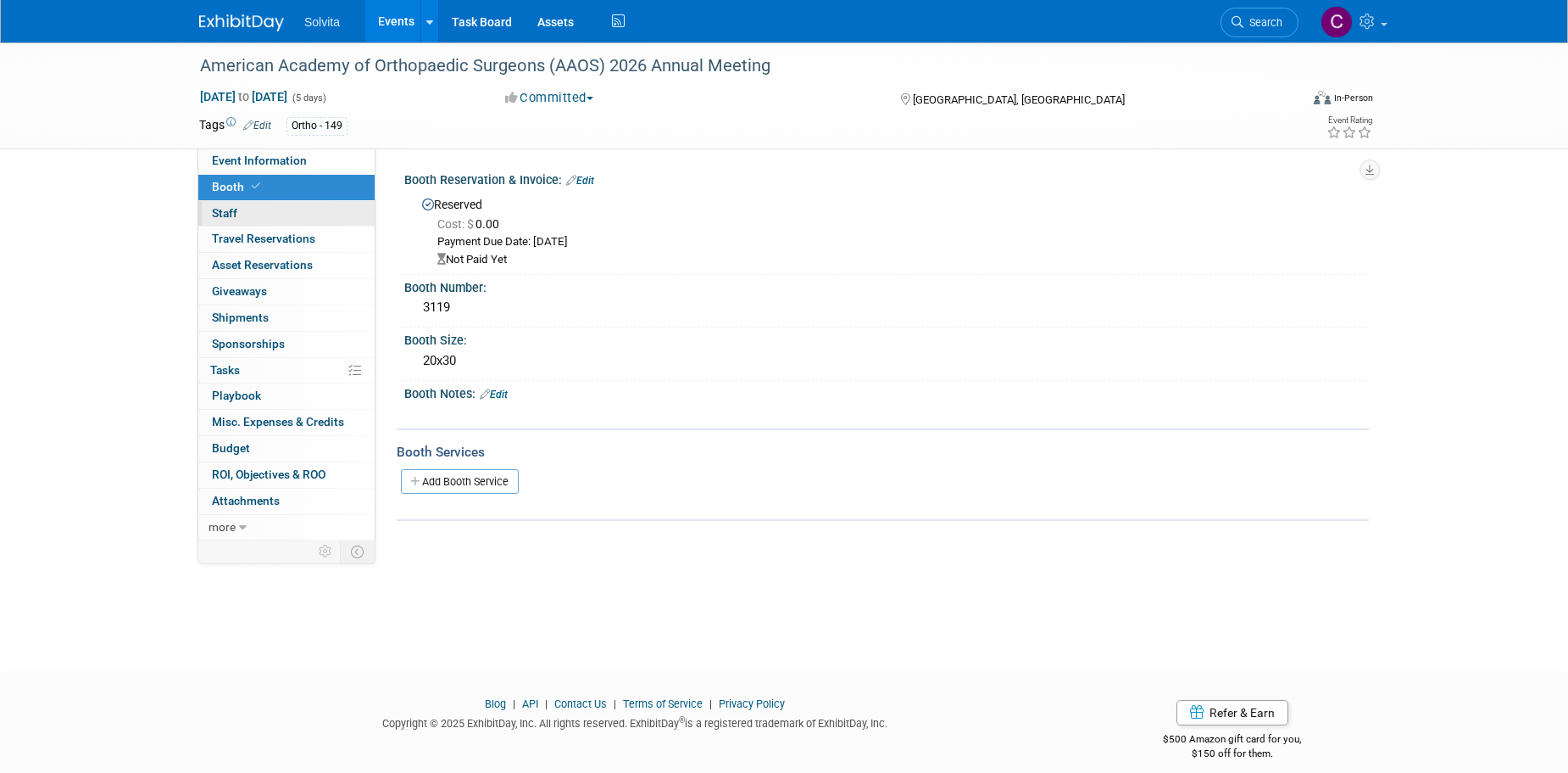
click at [244, 217] on link "0 Staff 0" at bounding box center [287, 213] width 177 height 26
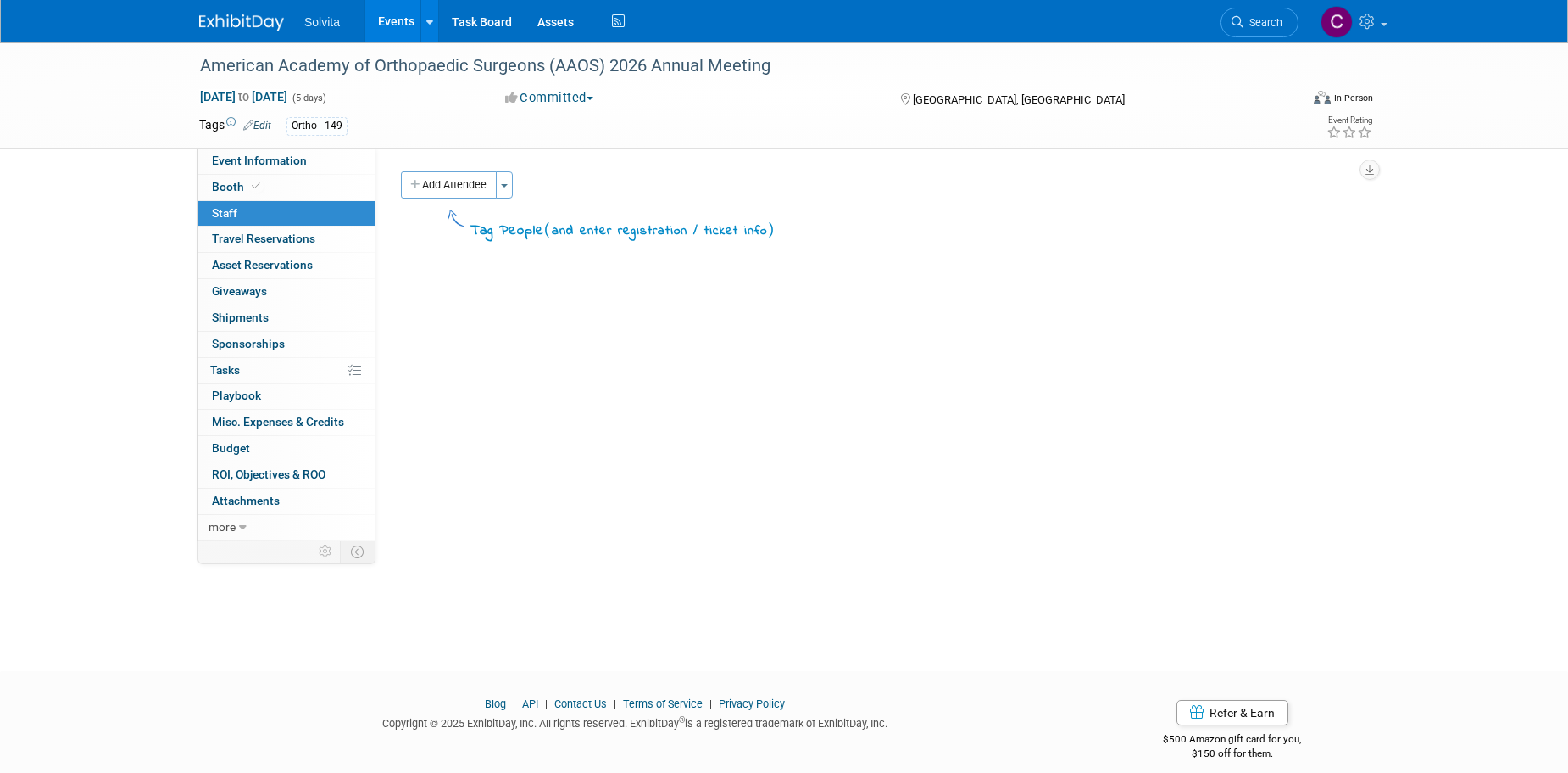
drag, startPoint x: 406, startPoint y: 23, endPoint x: 452, endPoint y: 77, distance: 70.9
click at [406, 23] on link "Events" at bounding box center [395, 21] width 62 height 42
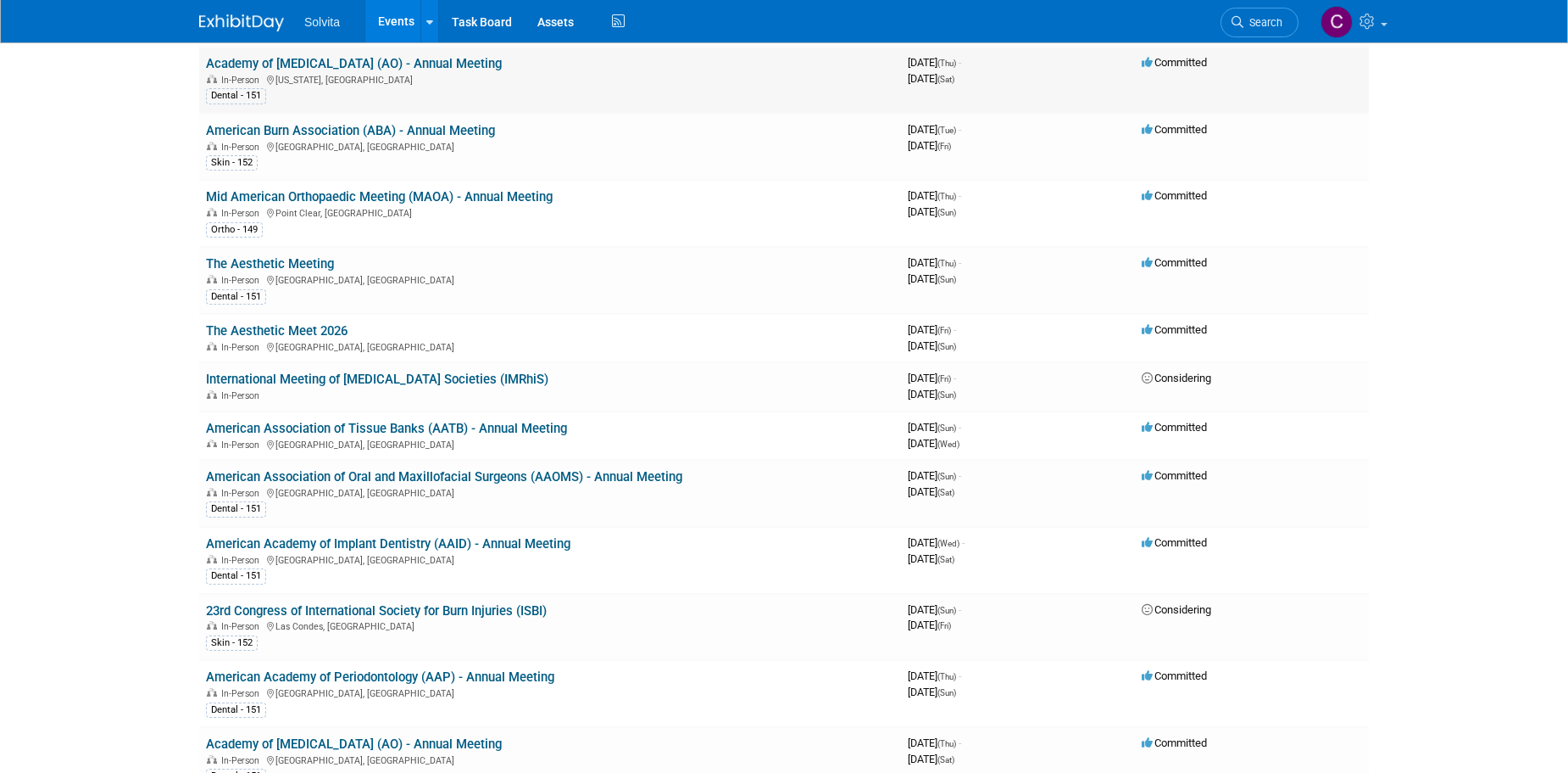
scroll to position [2460, 0]
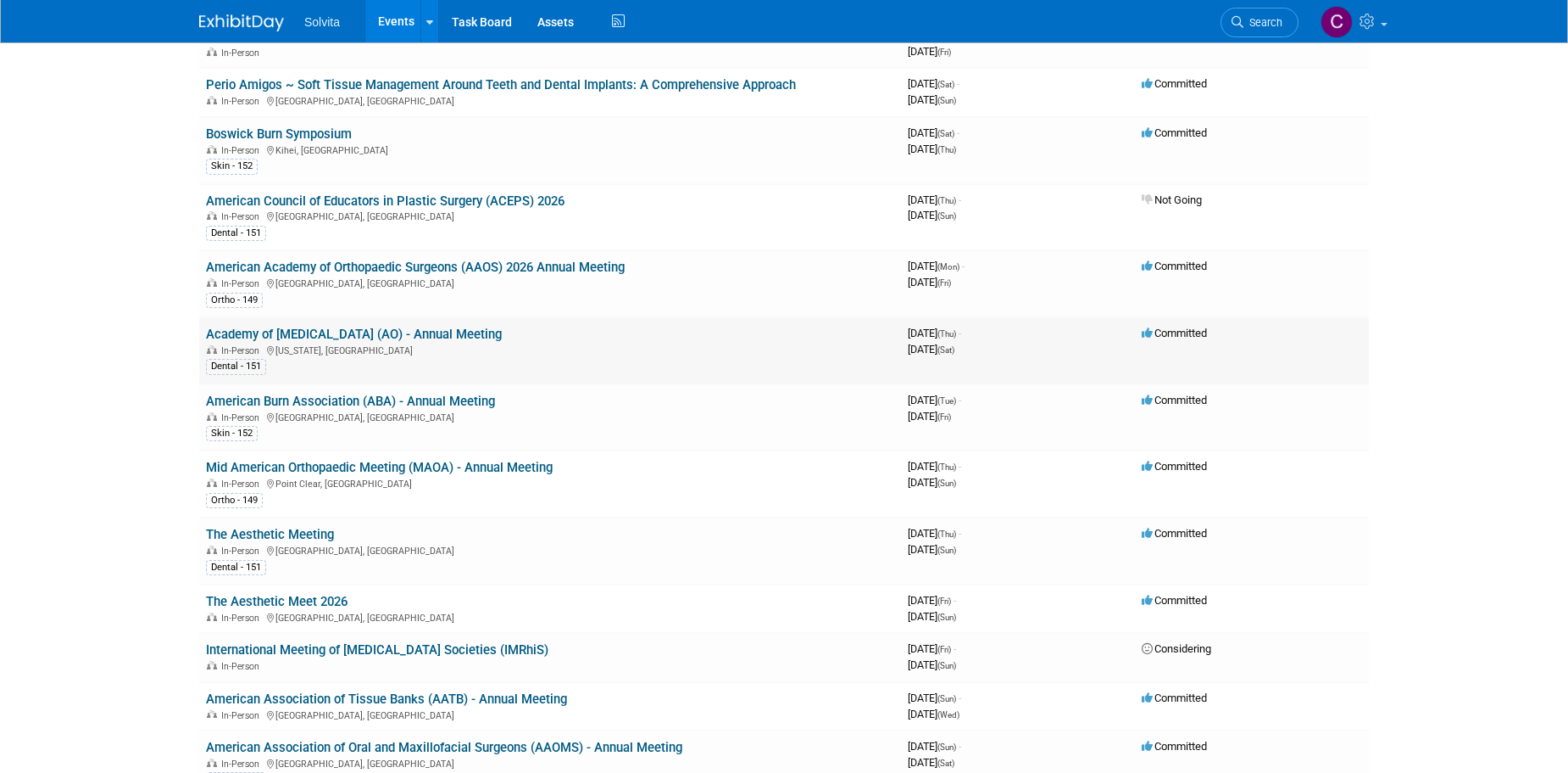
click at [445, 337] on link "Academy of [MEDICAL_DATA] (AO) - Annual Meeting" at bounding box center [354, 334] width 296 height 16
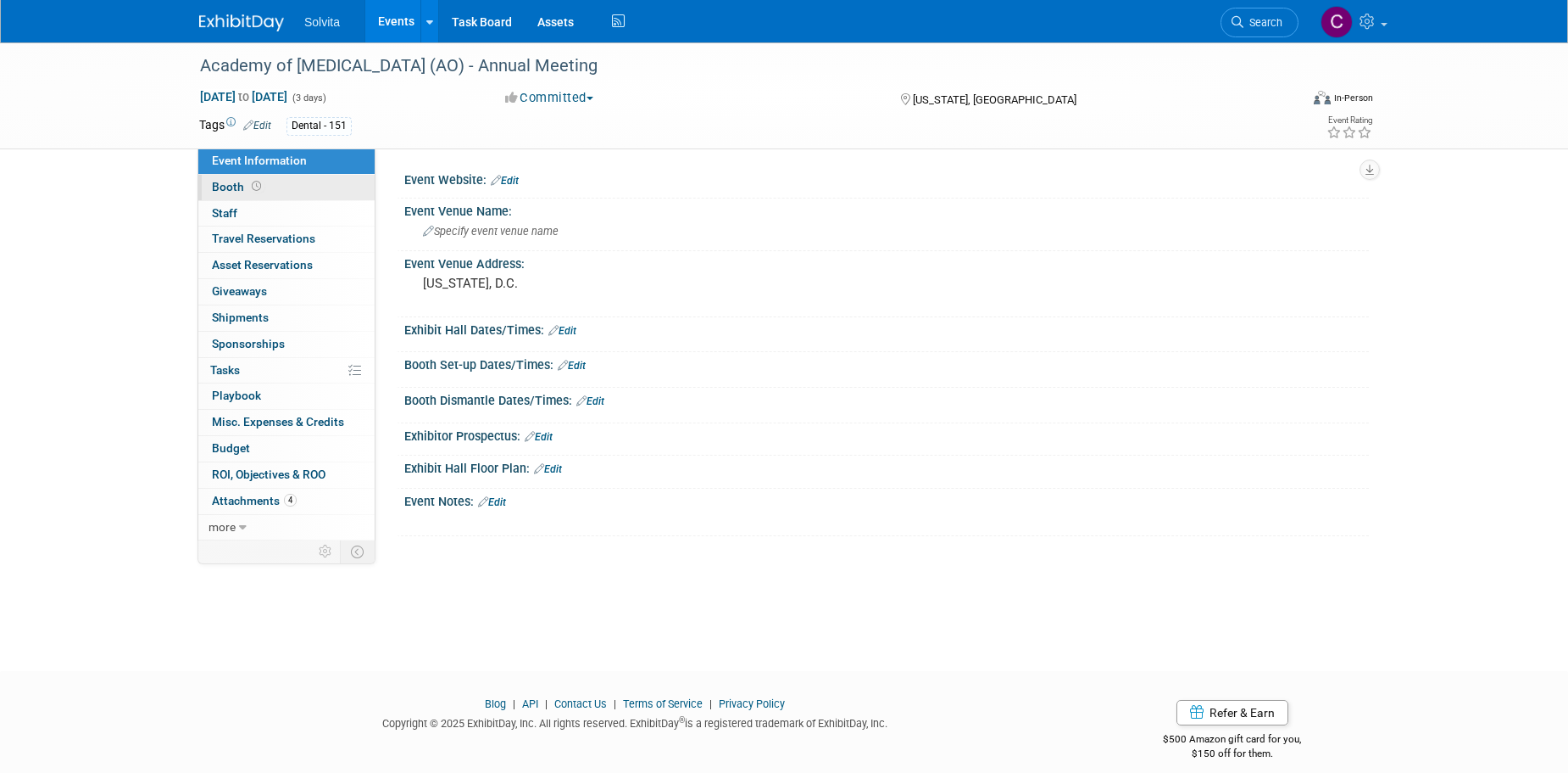
click at [229, 182] on span "Booth" at bounding box center [237, 186] width 52 height 14
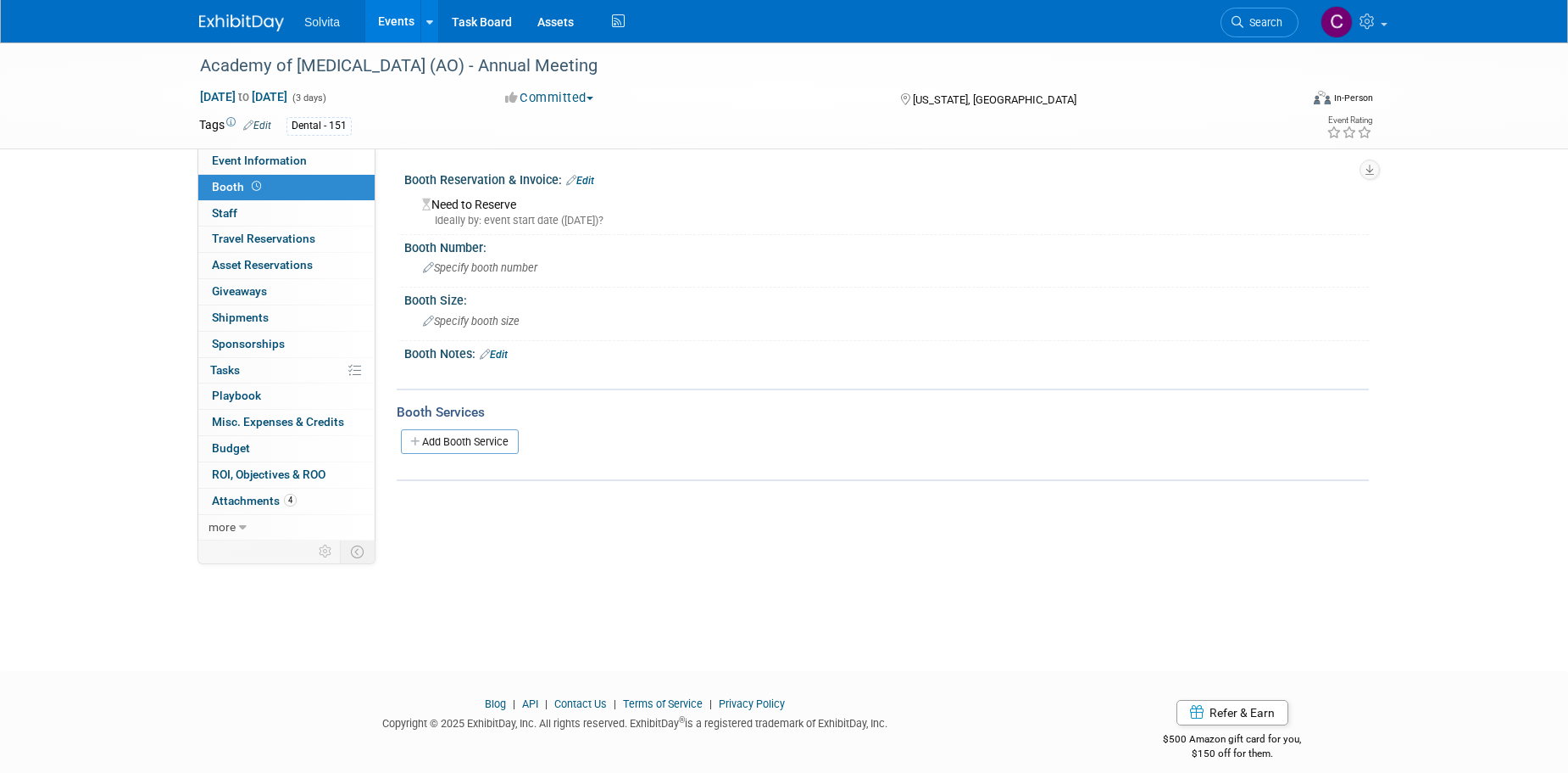
click at [589, 182] on link "Edit" at bounding box center [580, 180] width 28 height 12
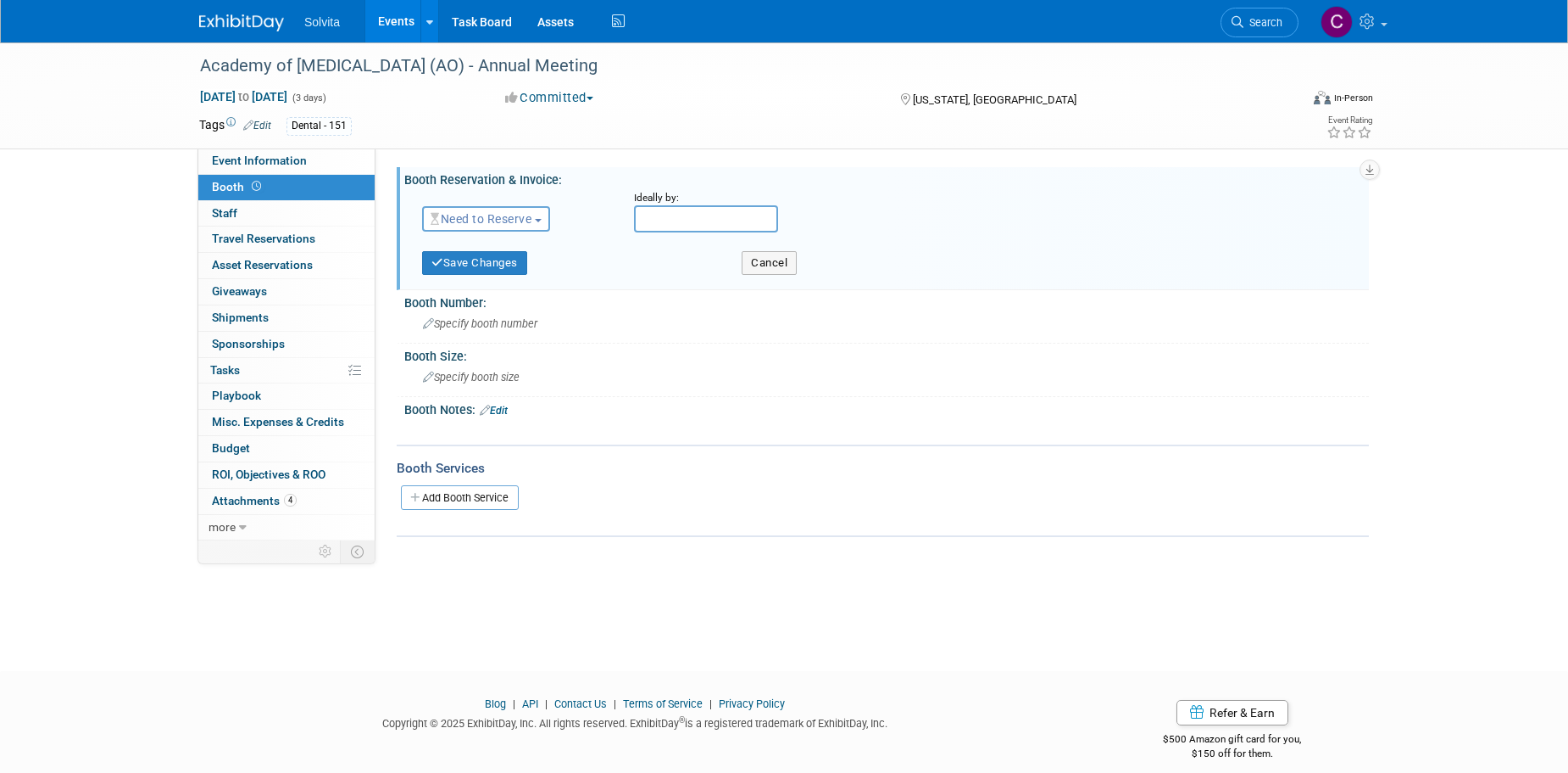
click at [521, 219] on span "Need to Reserve" at bounding box center [481, 218] width 101 height 14
click at [521, 266] on link "Reserved" at bounding box center [513, 271] width 181 height 24
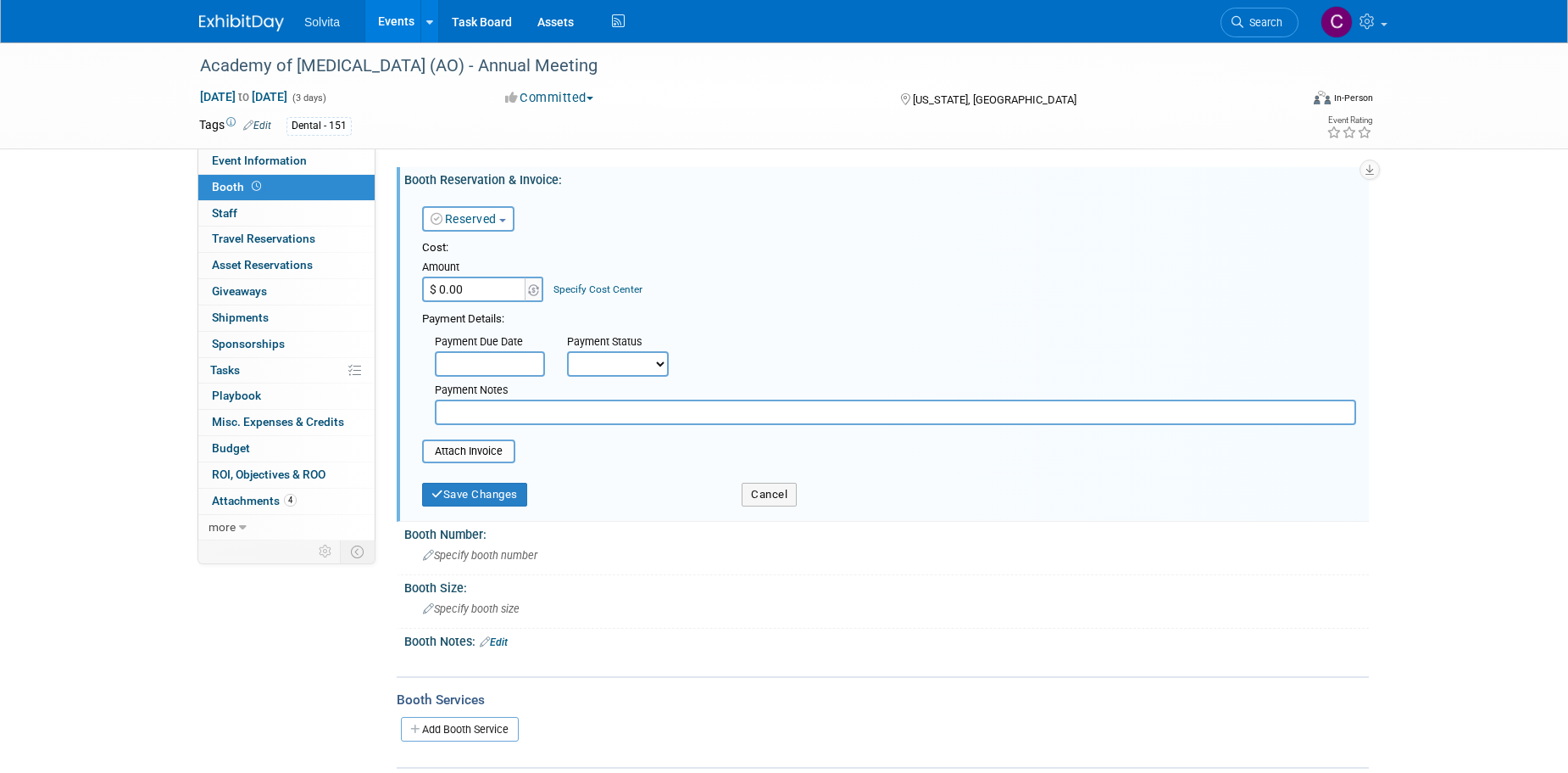
click at [496, 283] on input "$ 0.00" at bounding box center [475, 290] width 106 height 26
type input "$ 10,000.00"
click at [627, 363] on select "Not Paid Yet Partially Paid Paid in Full" at bounding box center [618, 364] width 102 height 26
click at [801, 344] on div "Payment Due Date Payment Status Not Paid Yet Partially Paid Paid in Full Next P…" at bounding box center [889, 376] width 960 height 98
click at [474, 498] on button "Save Changes" at bounding box center [475, 495] width 105 height 24
